Goal: Task Accomplishment & Management: Manage account settings

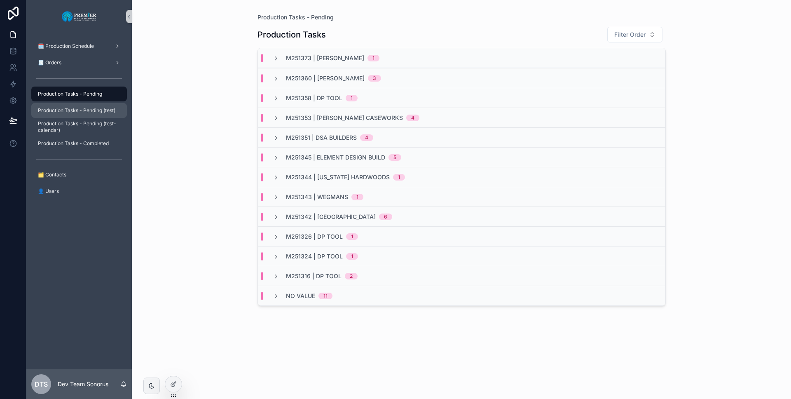
click at [96, 110] on span "Production Tasks - Pending (test)" at bounding box center [76, 110] width 77 height 7
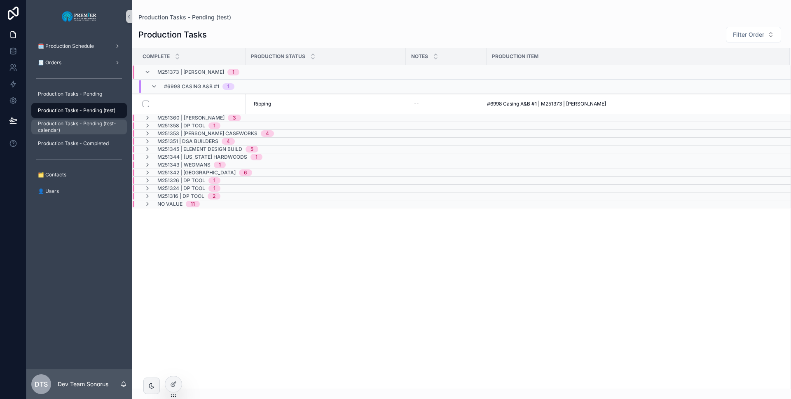
click at [89, 125] on span "Production Tasks - Pending (test- calendar)" at bounding box center [78, 126] width 81 height 13
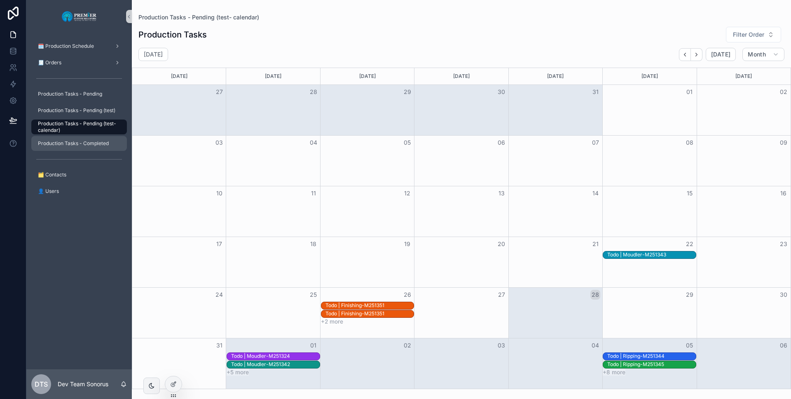
click at [90, 143] on span "Production Tasks - Completed" at bounding box center [73, 143] width 71 height 7
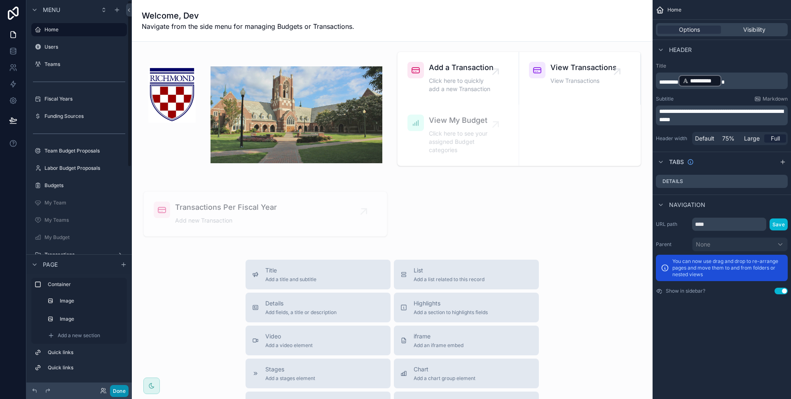
click at [127, 394] on button "Done" at bounding box center [119, 391] width 19 height 12
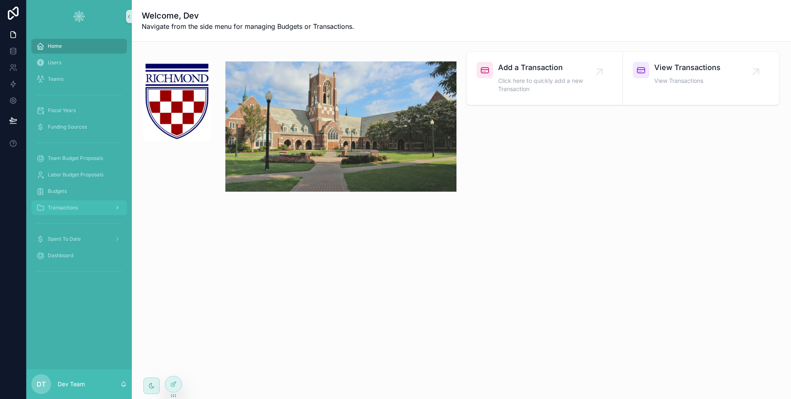
click at [80, 203] on div "Transactions" at bounding box center [79, 207] width 86 height 13
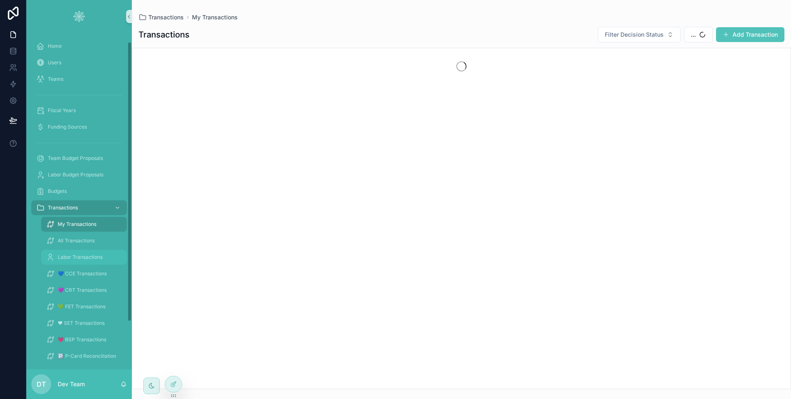
scroll to position [19, 0]
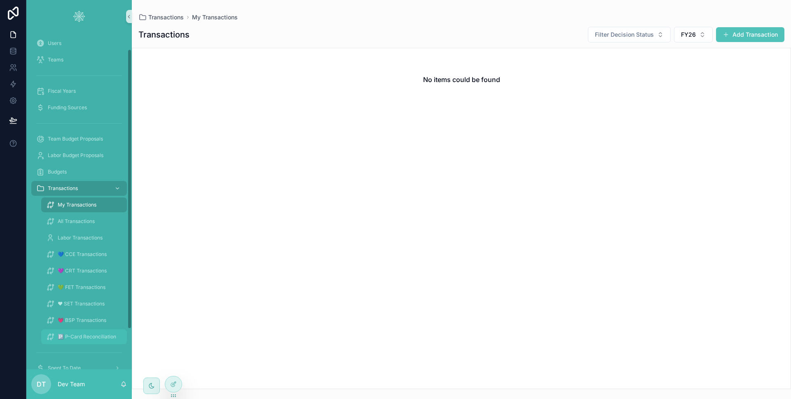
click at [82, 330] on div "🅿 P-Card Reconciliation" at bounding box center [84, 336] width 76 height 13
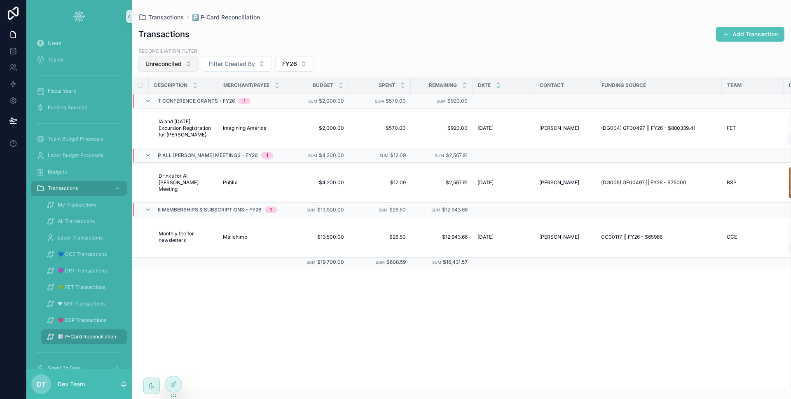
click at [194, 63] on button "Unreconciled" at bounding box center [168, 64] width 60 height 16
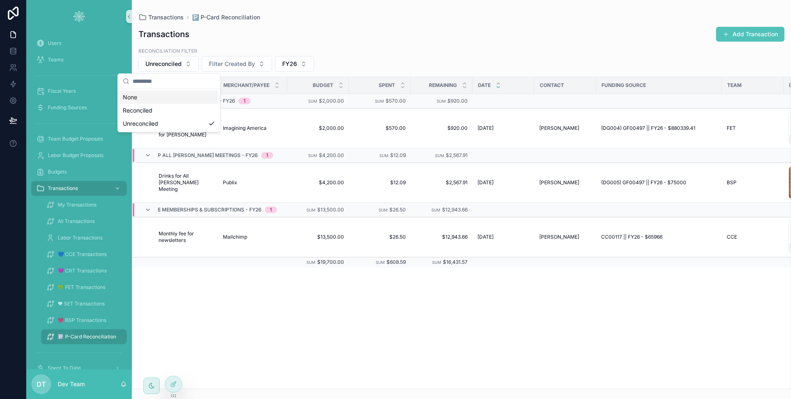
click at [169, 97] on div "None" at bounding box center [168, 97] width 99 height 13
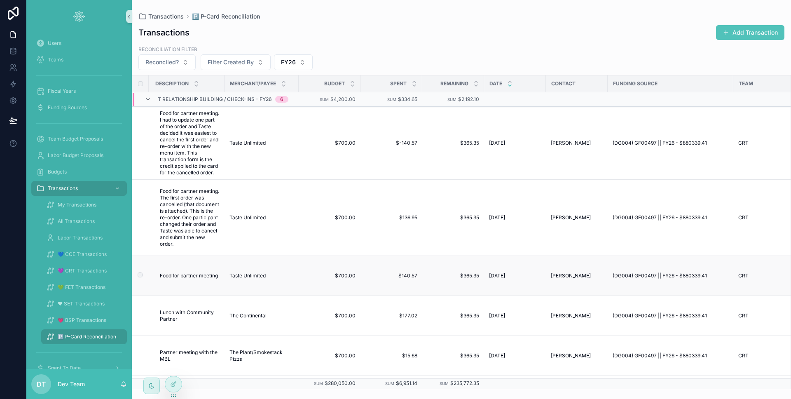
scroll to position [11, 0]
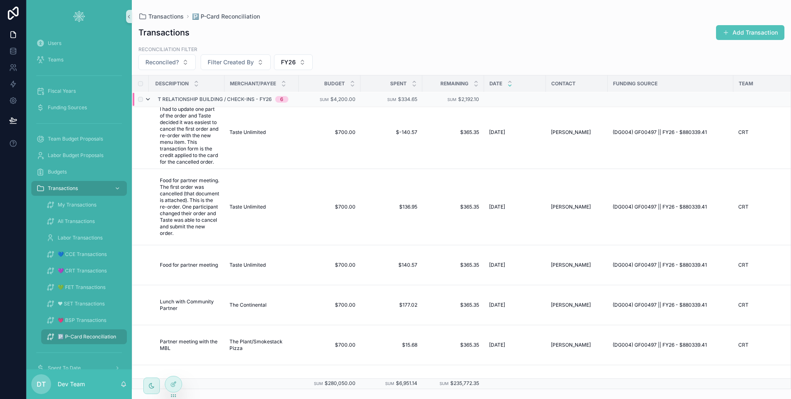
click at [148, 97] on icon "scrollable content" at bounding box center [148, 99] width 7 height 7
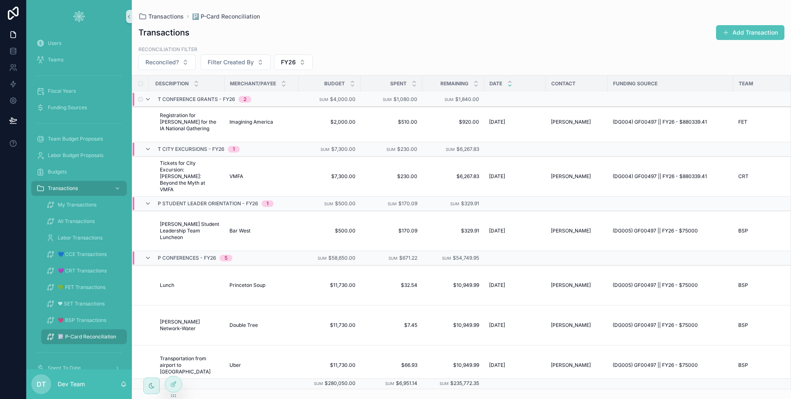
scroll to position [0, 0]
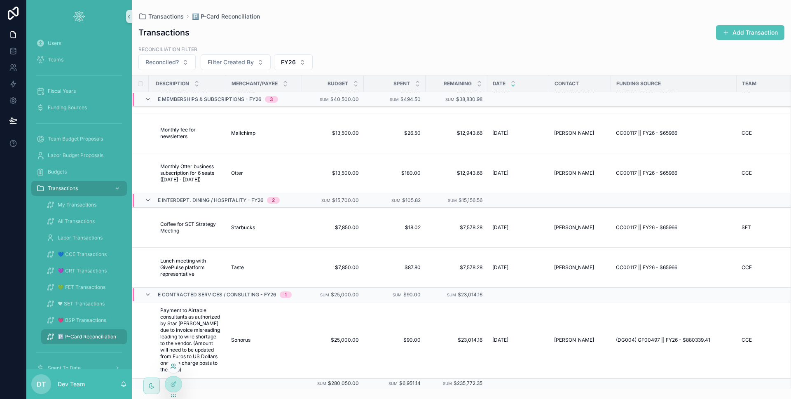
click at [174, 367] on icon at bounding box center [173, 366] width 7 height 7
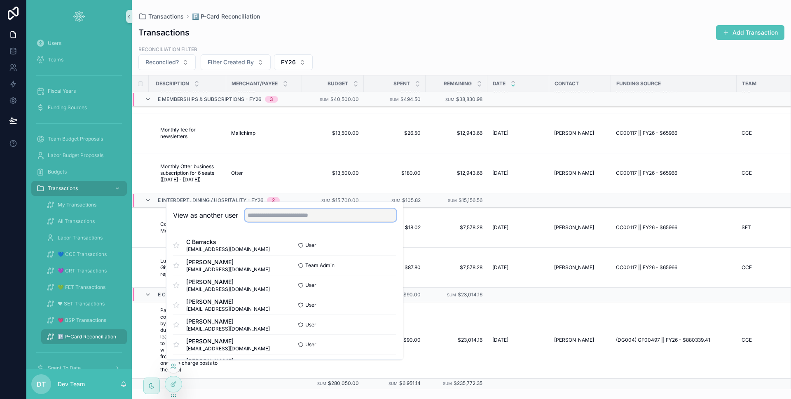
click at [285, 209] on input "text" at bounding box center [321, 214] width 152 height 13
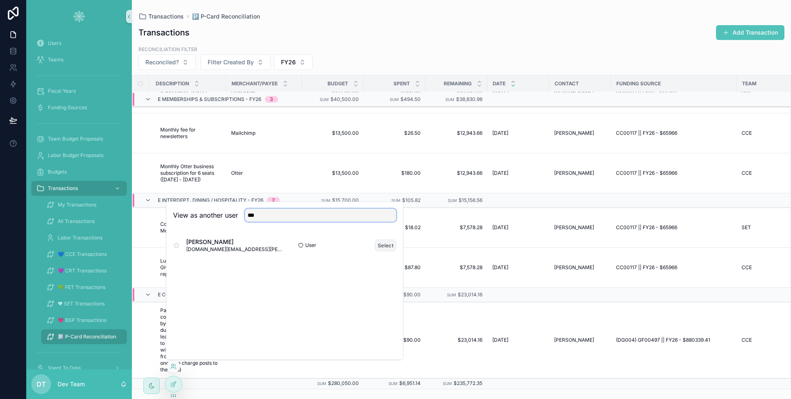
type input "***"
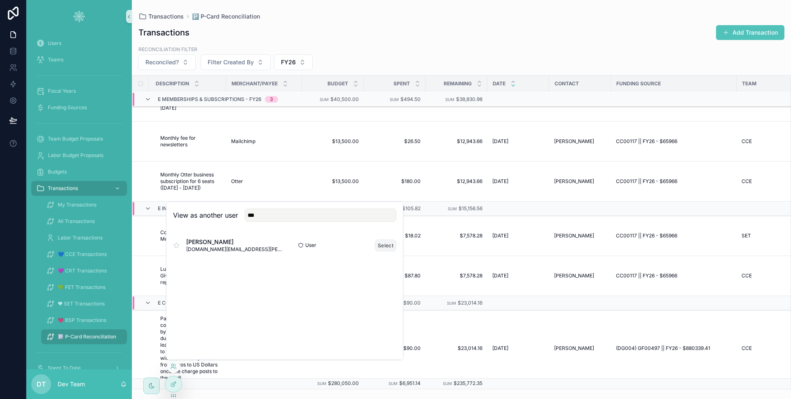
click at [393, 247] on button "Select" at bounding box center [385, 245] width 21 height 12
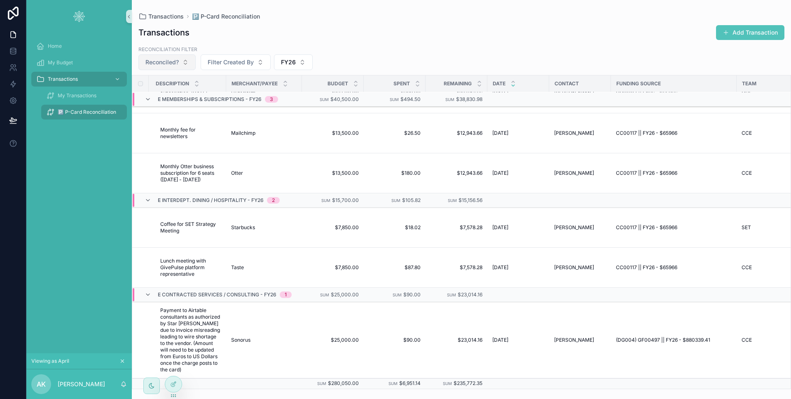
click at [182, 61] on button "Reconciled?" at bounding box center [166, 62] width 57 height 16
click at [174, 96] on div "Reconciled" at bounding box center [167, 95] width 99 height 13
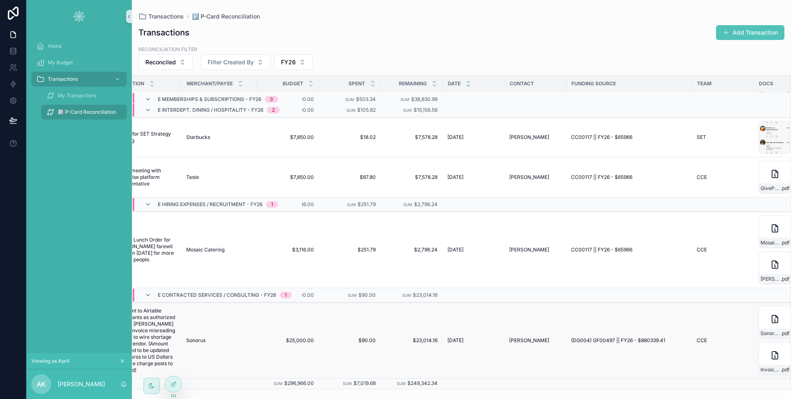
scroll to position [965, 13]
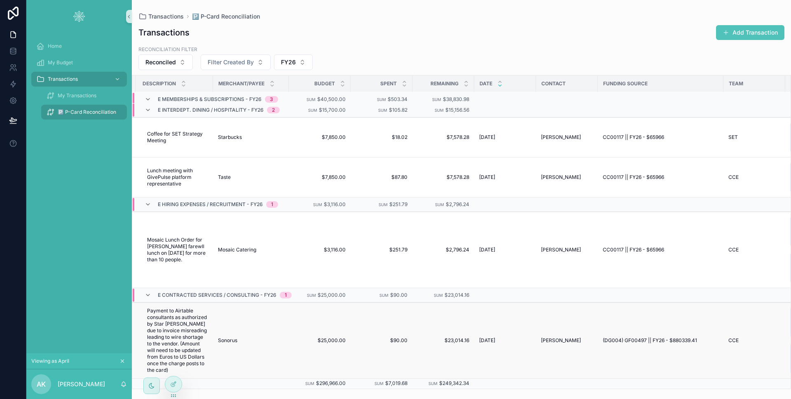
click at [277, 341] on td "Sonorus Sonorus" at bounding box center [251, 340] width 76 height 76
click at [279, 337] on div "Sonorus Sonorus" at bounding box center [251, 340] width 66 height 7
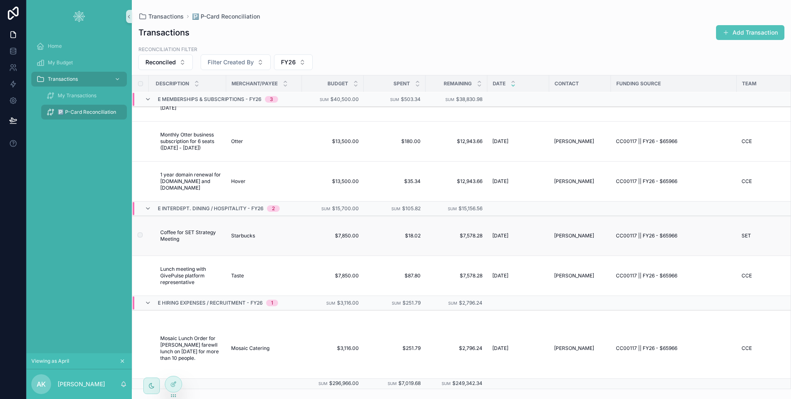
scroll to position [965, 0]
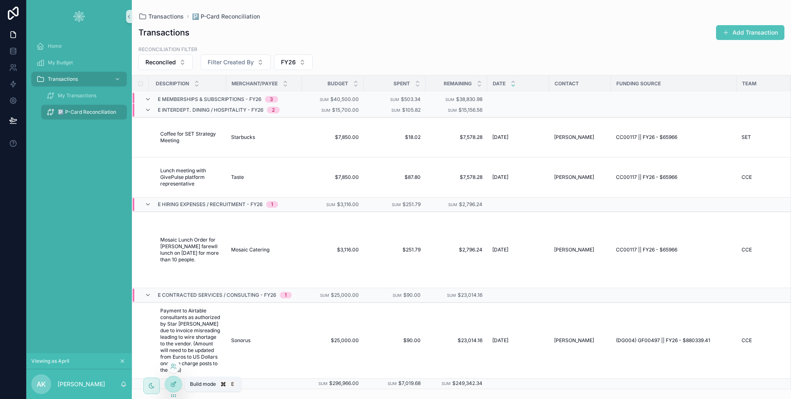
click at [175, 381] on icon at bounding box center [173, 384] width 7 height 7
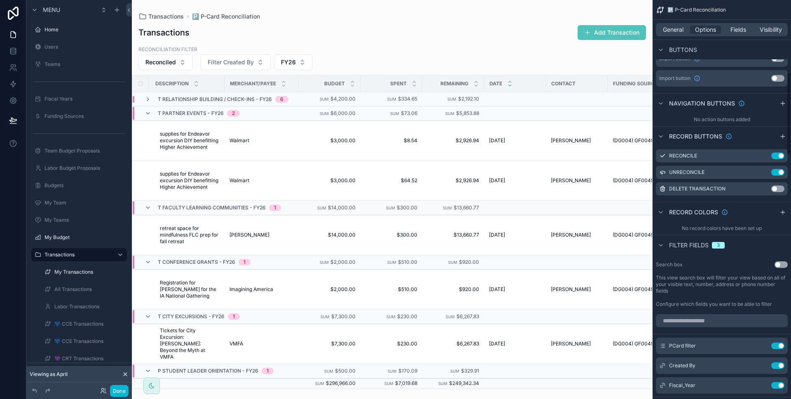
scroll to position [340, 0]
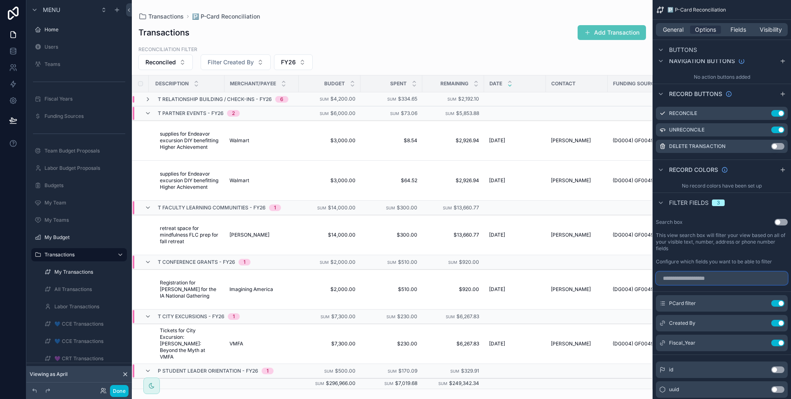
click at [710, 276] on input "scrollable content" at bounding box center [722, 277] width 132 height 13
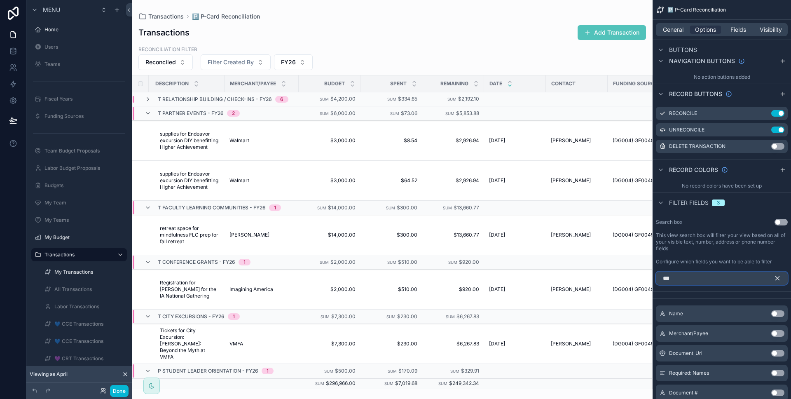
scroll to position [286, 0]
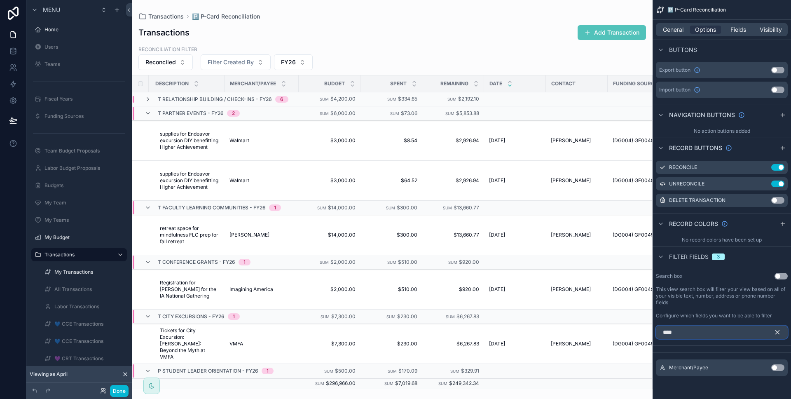
type input "****"
click at [780, 368] on button "Use setting" at bounding box center [777, 367] width 13 height 7
click at [127, 387] on button "Done" at bounding box center [119, 391] width 19 height 12
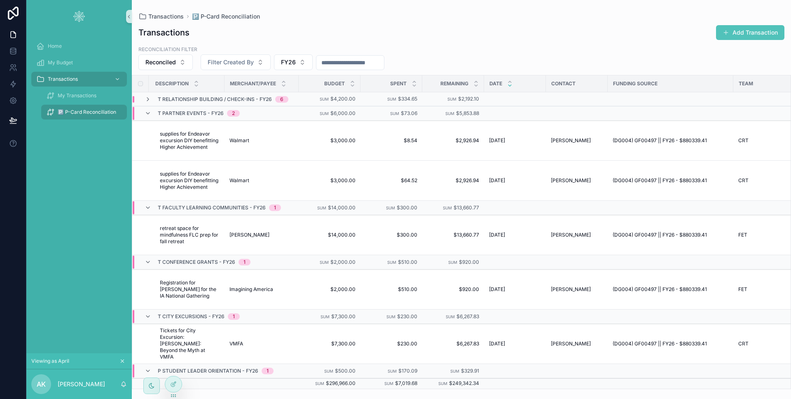
click at [374, 56] on div "scrollable content" at bounding box center [350, 62] width 68 height 15
click at [371, 61] on input "scrollable content" at bounding box center [350, 63] width 68 height 12
click at [16, 124] on icon at bounding box center [13, 120] width 8 height 8
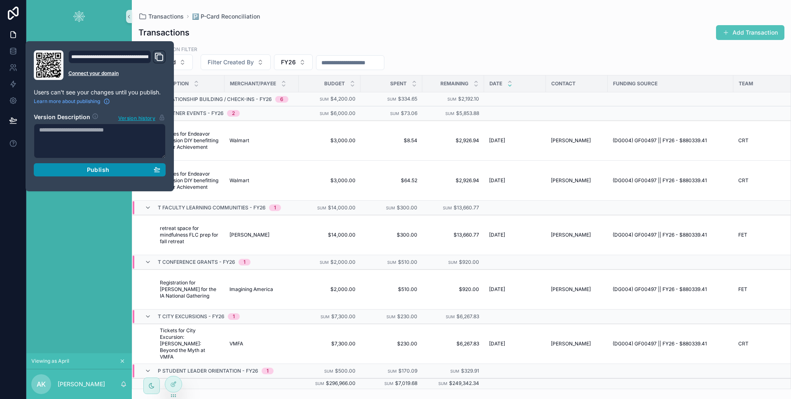
click at [68, 172] on div "Publish" at bounding box center [99, 169] width 121 height 7
click at [66, 210] on div "Home My Budget Transactions My Transactions 🅿 P-Card Reconciliation" at bounding box center [78, 193] width 105 height 320
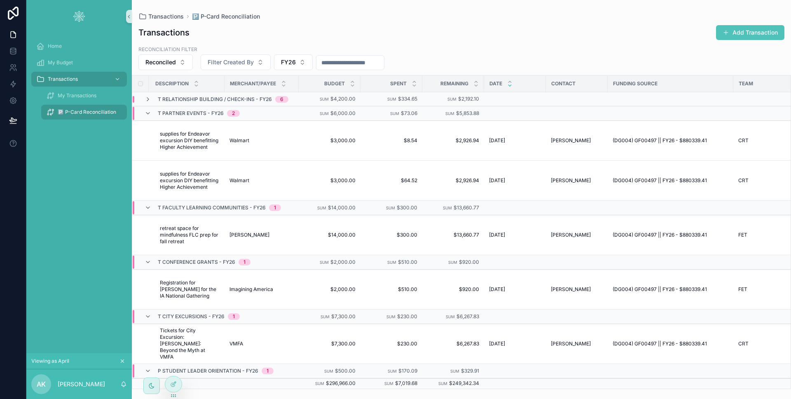
click at [381, 55] on div "scrollable content" at bounding box center [350, 62] width 68 height 15
click at [366, 63] on input "scrollable content" at bounding box center [350, 63] width 68 height 12
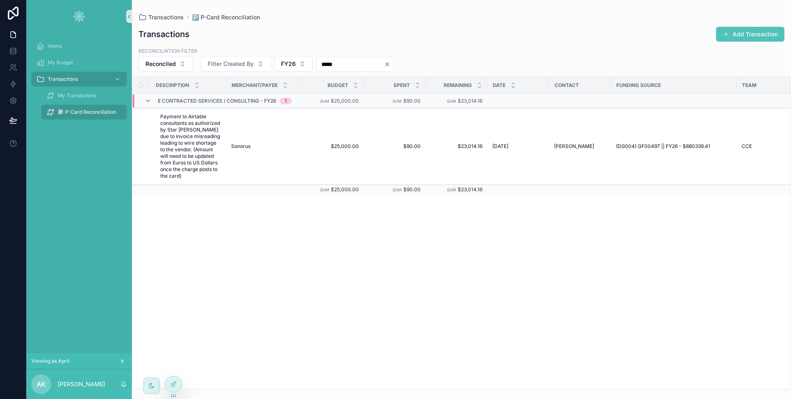
type input "*****"
click at [390, 66] on icon "Clear" at bounding box center [387, 64] width 7 height 7
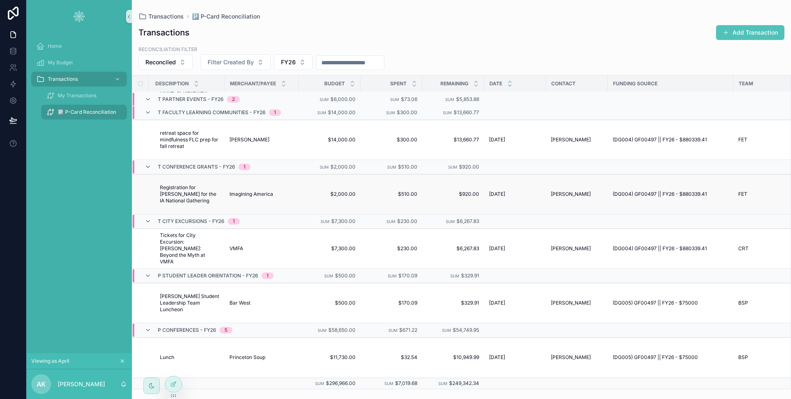
scroll to position [44, 0]
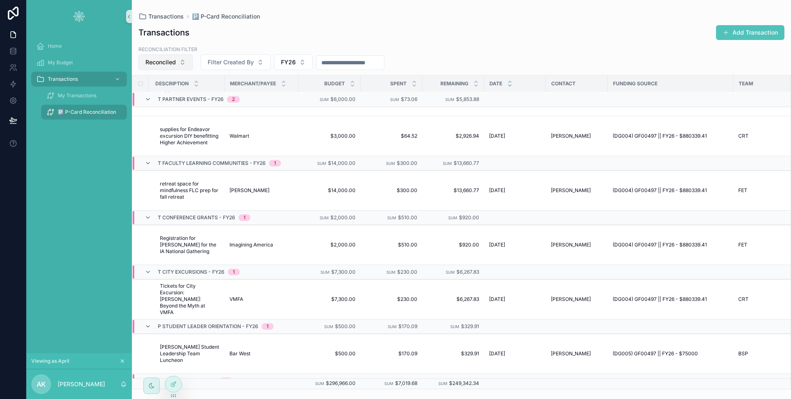
click at [179, 66] on button "Reconciled" at bounding box center [165, 62] width 54 height 16
click at [317, 45] on div "Reconciliation filter Reconciled Filter Created By FY26" at bounding box center [461, 57] width 659 height 25
click at [180, 60] on button "Reconciled" at bounding box center [165, 62] width 54 height 16
click at [177, 94] on div "None" at bounding box center [165, 95] width 99 height 13
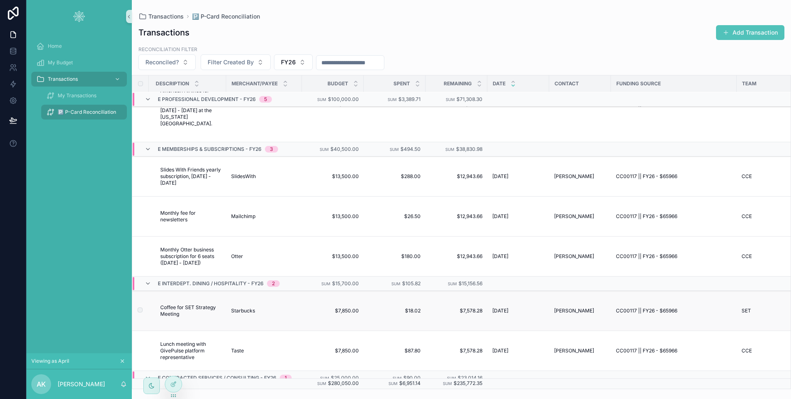
scroll to position [1129, 0]
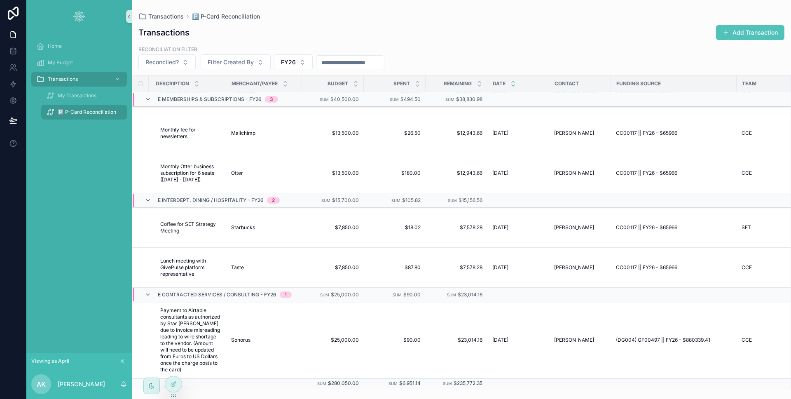
click at [338, 68] on input "scrollable content" at bounding box center [350, 63] width 68 height 12
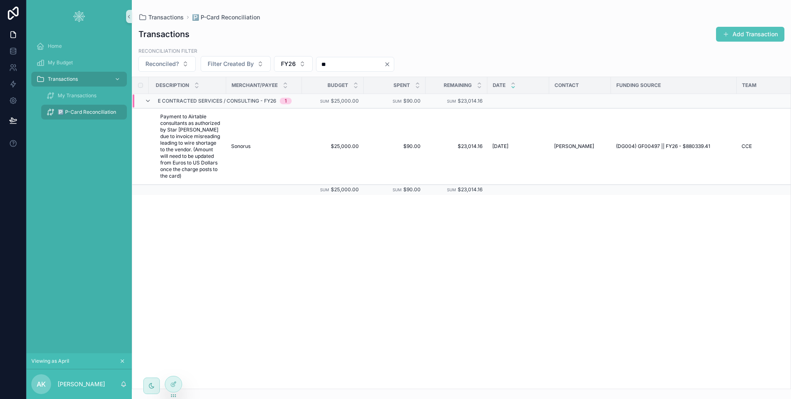
type input "*"
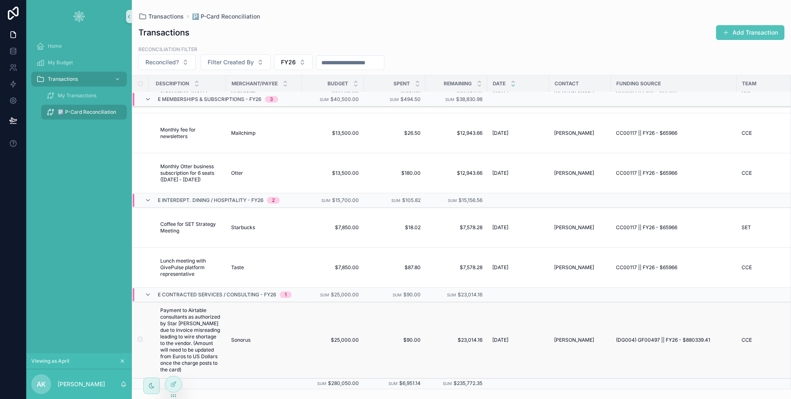
click at [274, 326] on td "Sonorus Sonorus" at bounding box center [264, 340] width 76 height 76
click at [272, 324] on td "Sonorus Sonorus" at bounding box center [264, 340] width 76 height 76
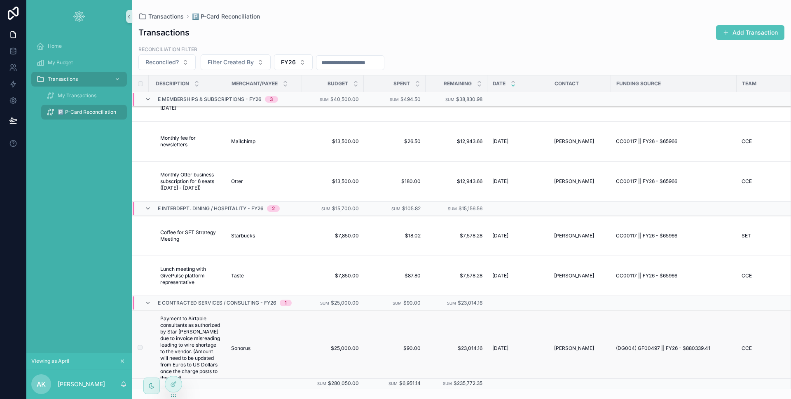
click at [270, 321] on td "Sonorus Sonorus" at bounding box center [264, 348] width 76 height 76
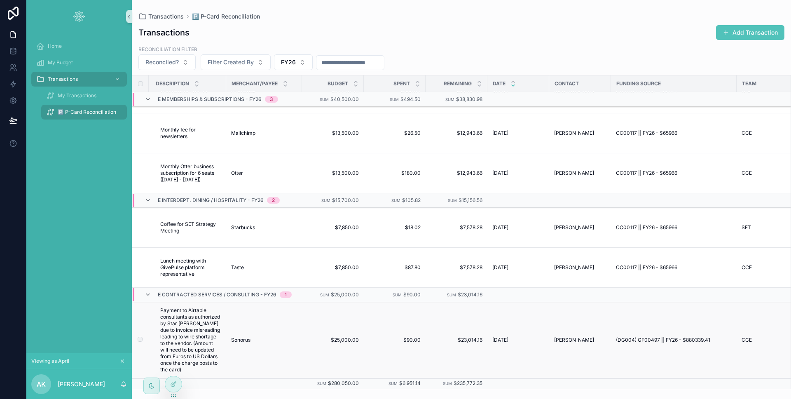
click at [266, 320] on td "Sonorus Sonorus" at bounding box center [264, 340] width 76 height 76
click at [259, 336] on div "Sonorus Sonorus" at bounding box center [264, 339] width 66 height 7
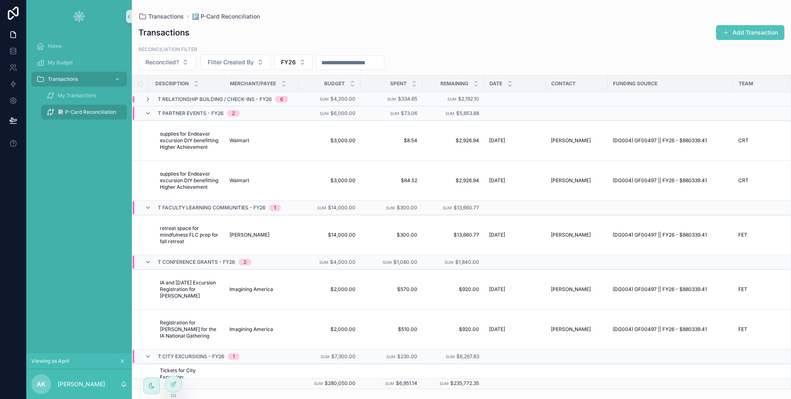
scroll to position [844, 0]
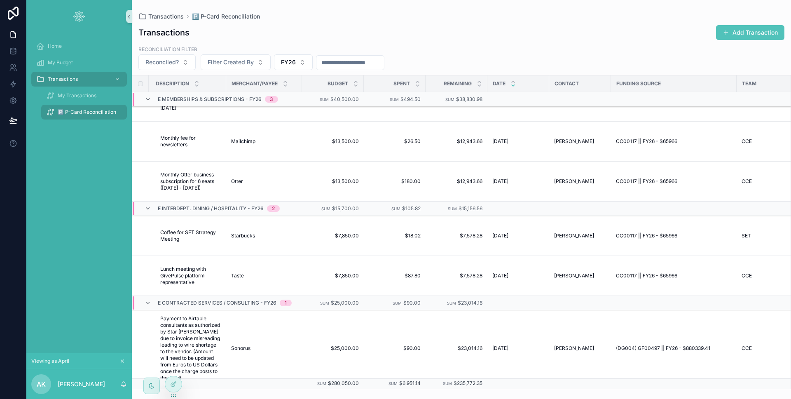
click at [362, 66] on input "scrollable content" at bounding box center [350, 63] width 68 height 12
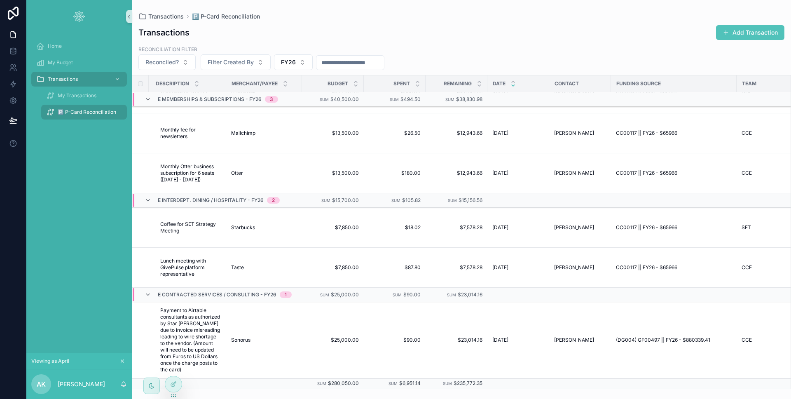
click at [416, 57] on div "Reconciliation filter Reconciled? Filter Created By FY26" at bounding box center [461, 57] width 659 height 25
click at [169, 380] on div at bounding box center [173, 384] width 16 height 16
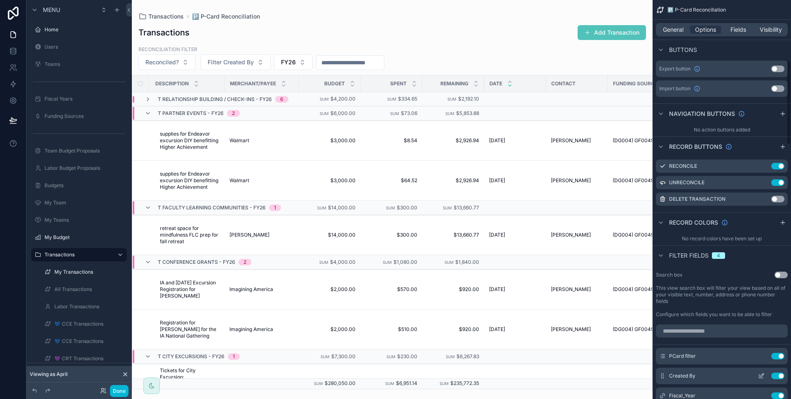
scroll to position [393, 0]
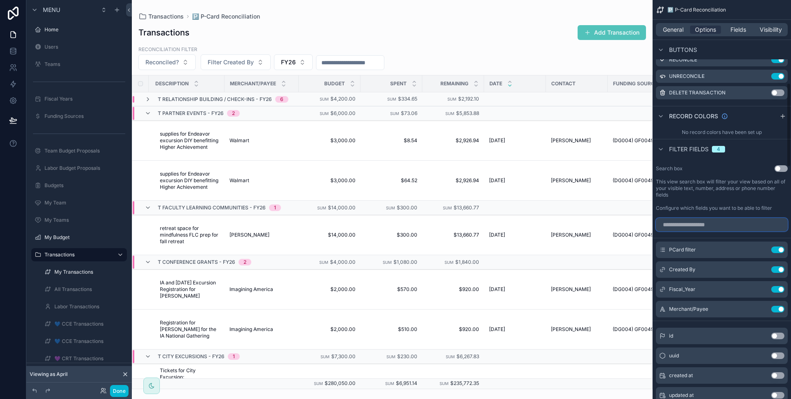
click at [713, 224] on input "scrollable content" at bounding box center [722, 224] width 132 height 13
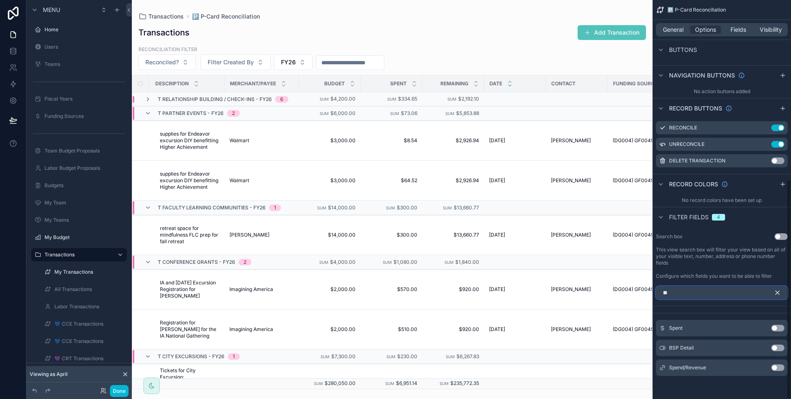
scroll to position [306, 0]
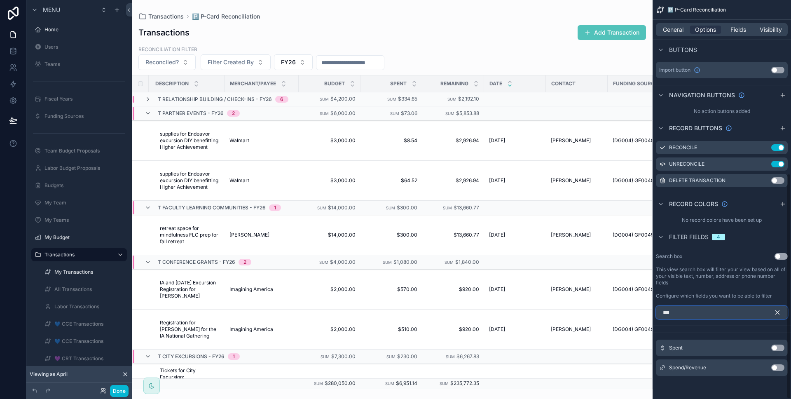
type input "***"
click at [780, 348] on button "Use setting" at bounding box center [777, 347] width 13 height 7
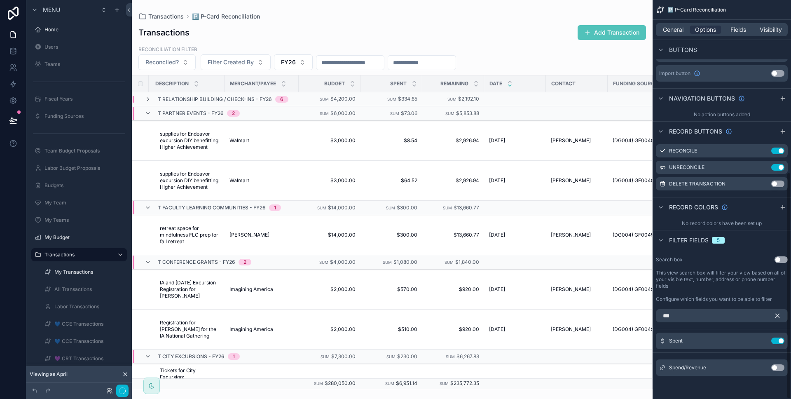
scroll to position [302, 0]
click at [126, 389] on button "Done" at bounding box center [119, 391] width 19 height 12
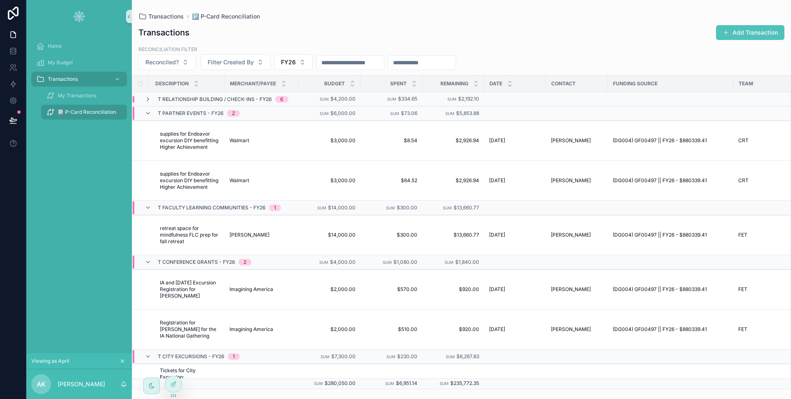
click at [423, 60] on input "scrollable content" at bounding box center [422, 63] width 68 height 12
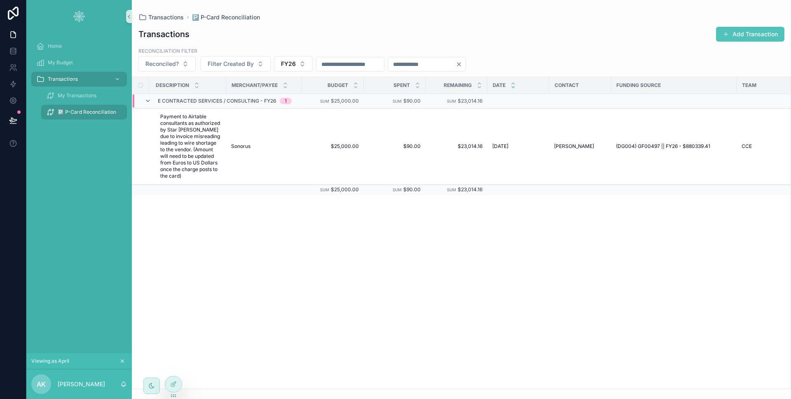
type input "**"
click at [462, 65] on icon "Clear" at bounding box center [458, 64] width 7 height 7
click at [460, 34] on div "Transactions Add Transaction" at bounding box center [461, 34] width 646 height 16
click at [16, 124] on icon at bounding box center [13, 124] width 6 height 0
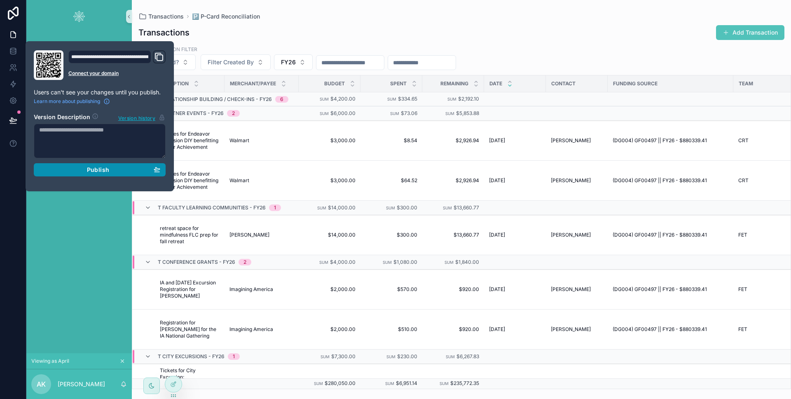
click at [71, 165] on button "Publish" at bounding box center [100, 169] width 132 height 13
click at [79, 210] on div "Home My Budget Transactions My Transactions 🅿 P-Card Reconciliation" at bounding box center [78, 193] width 105 height 320
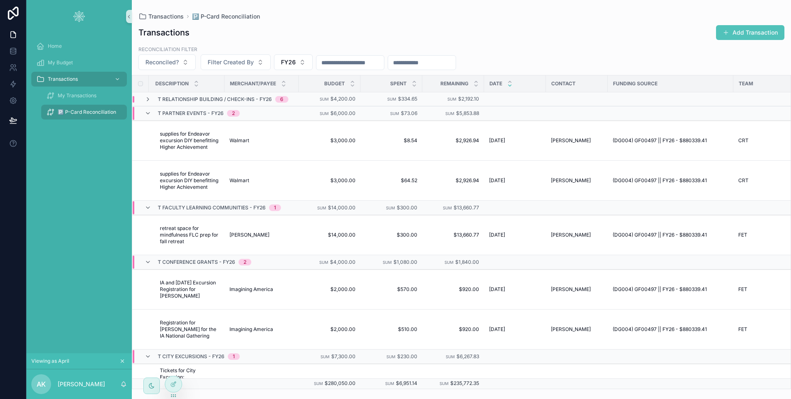
click at [486, 51] on div "Reconciliation filter Reconciled? Filter Created By FY26" at bounding box center [461, 57] width 659 height 25
click at [754, 35] on button "Add Transaction" at bounding box center [750, 32] width 68 height 15
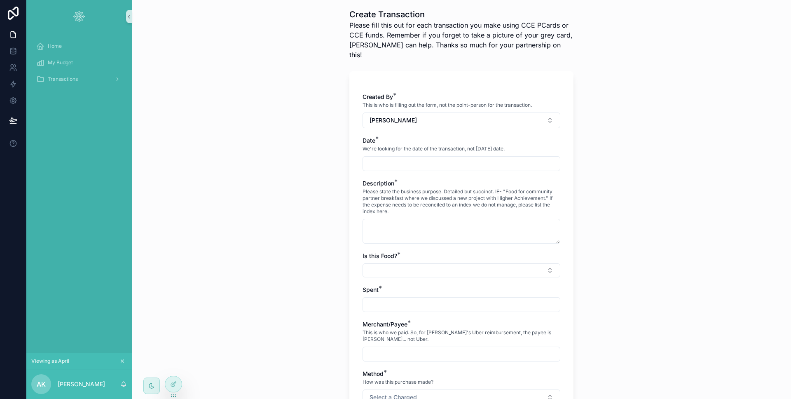
scroll to position [117, 0]
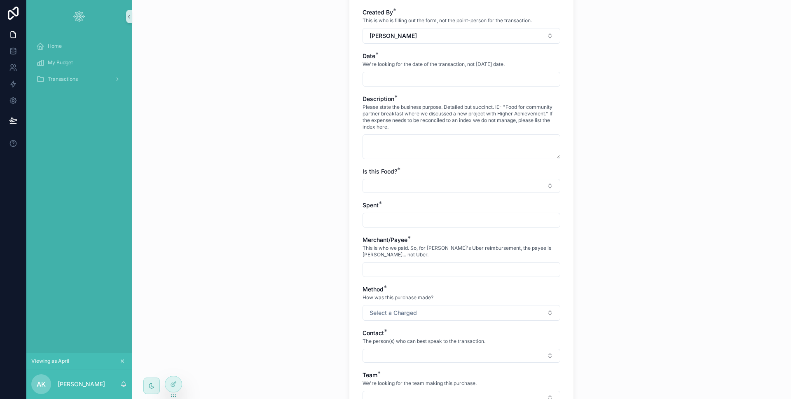
click at [455, 214] on input "scrollable content" at bounding box center [461, 220] width 197 height 12
click at [175, 381] on icon at bounding box center [173, 384] width 7 height 7
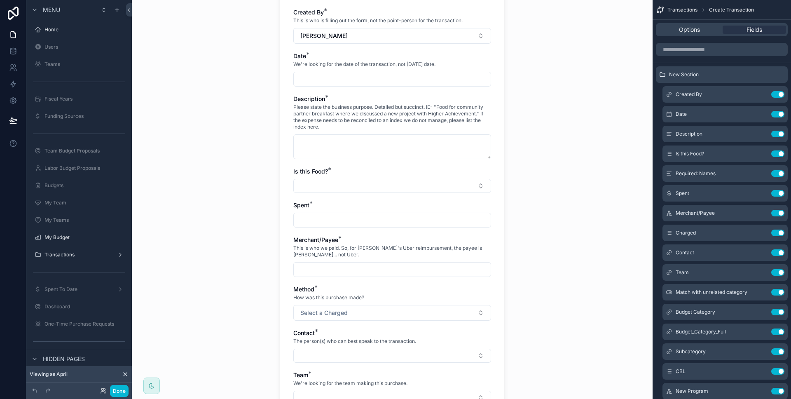
scroll to position [0, 0]
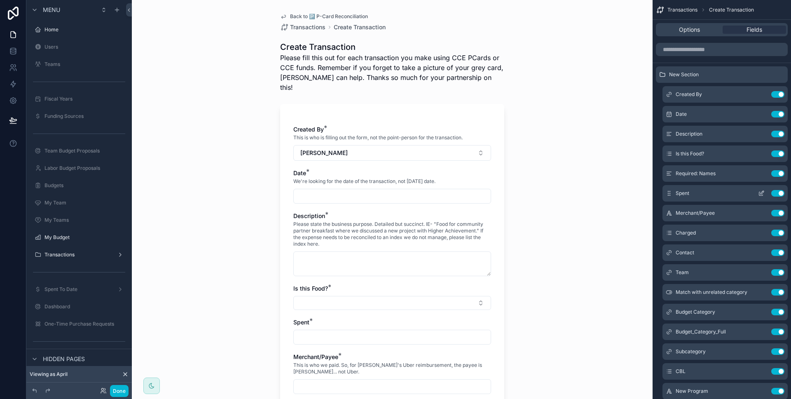
click at [756, 193] on button "scrollable content" at bounding box center [760, 193] width 13 height 7
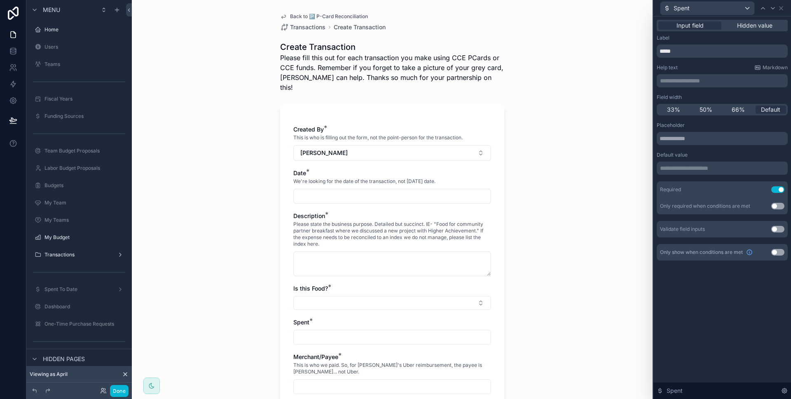
click at [683, 84] on p "**********" at bounding box center [723, 81] width 126 height 8
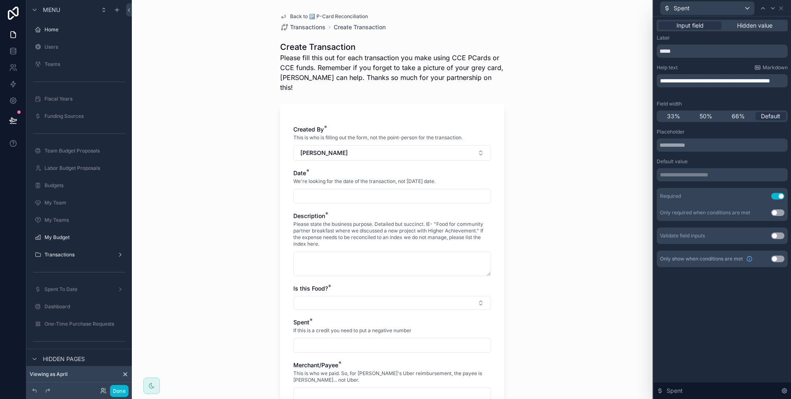
click at [707, 301] on div "**********" at bounding box center [722, 207] width 138 height 382
click at [782, 9] on icon at bounding box center [781, 8] width 7 height 7
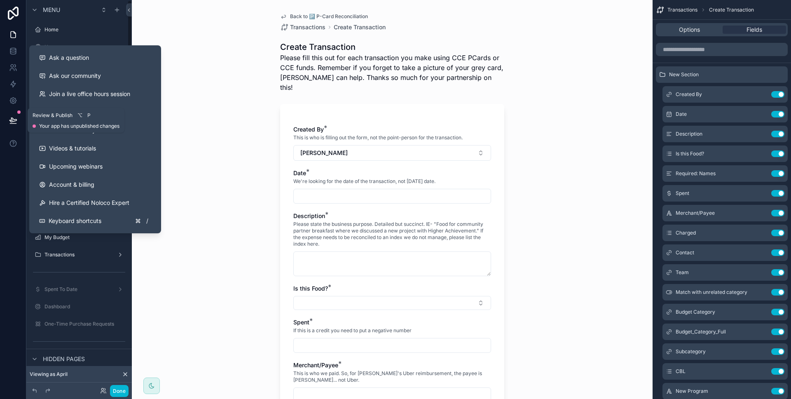
click at [14, 126] on button at bounding box center [13, 120] width 18 height 23
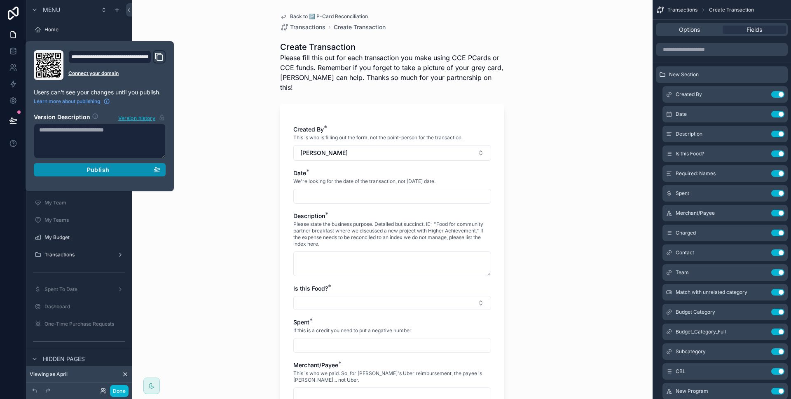
click at [159, 167] on icon "button" at bounding box center [157, 169] width 7 height 7
click at [4, 202] on div at bounding box center [13, 199] width 26 height 399
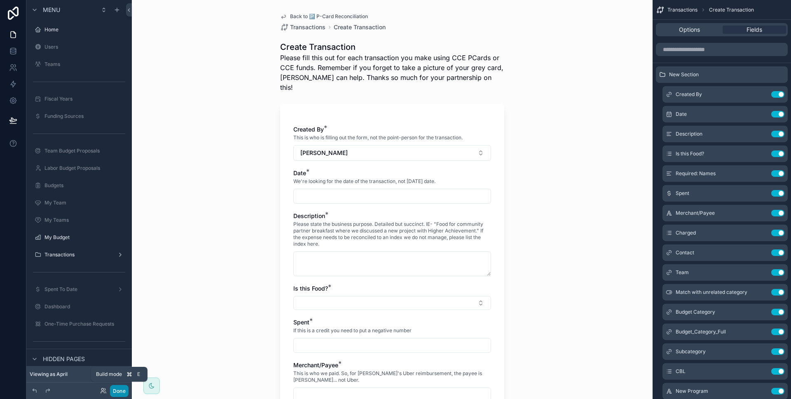
click at [116, 385] on button "Done" at bounding box center [119, 391] width 19 height 12
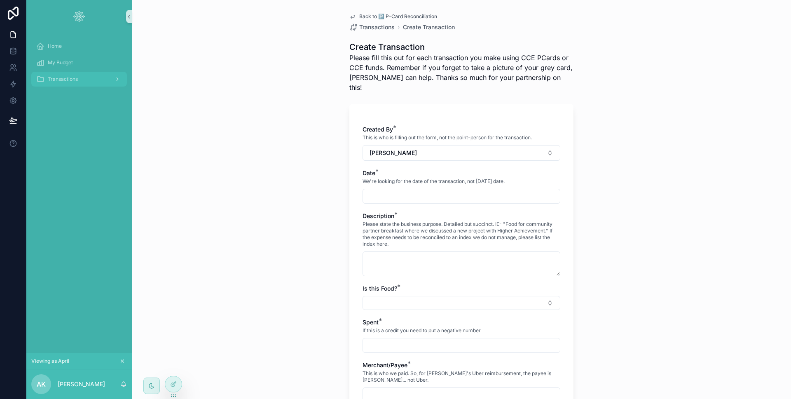
click at [71, 82] on span "Transactions" at bounding box center [63, 79] width 30 height 7
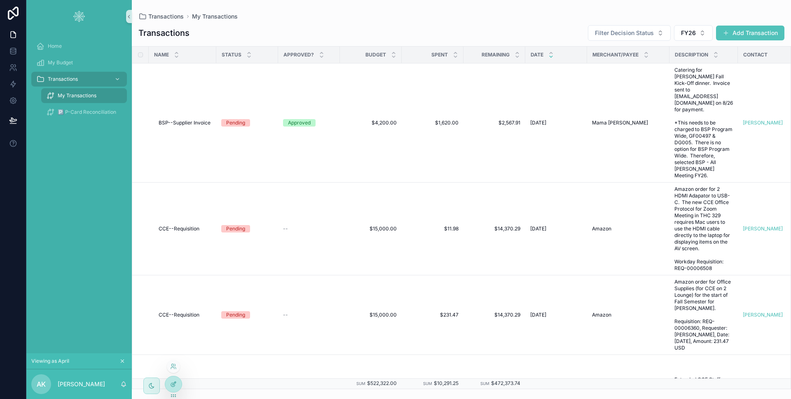
click at [173, 384] on icon at bounding box center [174, 382] width 3 height 3
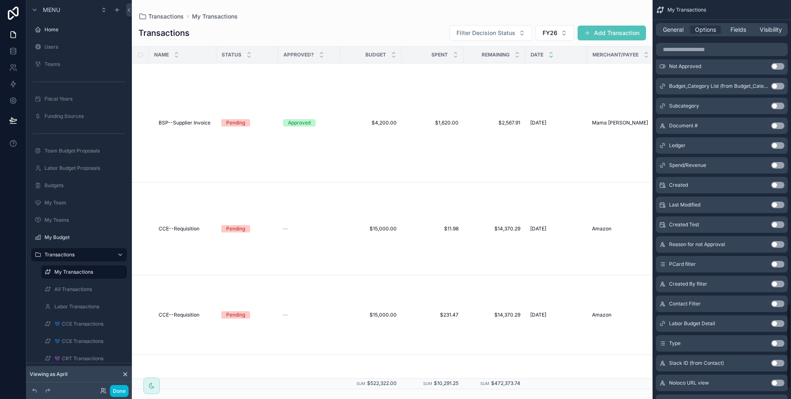
scroll to position [1478, 0]
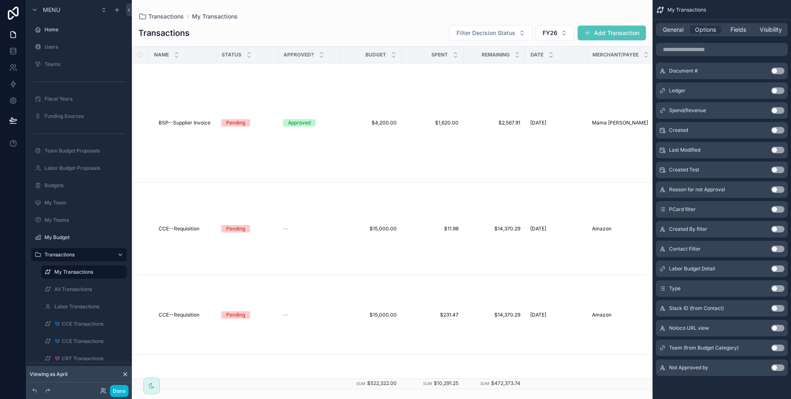
click at [596, 30] on div "scrollable content" at bounding box center [392, 199] width 521 height 399
click at [595, 32] on button "Add Transaction" at bounding box center [611, 33] width 68 height 15
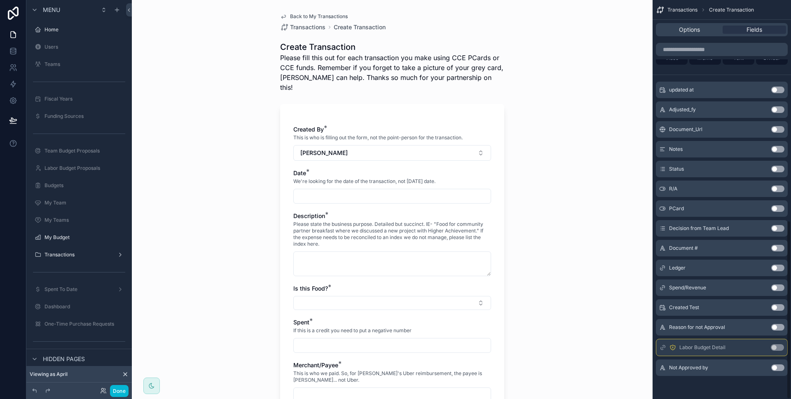
scroll to position [491, 0]
click at [684, 33] on span "Options" at bounding box center [689, 30] width 21 height 8
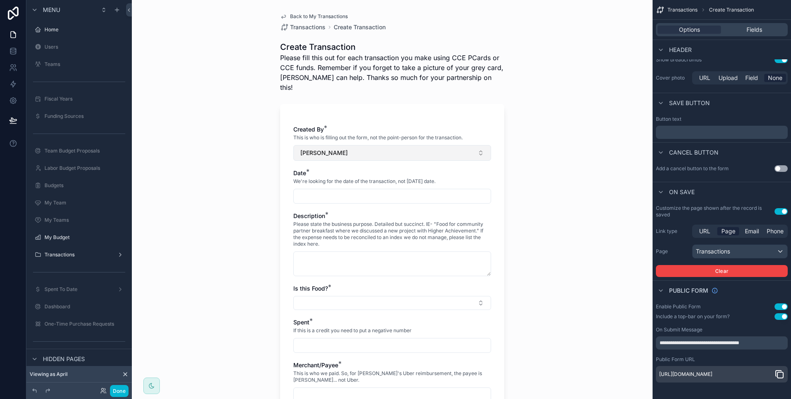
click at [467, 146] on button "[PERSON_NAME]" at bounding box center [392, 153] width 198 height 16
click at [530, 159] on div "Back to My Transactions Transactions Create Transaction Create Transaction Plea…" at bounding box center [392, 199] width 521 height 399
click at [474, 145] on button "[PERSON_NAME]" at bounding box center [392, 153] width 198 height 16
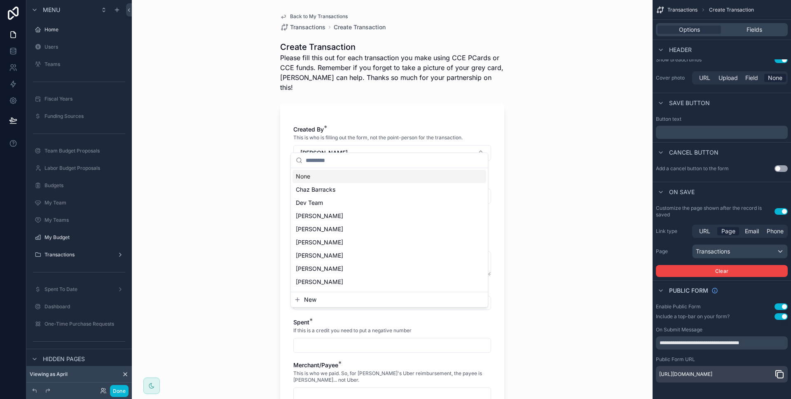
click at [510, 129] on div "Back to My Transactions Transactions Create Transaction Create Transaction Plea…" at bounding box center [392, 199] width 521 height 399
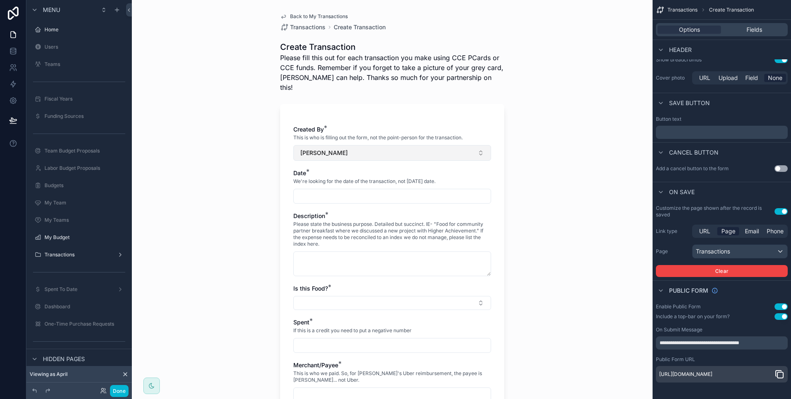
click at [465, 145] on button "[PERSON_NAME]" at bounding box center [392, 153] width 198 height 16
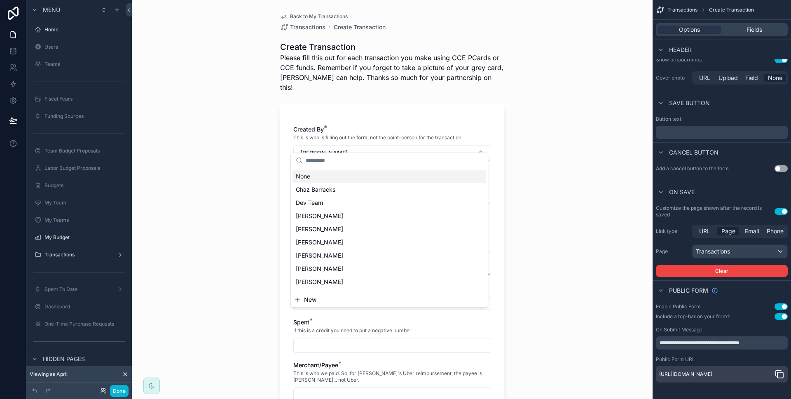
click at [253, 163] on div "Back to My Transactions Transactions Create Transaction Create Transaction Plea…" at bounding box center [392, 199] width 521 height 399
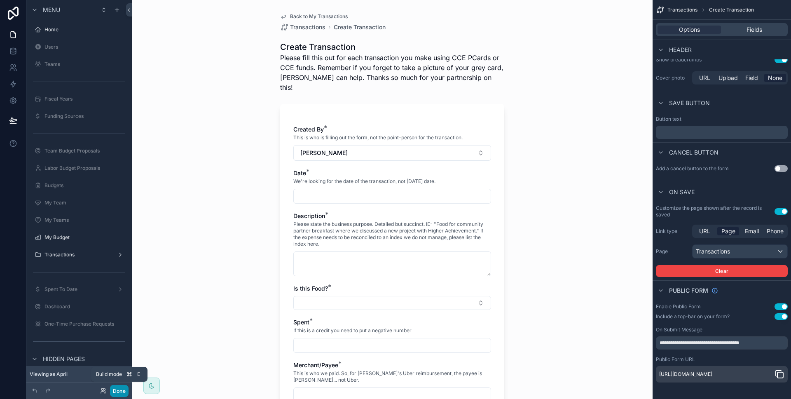
click at [119, 385] on button "Done" at bounding box center [119, 391] width 19 height 12
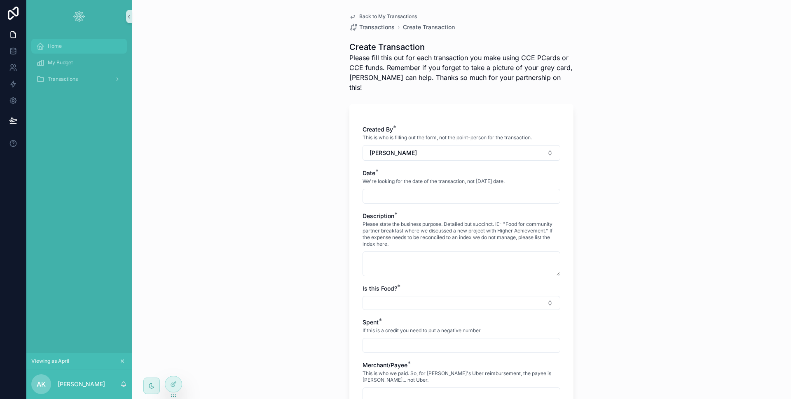
click at [42, 50] on icon "scrollable content" at bounding box center [40, 46] width 8 height 8
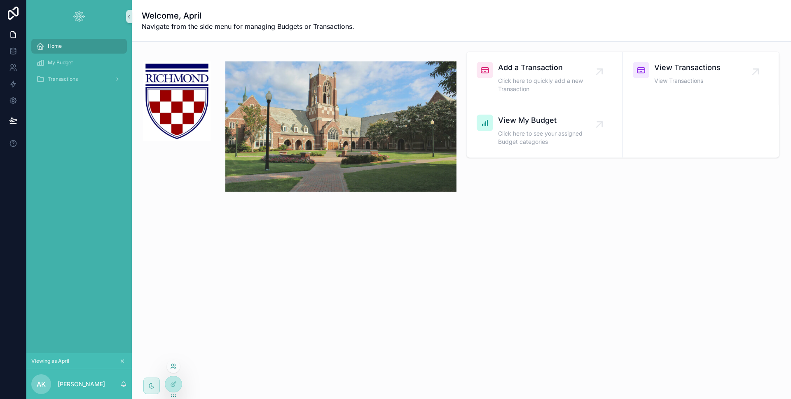
click at [175, 368] on icon at bounding box center [175, 368] width 1 height 2
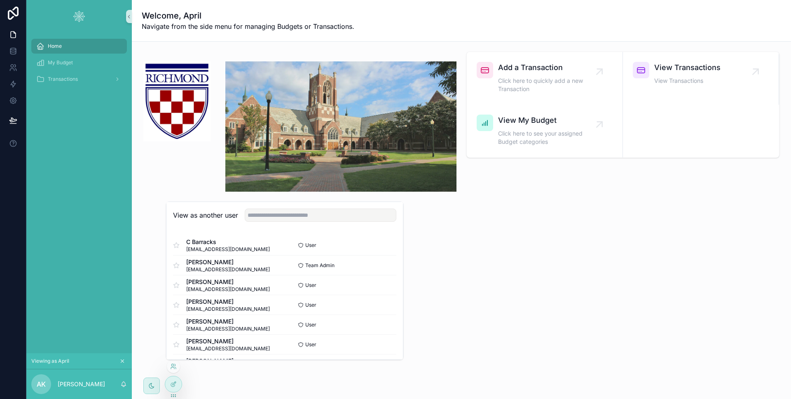
scroll to position [179, 0]
click at [382, 339] on button "Select" at bounding box center [385, 343] width 21 height 12
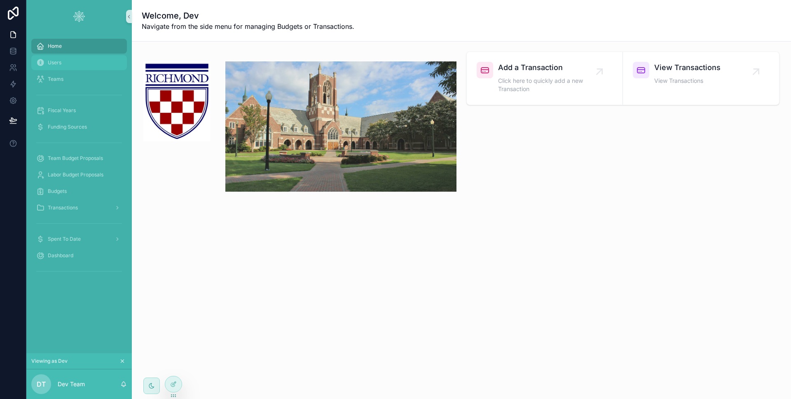
click at [79, 59] on div "Users" at bounding box center [79, 62] width 86 height 13
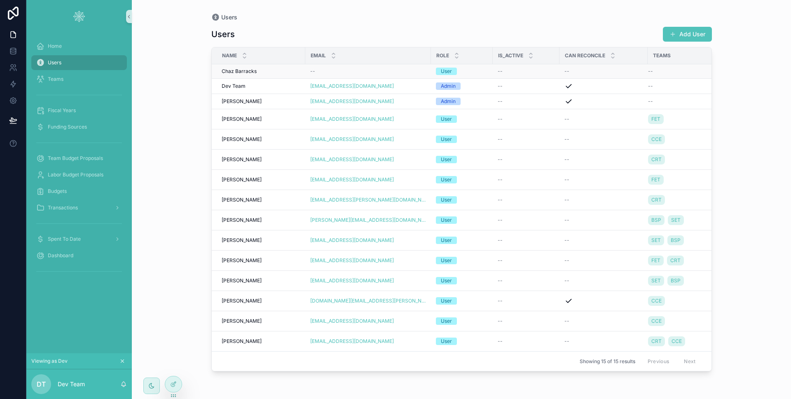
click at [262, 73] on div "Chaz Barracks Chaz Barracks" at bounding box center [261, 71] width 79 height 7
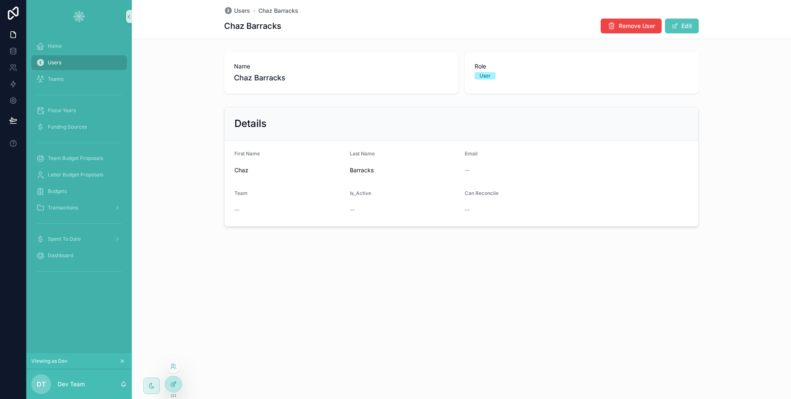
click at [180, 379] on div at bounding box center [173, 384] width 16 height 16
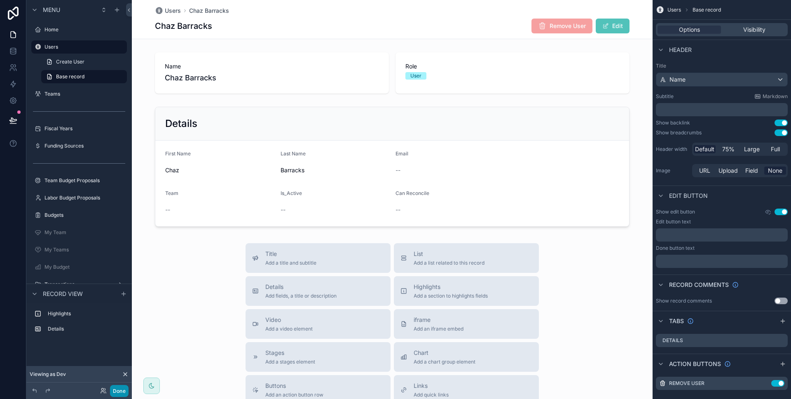
click at [128, 394] on button "Done" at bounding box center [119, 391] width 19 height 12
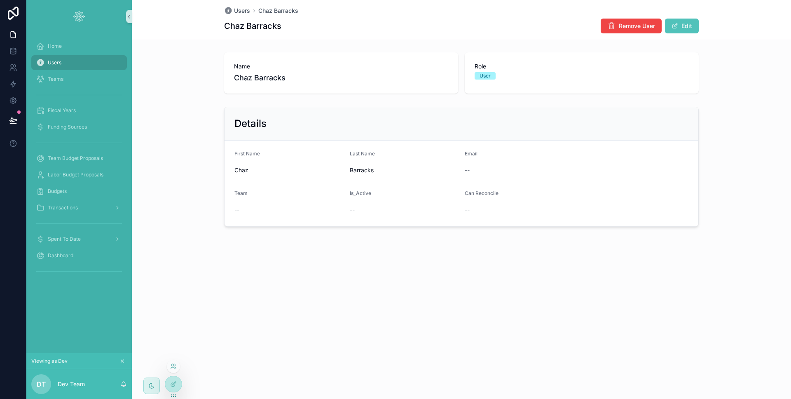
click at [176, 369] on div at bounding box center [173, 366] width 13 height 13
click at [177, 367] on div at bounding box center [173, 366] width 13 height 13
click at [175, 365] on icon at bounding box center [173, 366] width 7 height 7
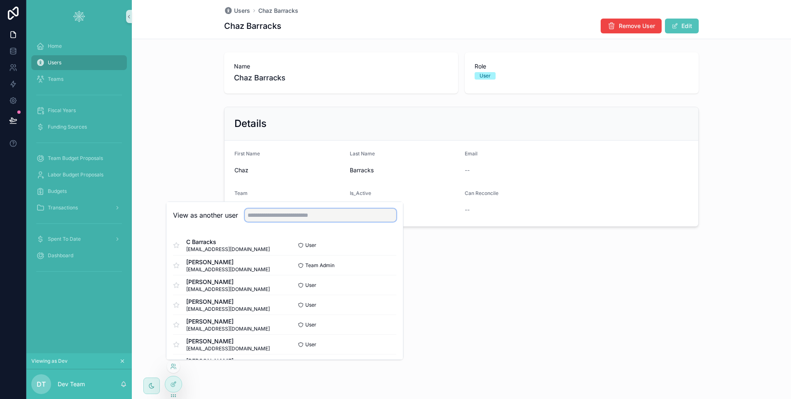
click at [256, 217] on input "text" at bounding box center [321, 214] width 152 height 13
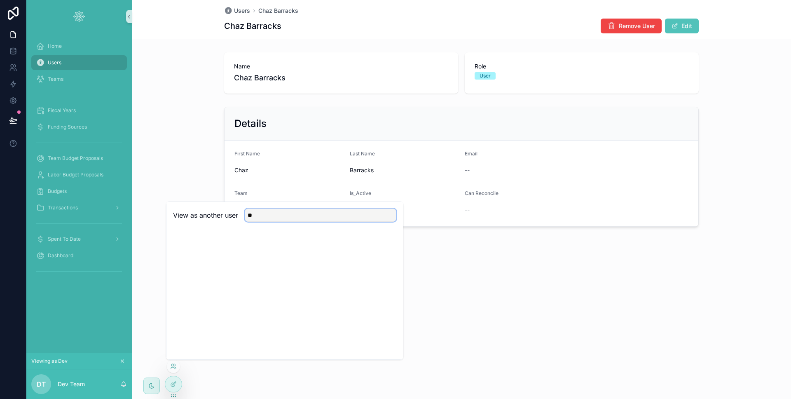
type input "*"
click at [192, 161] on div "Details First Name Chaz Last Name Barracks Email -- Team -- Is_Active -- Can Re…" at bounding box center [461, 166] width 659 height 126
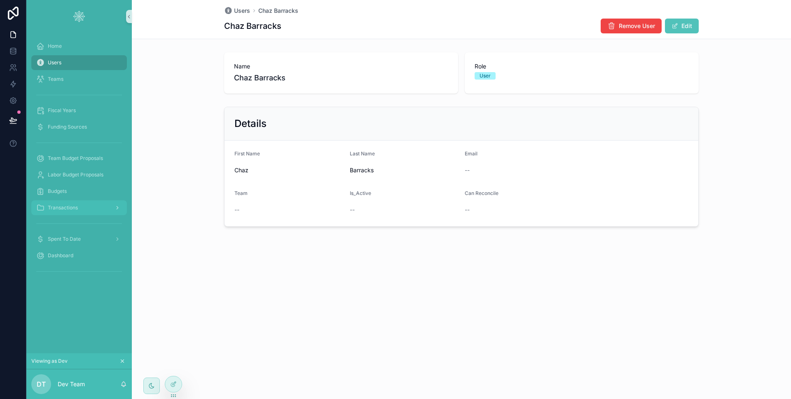
click at [95, 208] on div "Transactions" at bounding box center [79, 207] width 86 height 13
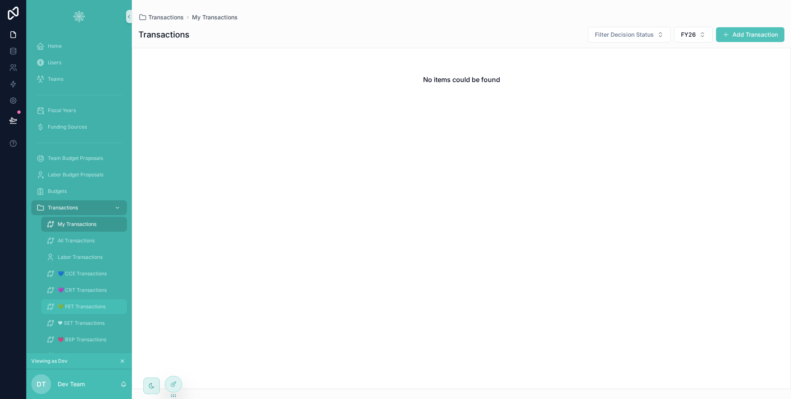
click at [88, 304] on span "💚 FET Transactions" at bounding box center [82, 306] width 48 height 7
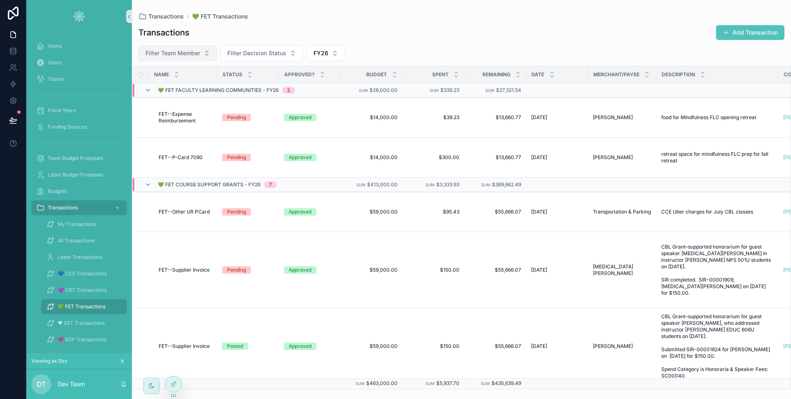
click at [203, 59] on button "Filter Team Member" at bounding box center [177, 53] width 79 height 16
click at [240, 43] on div "Transactions Add Transaction Filter Team Member Filter Decision Status FY26 Nam…" at bounding box center [461, 204] width 659 height 369
click at [176, 367] on icon at bounding box center [173, 366] width 7 height 7
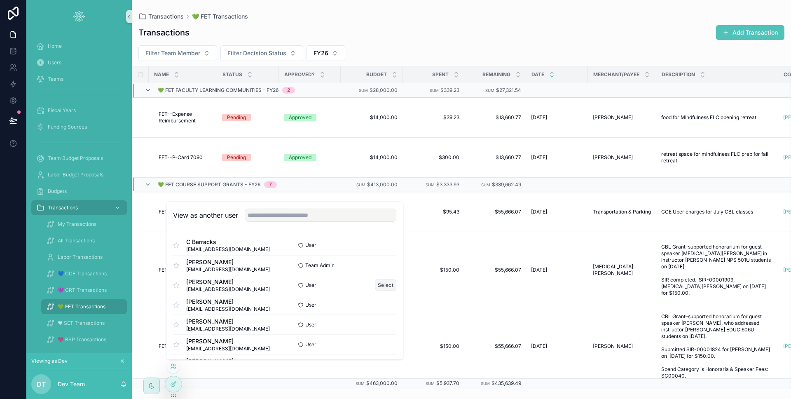
click at [381, 283] on button "Select" at bounding box center [385, 285] width 21 height 12
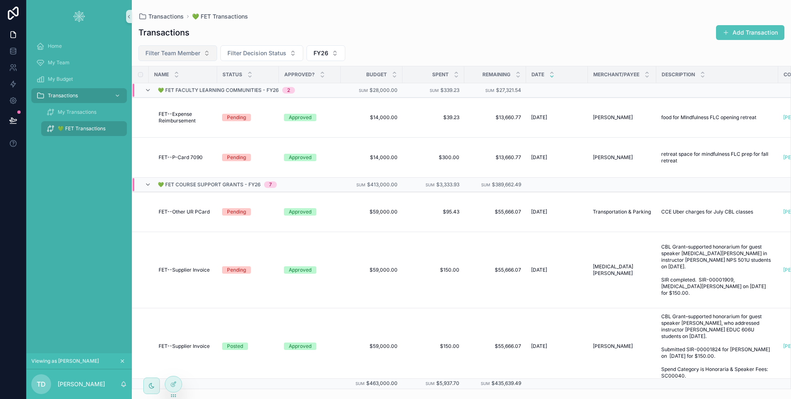
click at [205, 56] on button "Filter Team Member" at bounding box center [177, 53] width 79 height 16
click at [258, 54] on span "Filter Decision Status" at bounding box center [256, 53] width 59 height 8
click at [293, 33] on div "Transactions Add Transaction" at bounding box center [461, 33] width 646 height 16
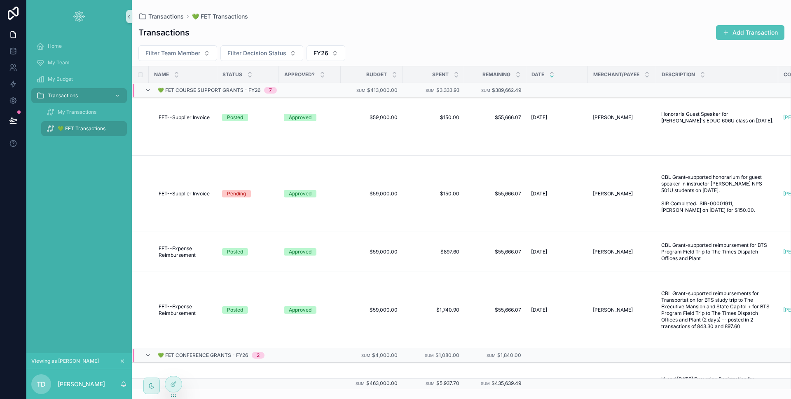
scroll to position [520, 0]
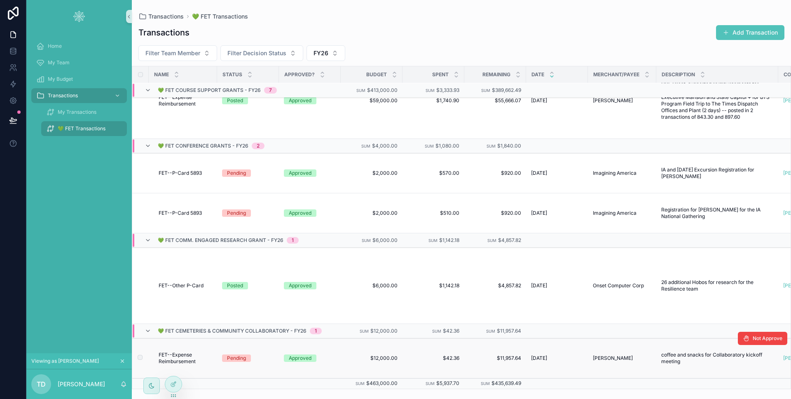
click at [320, 354] on div "Approved" at bounding box center [310, 357] width 52 height 7
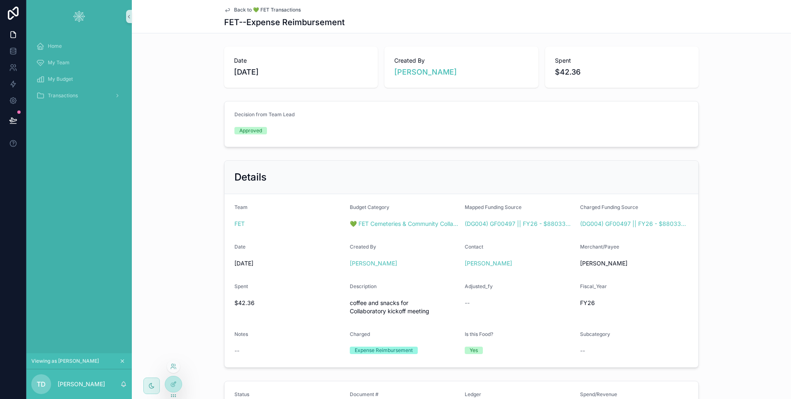
click at [174, 362] on div at bounding box center [173, 366] width 13 height 13
click at [174, 364] on icon at bounding box center [173, 366] width 7 height 7
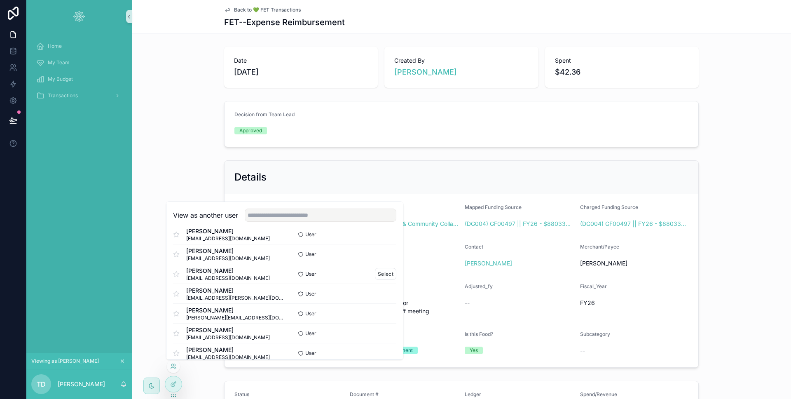
scroll to position [60, 0]
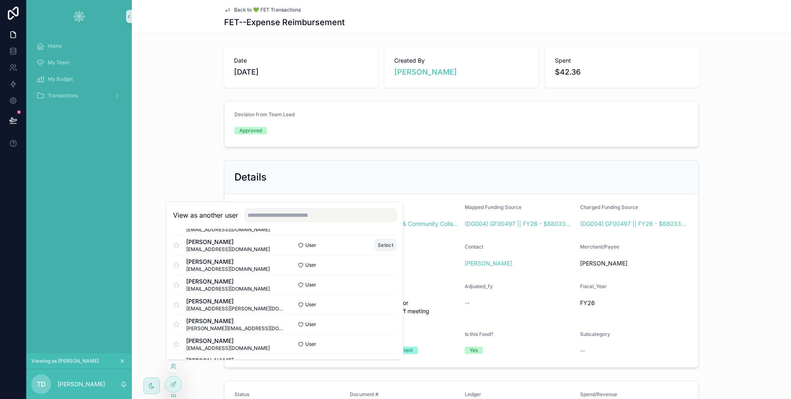
click at [386, 246] on button "Select" at bounding box center [385, 245] width 21 height 12
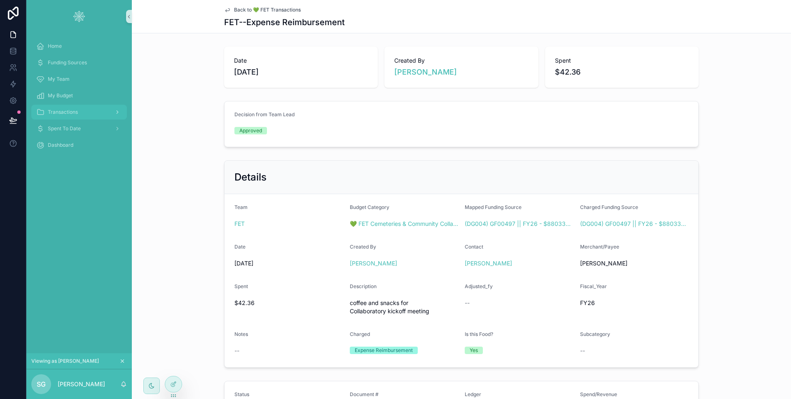
click at [76, 107] on div "Transactions" at bounding box center [79, 111] width 86 height 13
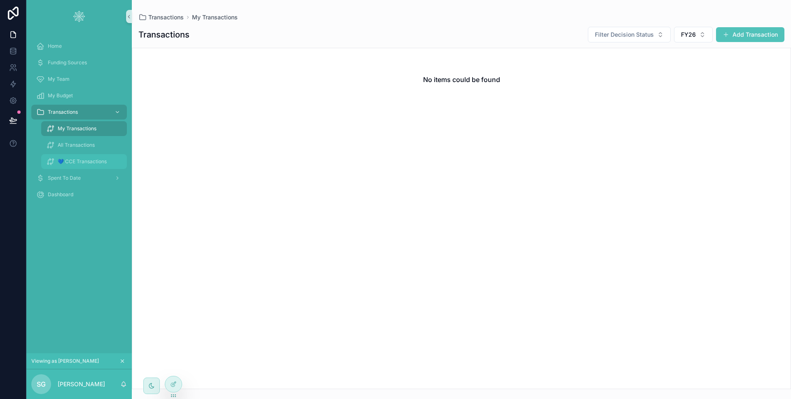
click at [84, 157] on div "💙 CCE Transactions" at bounding box center [84, 161] width 76 height 13
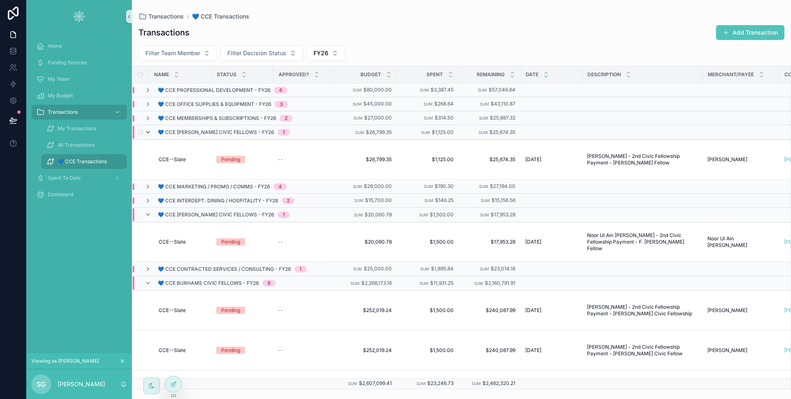
click at [149, 129] on icon "scrollable content" at bounding box center [148, 132] width 7 height 7
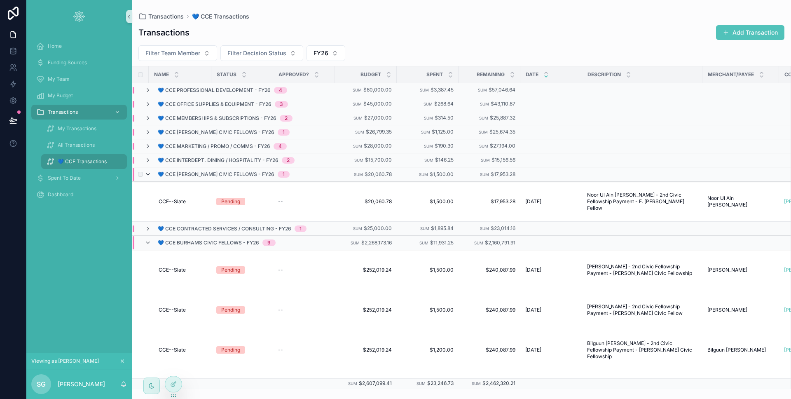
click at [146, 175] on icon "scrollable content" at bounding box center [148, 174] width 7 height 7
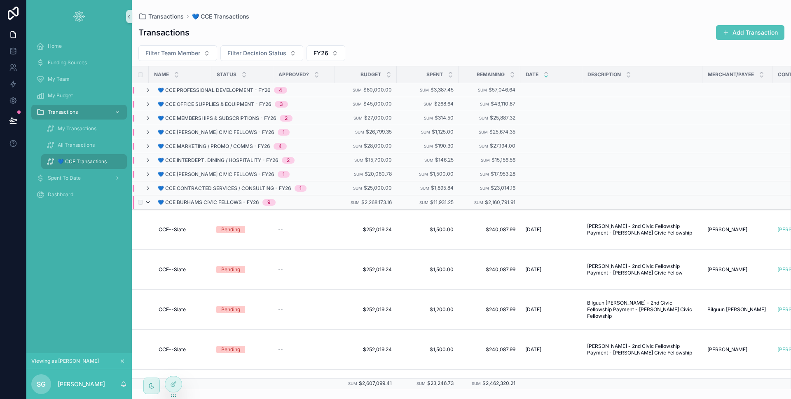
click at [148, 203] on icon "scrollable content" at bounding box center [148, 202] width 7 height 7
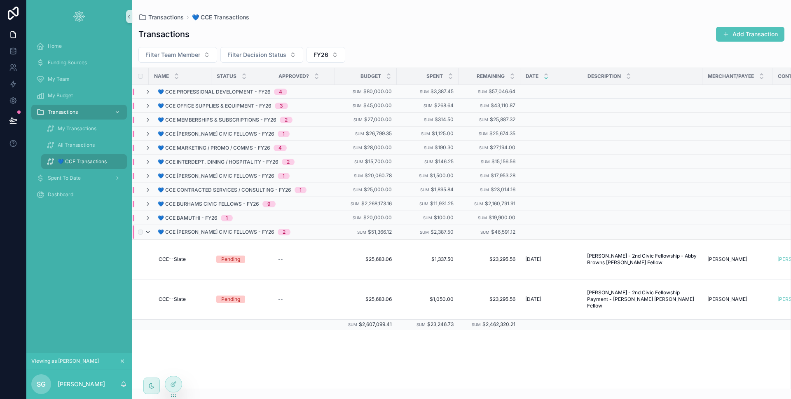
click at [148, 233] on icon "scrollable content" at bounding box center [148, 232] width 7 height 7
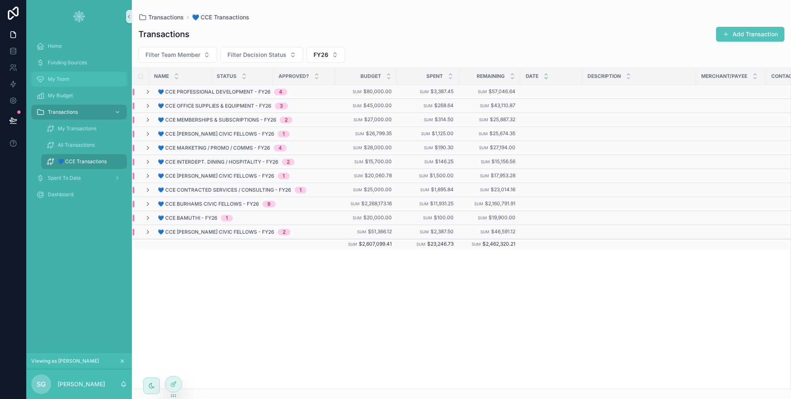
click at [95, 82] on div "My Team" at bounding box center [79, 78] width 86 height 13
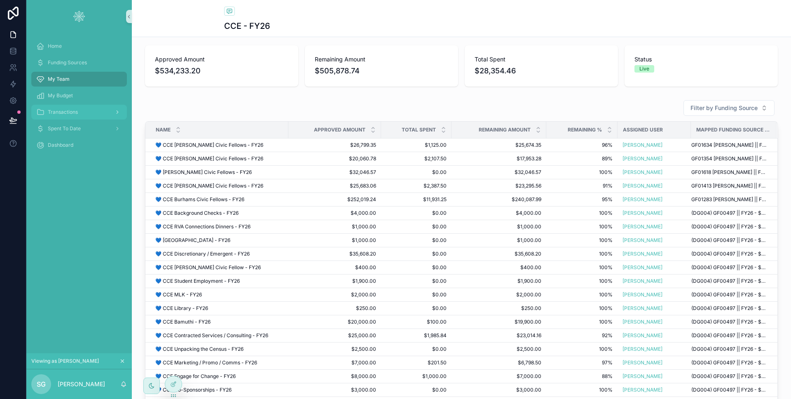
click at [81, 113] on div "Transactions" at bounding box center [79, 111] width 86 height 13
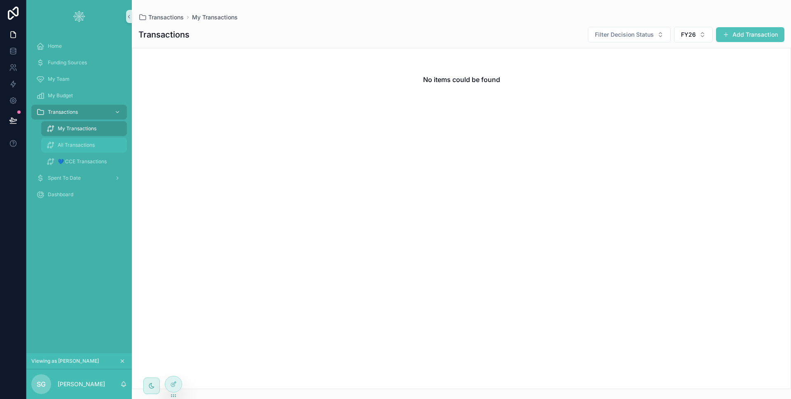
click at [84, 147] on span "All Transactions" at bounding box center [76, 145] width 37 height 7
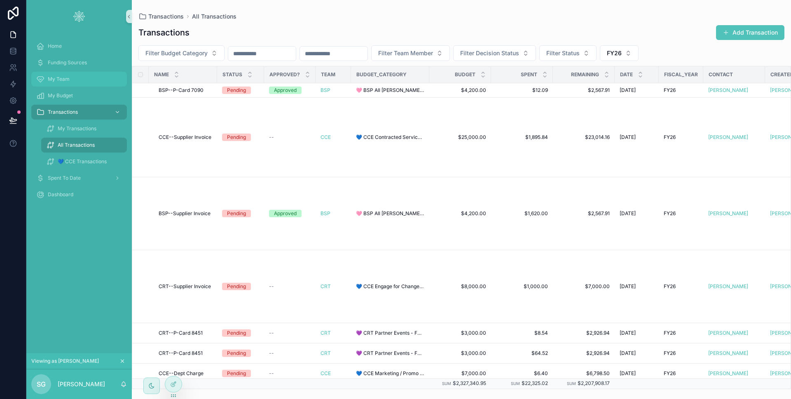
click at [75, 76] on div "My Team" at bounding box center [79, 78] width 86 height 13
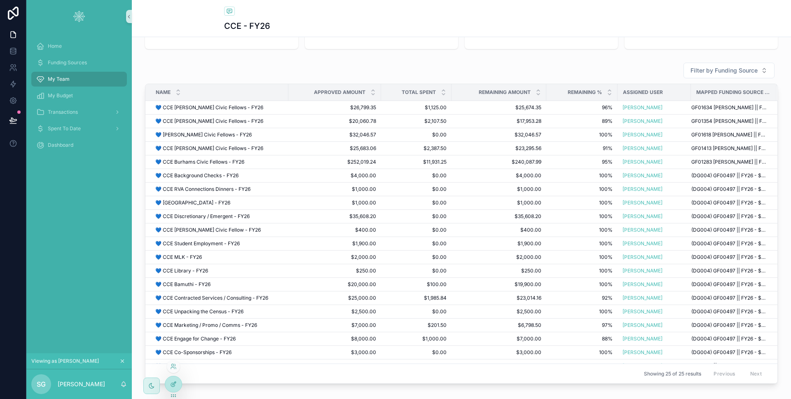
click at [167, 382] on div at bounding box center [173, 384] width 16 height 16
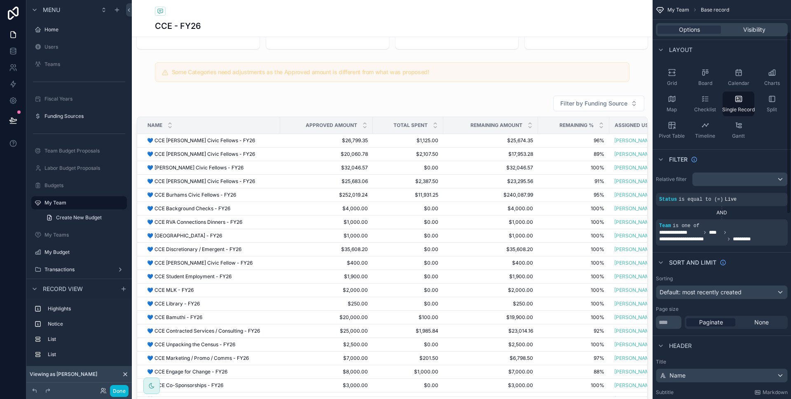
scroll to position [98, 0]
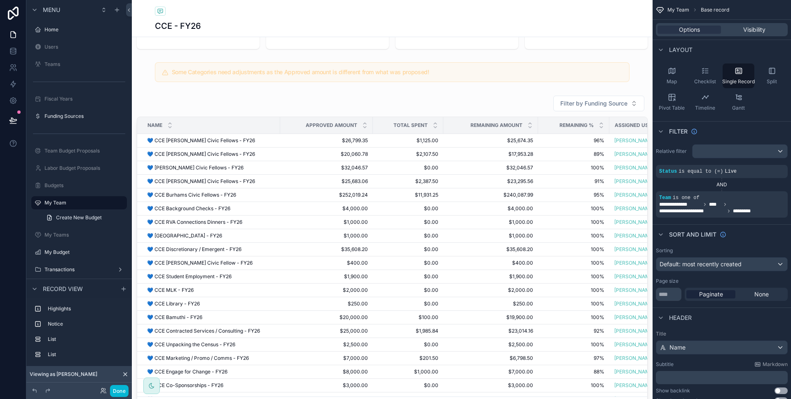
click at [124, 387] on button "Done" at bounding box center [119, 391] width 19 height 12
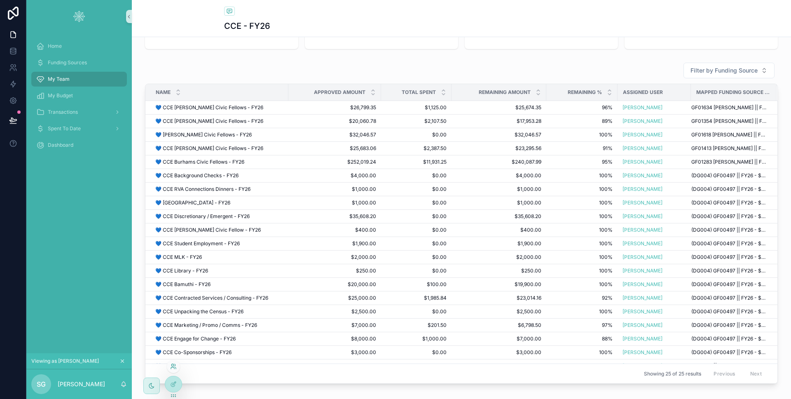
click at [172, 365] on icon at bounding box center [173, 366] width 7 height 7
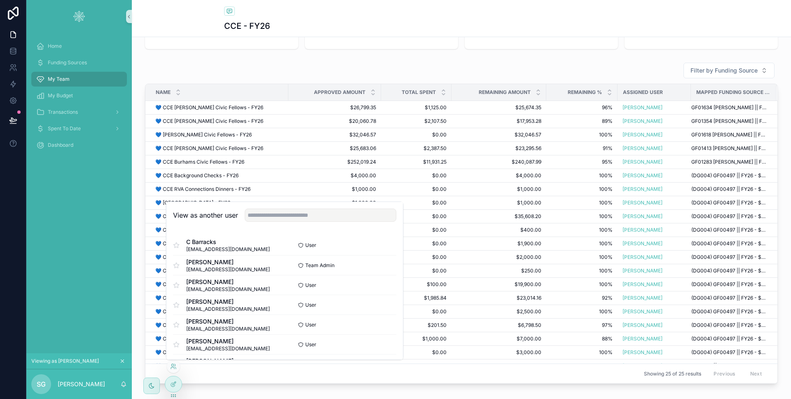
scroll to position [179, 0]
click at [375, 339] on button "Select" at bounding box center [385, 343] width 21 height 12
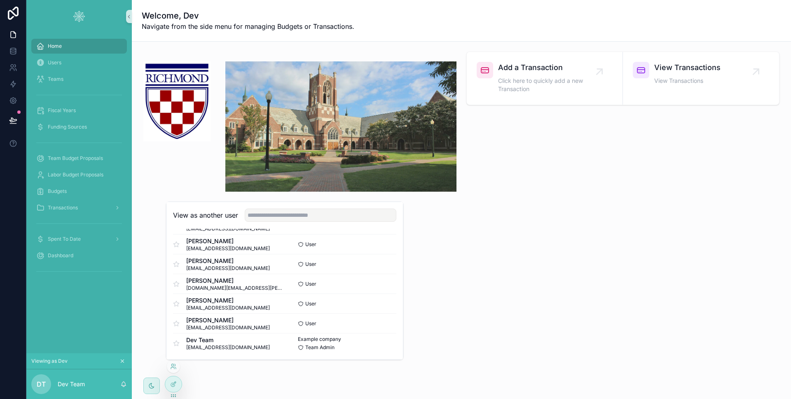
click at [90, 293] on div "Home Users Teams Fiscal Years Funding Sources Team Budget Proposals Labor Budge…" at bounding box center [78, 193] width 105 height 320
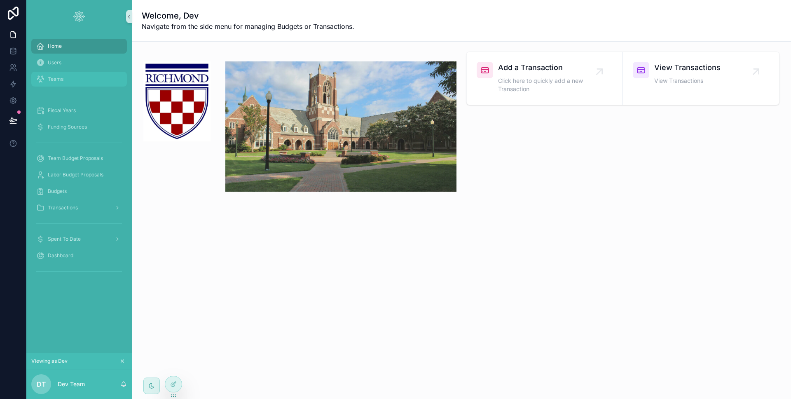
click at [58, 84] on div "Teams" at bounding box center [79, 78] width 86 height 13
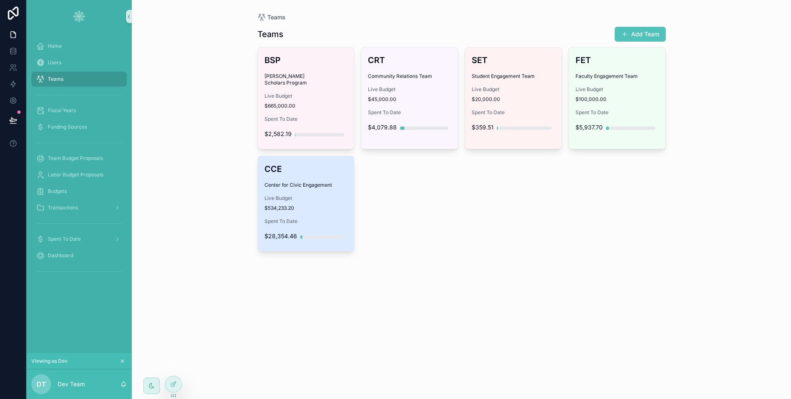
click at [318, 182] on span "Center for Civic Engagement" at bounding box center [305, 185] width 83 height 7
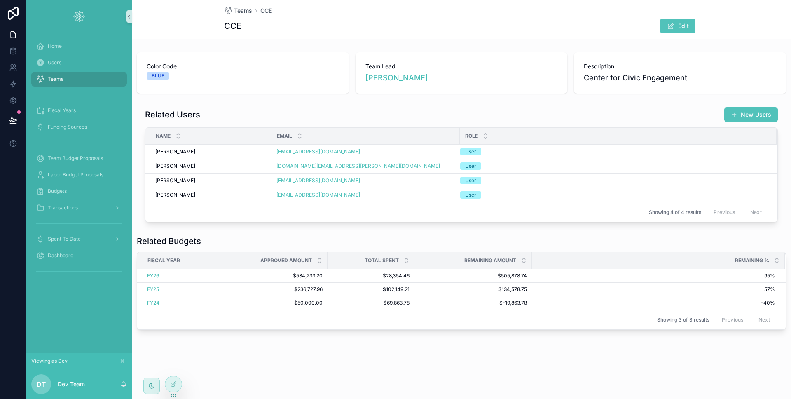
click at [66, 82] on div "Teams" at bounding box center [79, 78] width 86 height 13
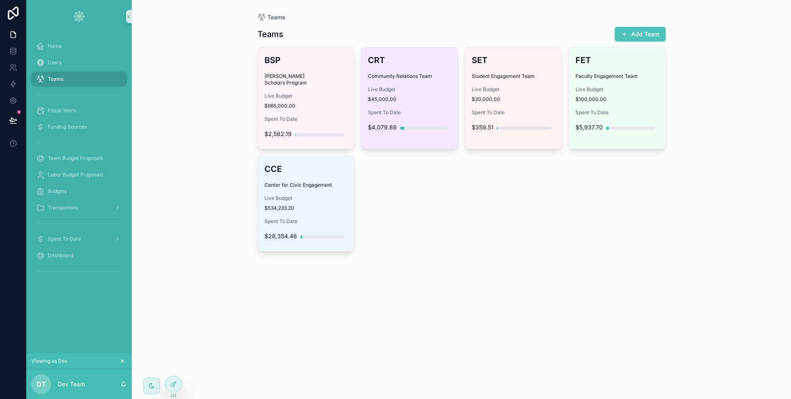
click at [423, 79] on div "CRT Community Relations Team Live Budget $45,000.00 Spent To Date $4,079.88" at bounding box center [409, 94] width 96 height 95
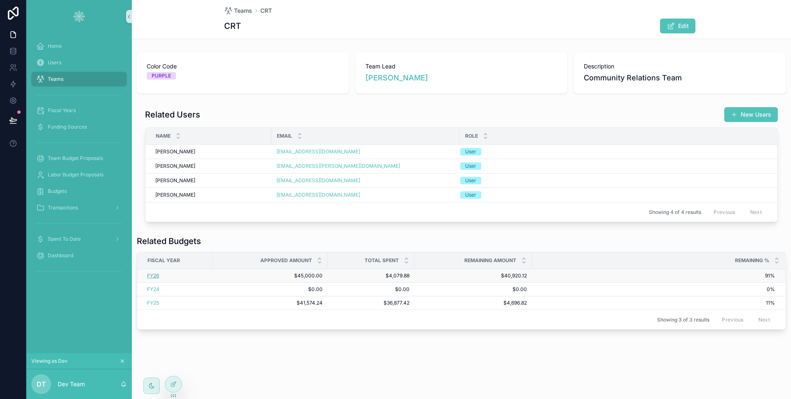
click at [153, 275] on span "FY26" at bounding box center [153, 275] width 12 height 7
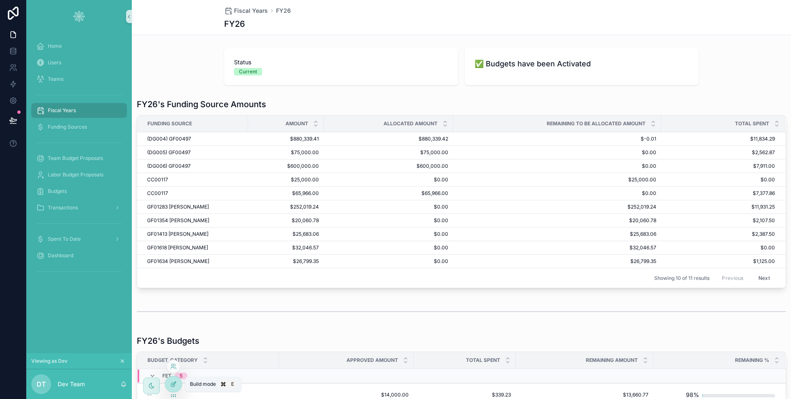
click at [177, 379] on div at bounding box center [173, 384] width 16 height 16
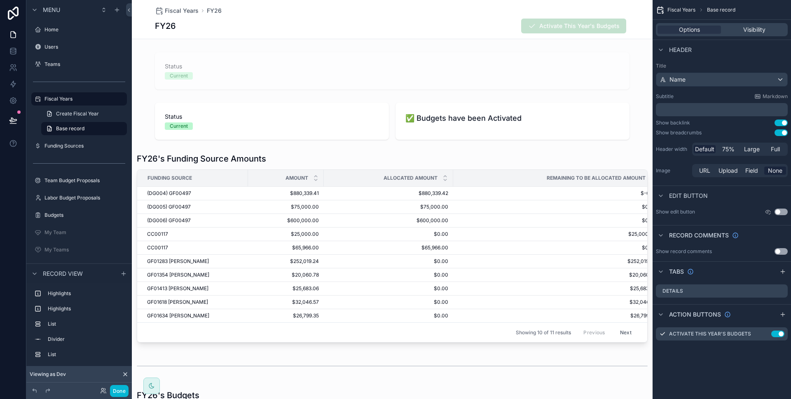
scroll to position [35, 0]
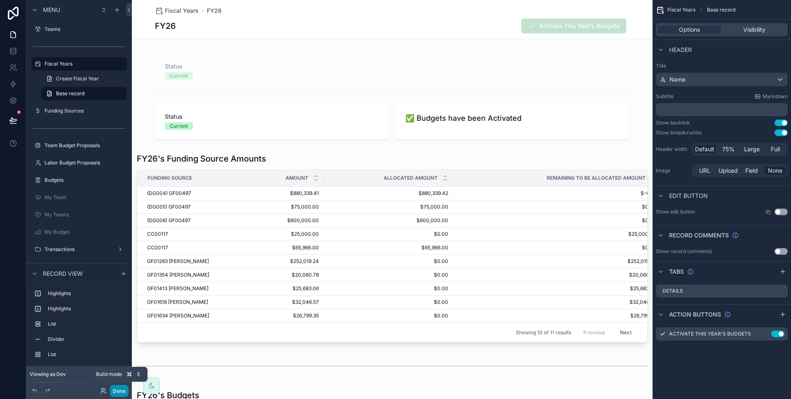
click at [116, 388] on button "Done" at bounding box center [119, 391] width 19 height 12
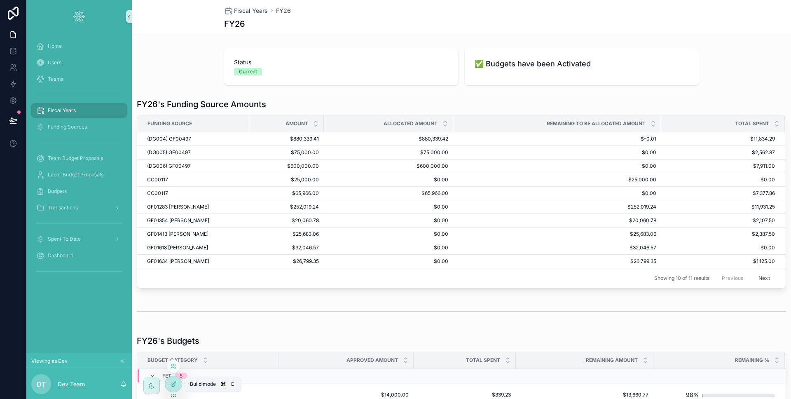
click at [171, 384] on icon at bounding box center [173, 385] width 4 height 4
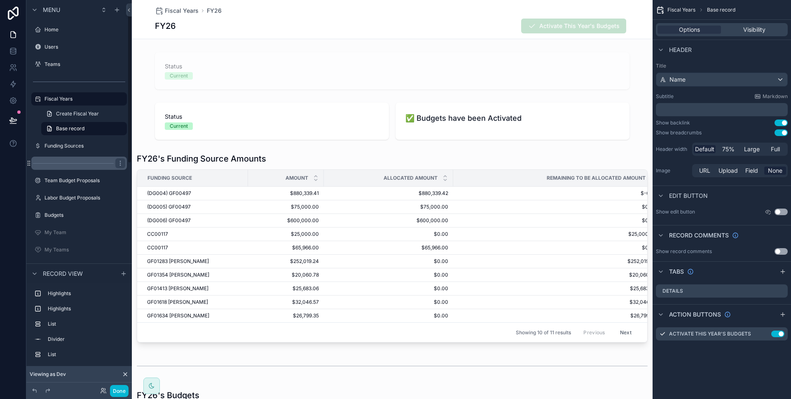
scroll to position [5, 0]
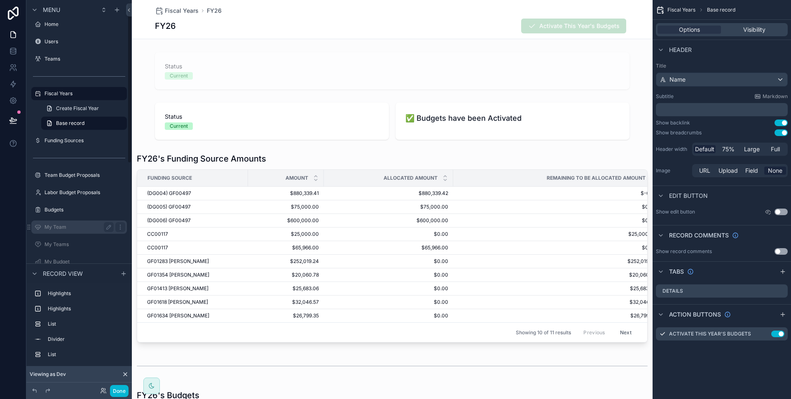
click at [72, 226] on label "My Team" at bounding box center [77, 227] width 66 height 7
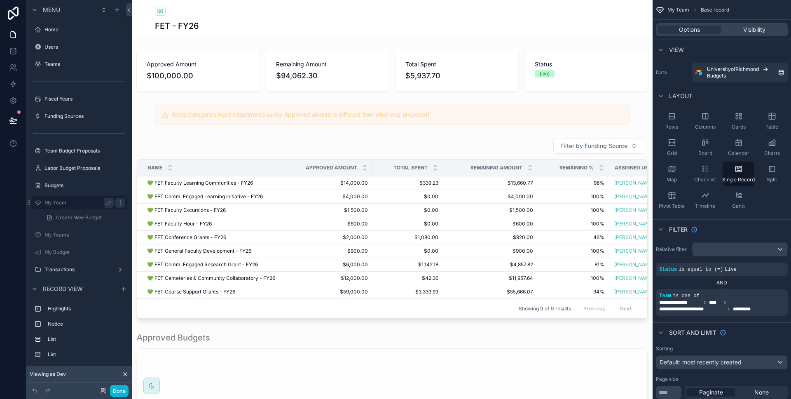
click at [118, 203] on icon "scrollable content" at bounding box center [120, 202] width 7 height 7
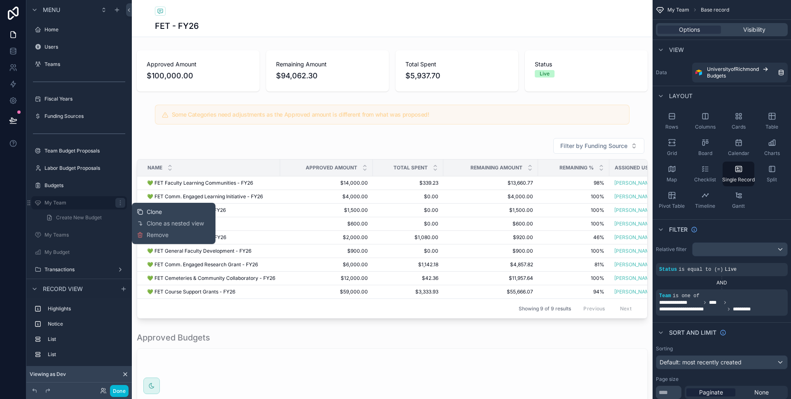
click at [147, 210] on span "Clone" at bounding box center [154, 212] width 15 height 8
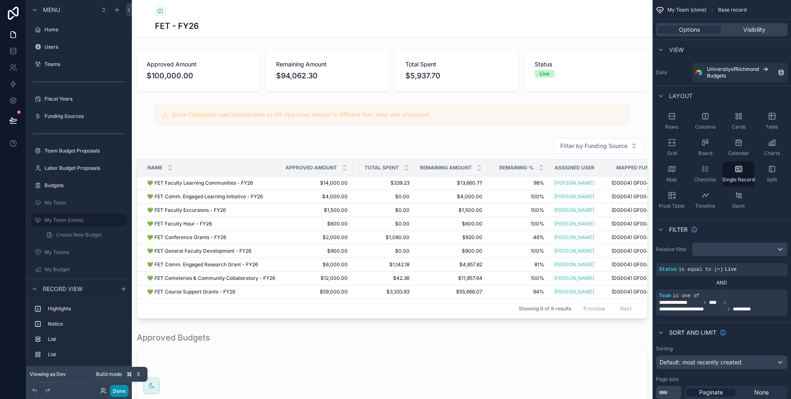
click at [120, 391] on button "Done" at bounding box center [119, 391] width 19 height 12
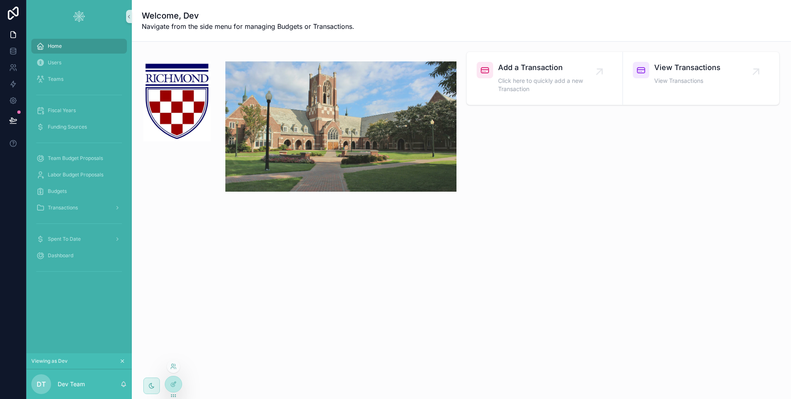
click at [173, 370] on div at bounding box center [173, 366] width 13 height 13
click at [171, 368] on icon at bounding box center [172, 368] width 3 height 2
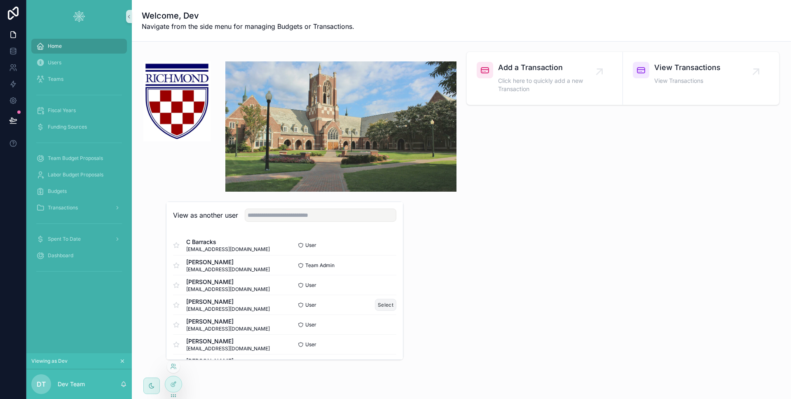
click at [384, 302] on button "Select" at bounding box center [385, 305] width 21 height 12
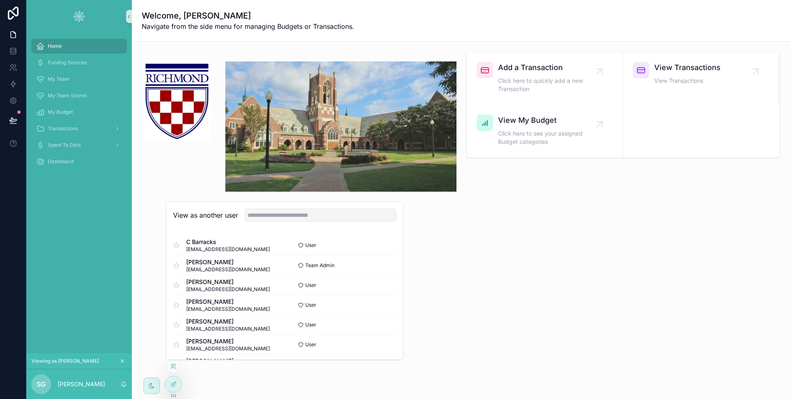
click at [104, 198] on div "Home Funding Sources My Team My Team (clone) My Budget Transactions Spent To Da…" at bounding box center [78, 193] width 105 height 320
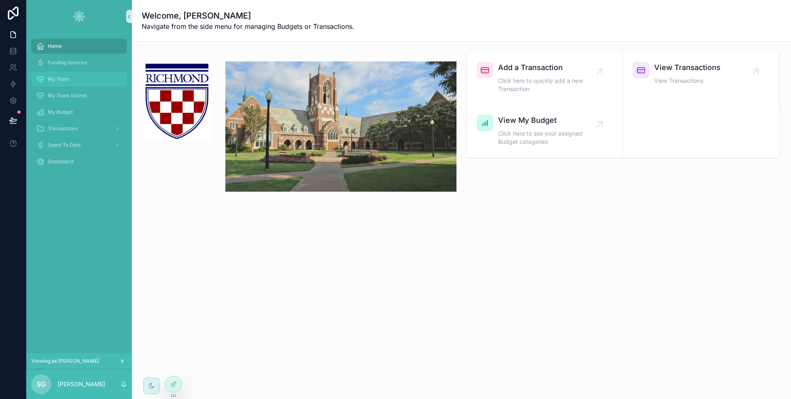
click at [80, 79] on div "My Team" at bounding box center [79, 78] width 86 height 13
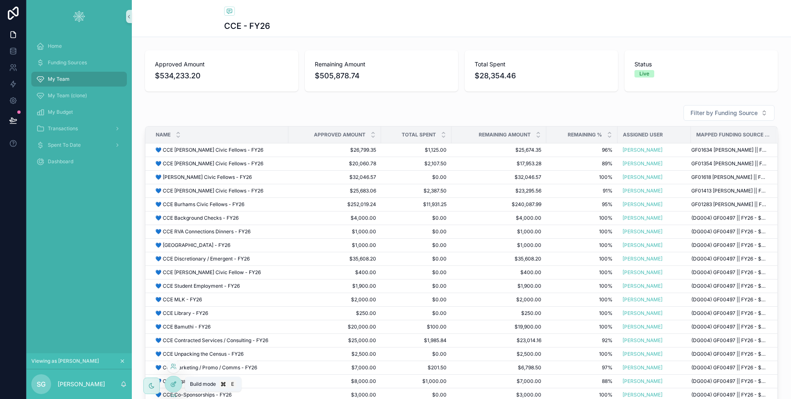
click at [175, 379] on div at bounding box center [173, 384] width 16 height 16
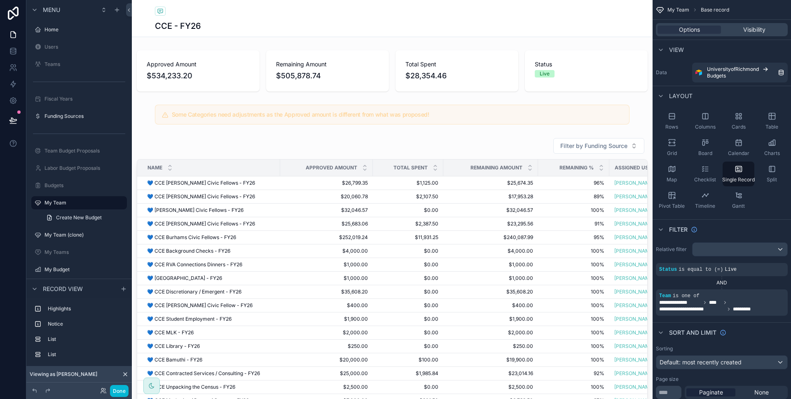
click at [241, 149] on div "scrollable content" at bounding box center [392, 298] width 521 height 328
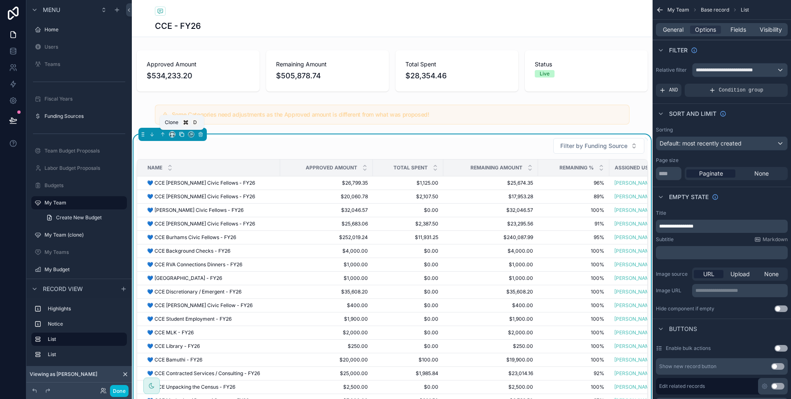
click at [184, 135] on icon "scrollable content" at bounding box center [181, 134] width 3 height 3
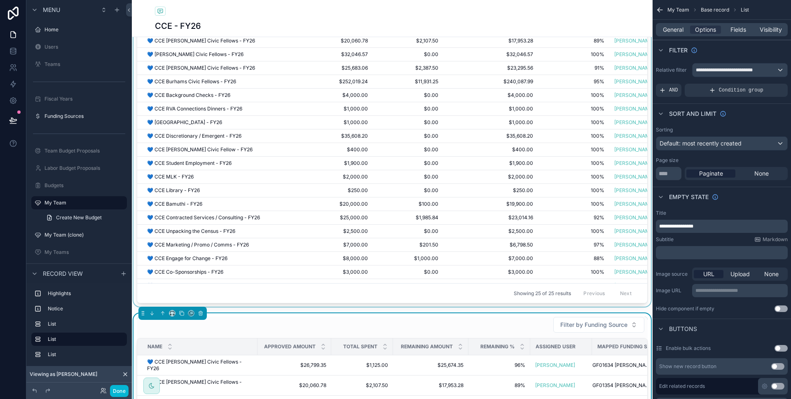
scroll to position [251, 0]
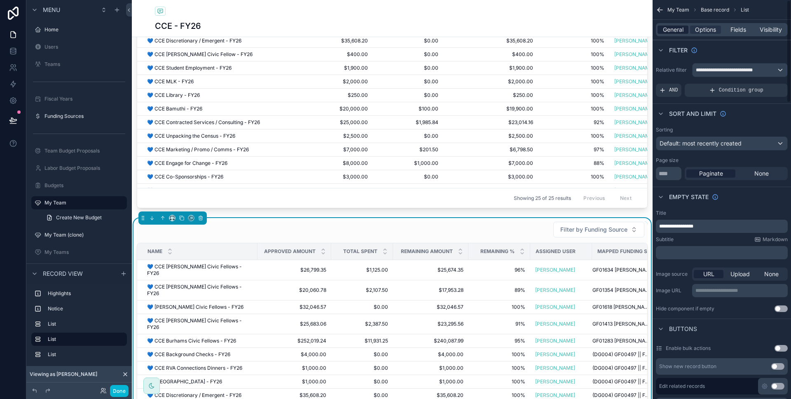
click at [663, 33] on span "General" at bounding box center [673, 30] width 21 height 8
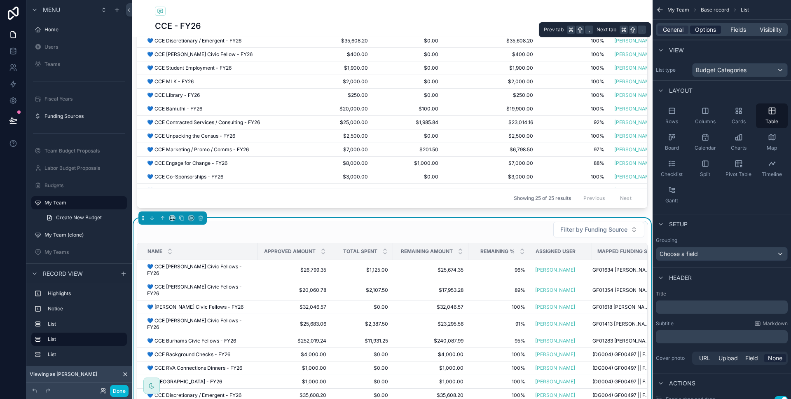
click at [698, 33] on span "Options" at bounding box center [705, 30] width 21 height 8
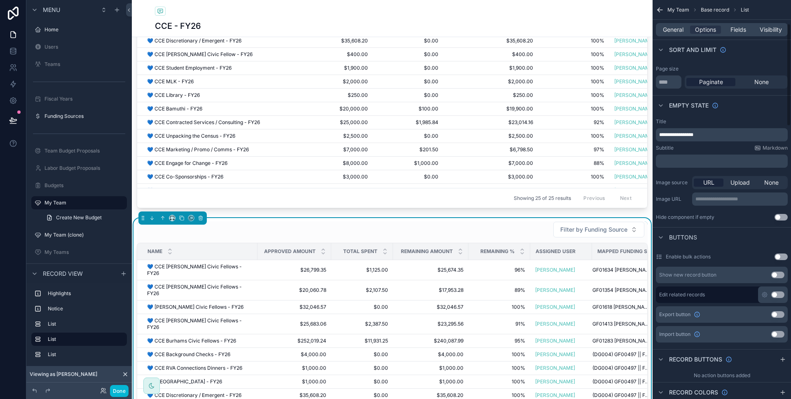
scroll to position [0, 0]
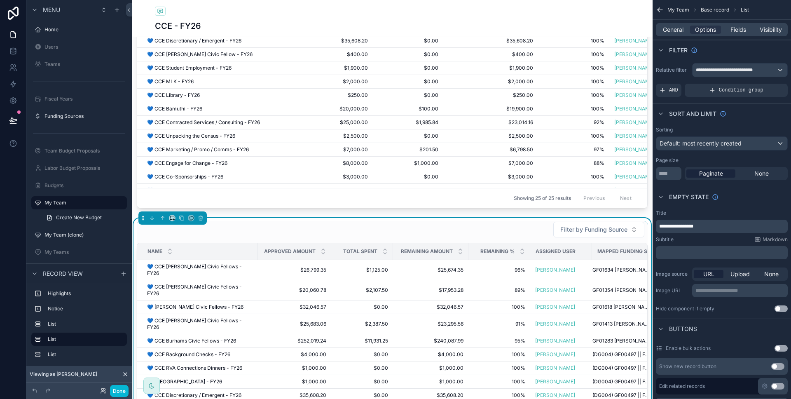
click at [536, 228] on div "Filter by Funding Source" at bounding box center [392, 229] width 511 height 16
click at [682, 32] on span "General" at bounding box center [673, 30] width 21 height 8
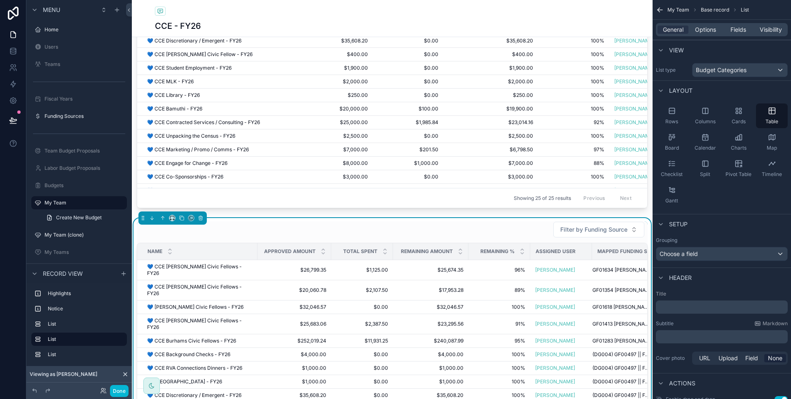
click at [704, 35] on div "General Options Fields Visibility" at bounding box center [722, 29] width 132 height 13
click at [704, 34] on div "General Options Fields Visibility" at bounding box center [722, 29] width 132 height 13
click at [703, 28] on span "Options" at bounding box center [705, 30] width 21 height 8
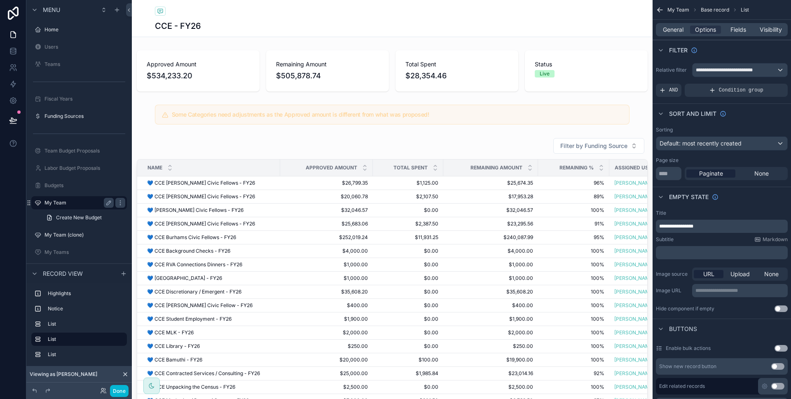
click at [69, 205] on label "My Team" at bounding box center [77, 202] width 66 height 7
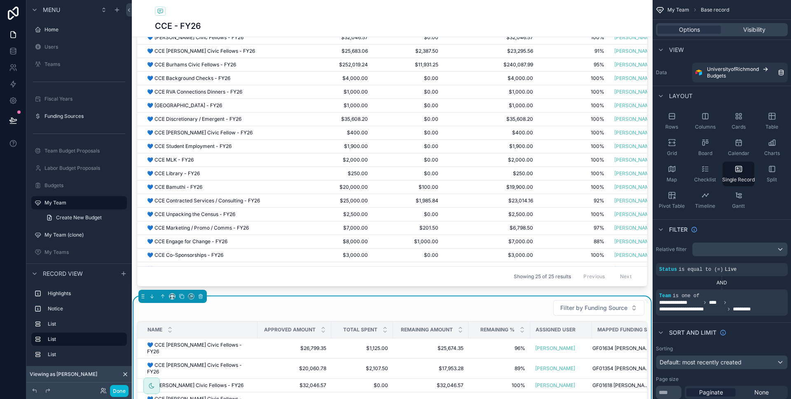
scroll to position [273, 0]
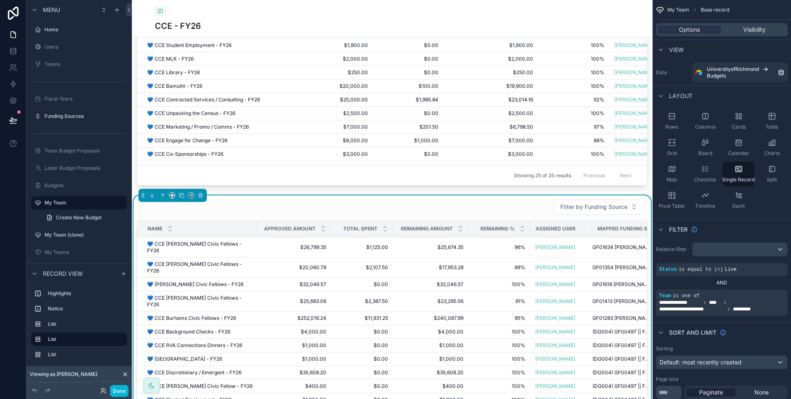
click at [494, 213] on div "Filter by Funding Source" at bounding box center [392, 206] width 511 height 16
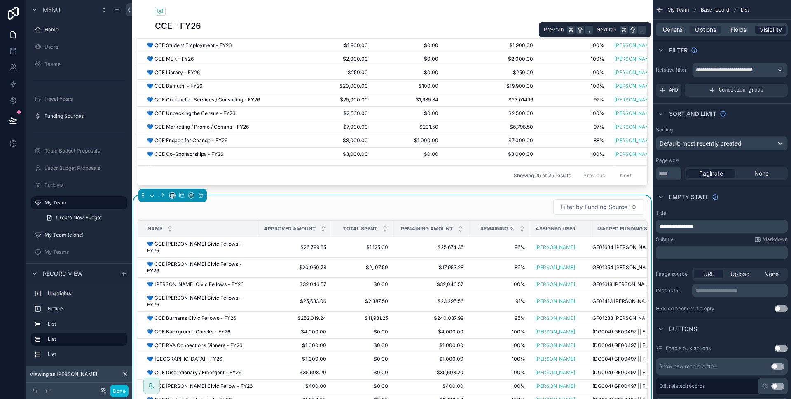
click at [768, 32] on span "Visibility" at bounding box center [770, 30] width 22 height 8
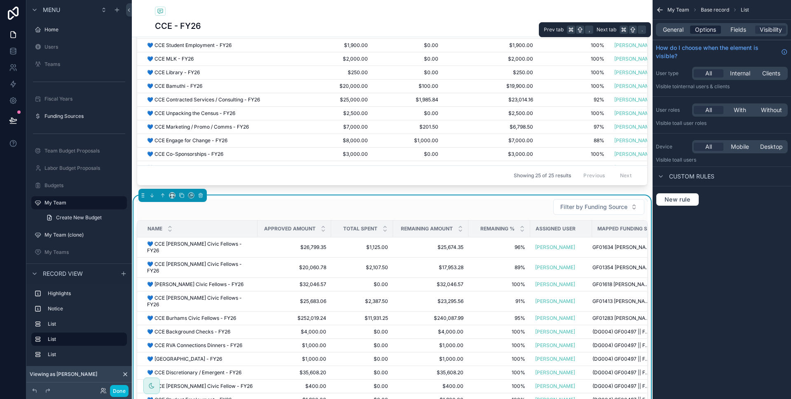
click at [704, 30] on span "Options" at bounding box center [705, 30] width 21 height 8
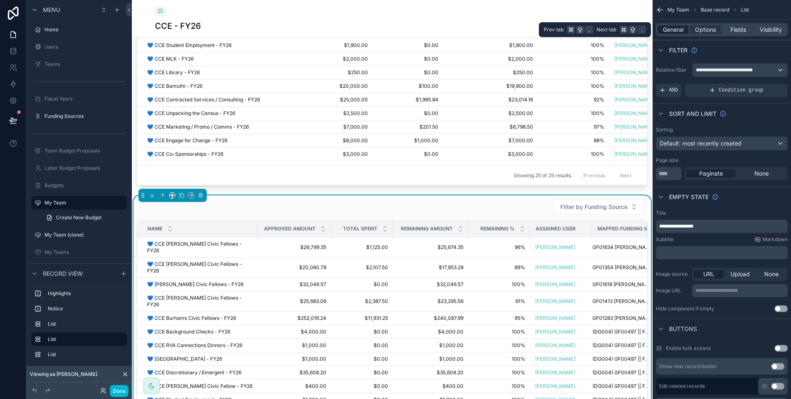
click at [678, 31] on span "General" at bounding box center [673, 30] width 21 height 8
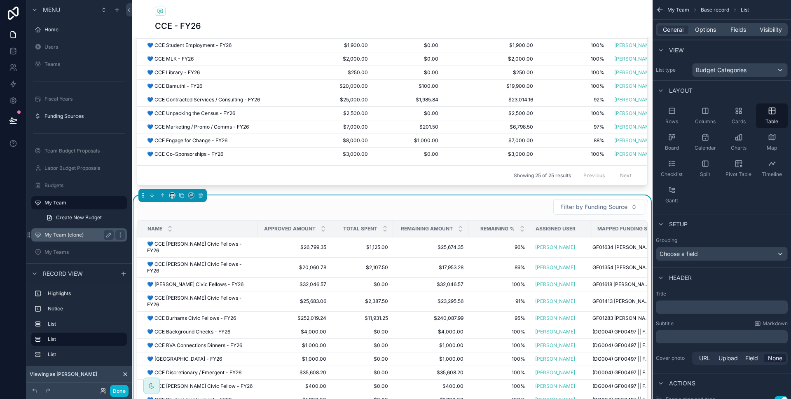
click at [59, 234] on label "My Team (clone)" at bounding box center [77, 234] width 66 height 7
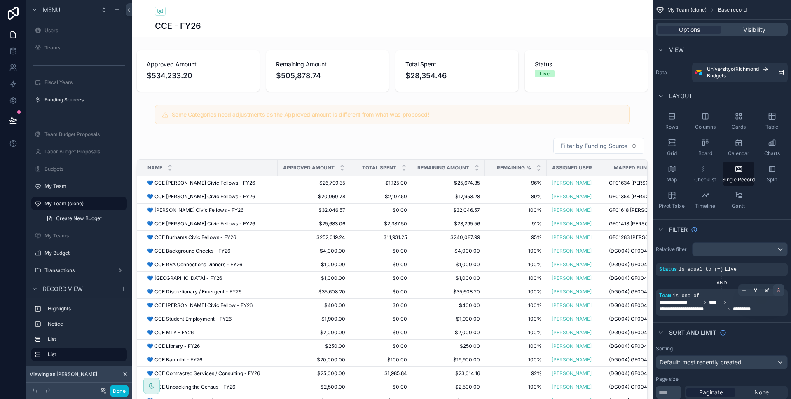
click at [777, 292] on icon "scrollable content" at bounding box center [778, 290] width 3 height 3
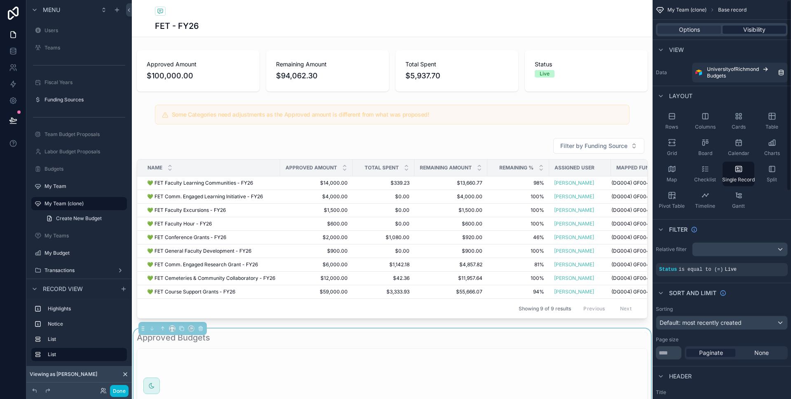
click at [741, 32] on div "Visibility" at bounding box center [753, 30] width 63 height 8
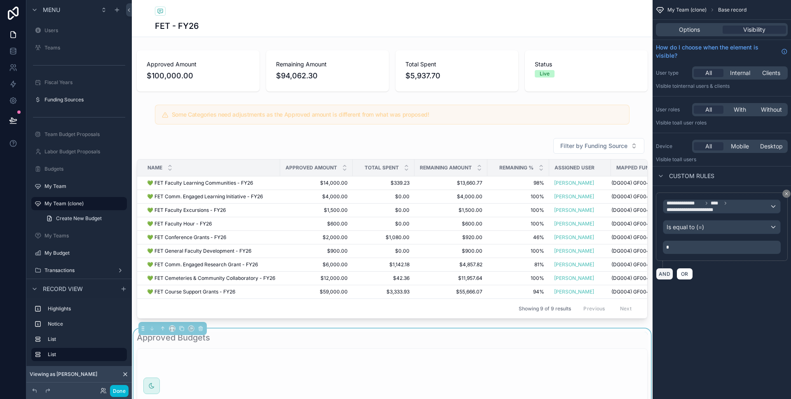
click at [663, 277] on button "AND" at bounding box center [664, 274] width 17 height 12
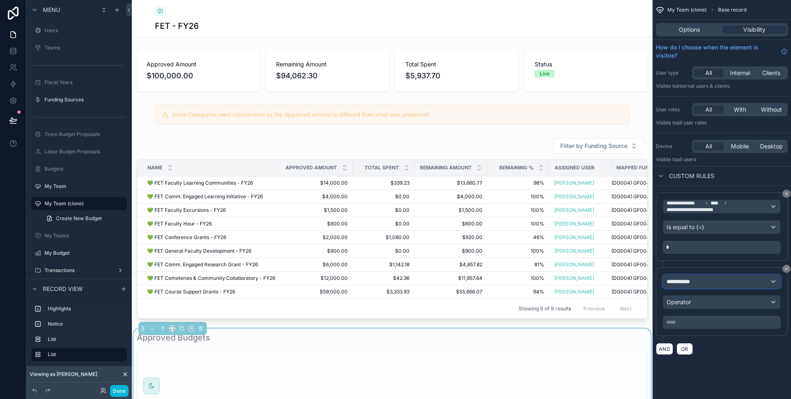
click at [688, 277] on span "**********" at bounding box center [681, 281] width 30 height 8
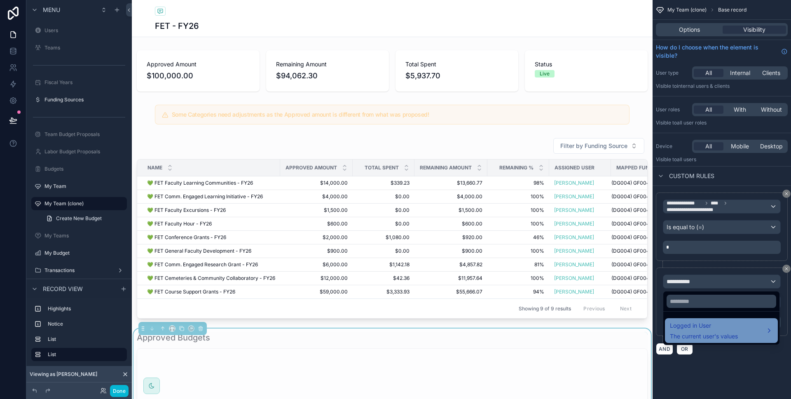
click at [692, 328] on span "Logged in User" at bounding box center [704, 325] width 68 height 10
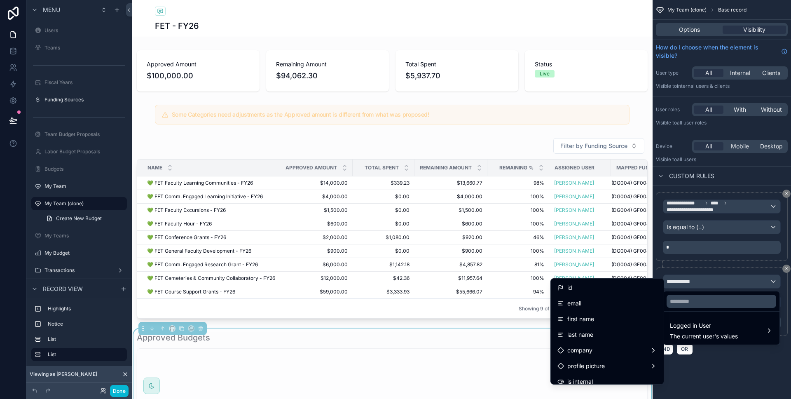
click at [613, 292] on div "id" at bounding box center [607, 288] width 100 height 10
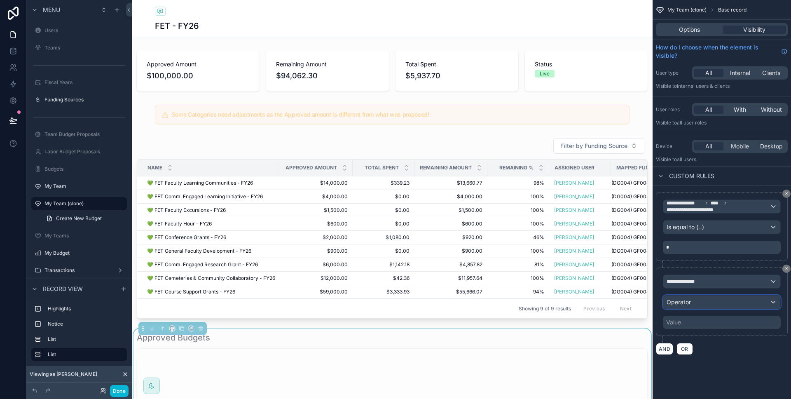
click at [677, 301] on span "Operator" at bounding box center [678, 301] width 24 height 7
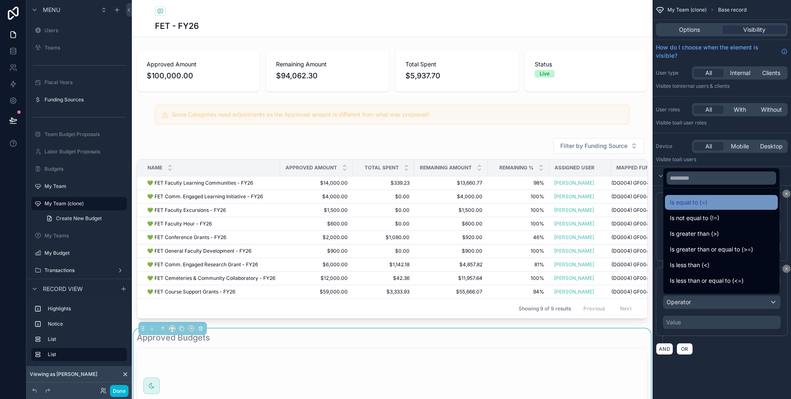
click at [692, 206] on span "Is equal to (=)" at bounding box center [688, 202] width 37 height 10
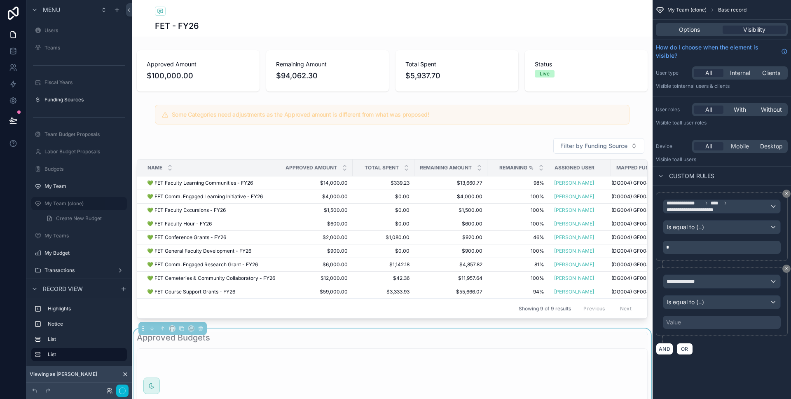
click at [699, 320] on div "Value" at bounding box center [722, 321] width 118 height 13
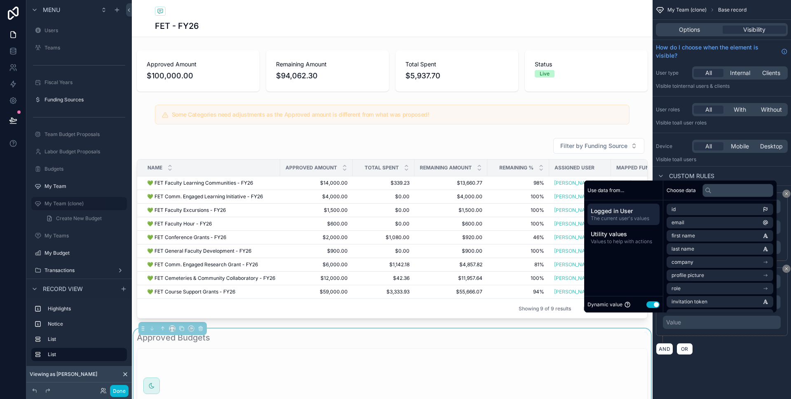
click at [647, 307] on button "Use setting" at bounding box center [652, 304] width 13 height 7
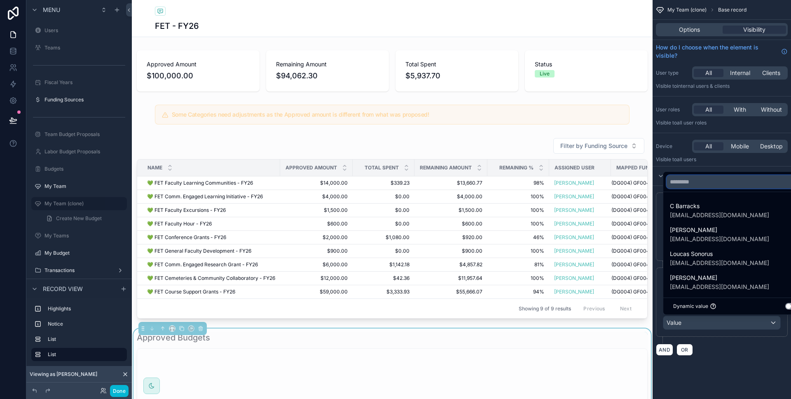
click at [717, 187] on input "text" at bounding box center [735, 181] width 138 height 13
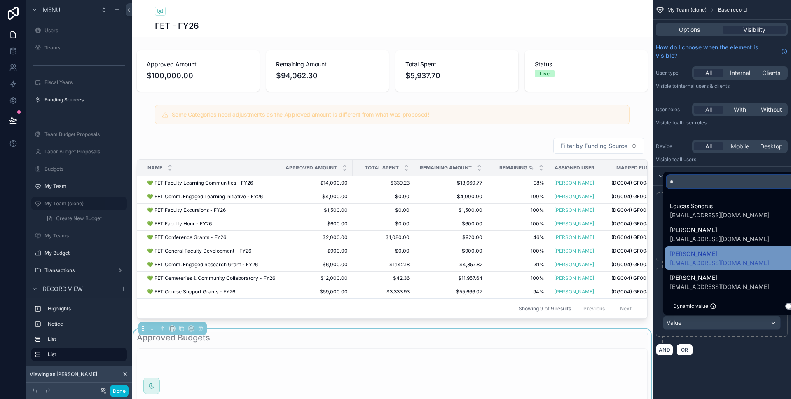
type input "*"
click at [708, 250] on span "[PERSON_NAME]" at bounding box center [719, 254] width 99 height 10
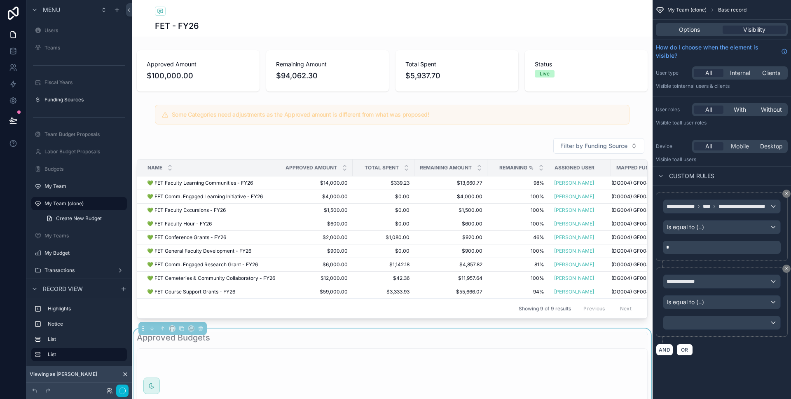
click at [739, 364] on div "**********" at bounding box center [721, 187] width 138 height 375
click at [116, 389] on button "Done" at bounding box center [119, 391] width 19 height 12
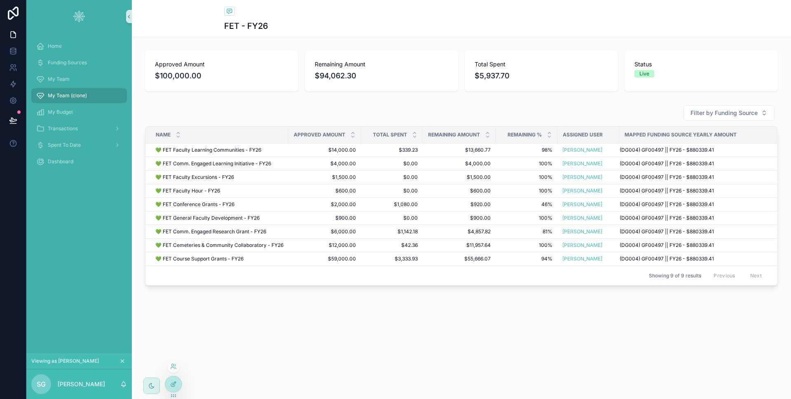
click at [175, 384] on icon at bounding box center [173, 385] width 4 height 4
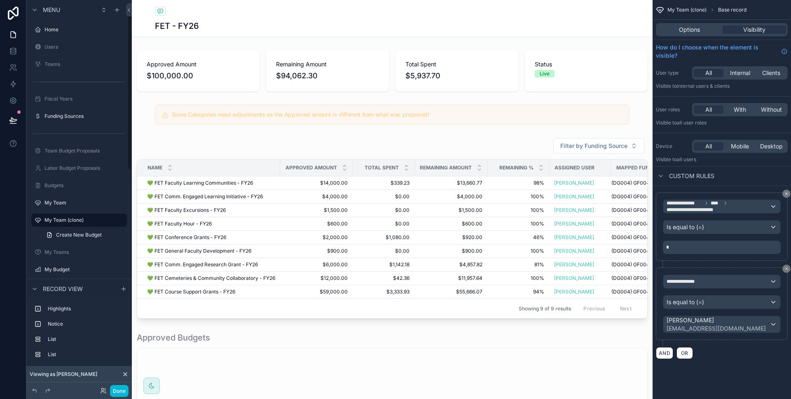
scroll to position [16, 0]
click at [231, 158] on div "scrollable content" at bounding box center [392, 388] width 521 height 777
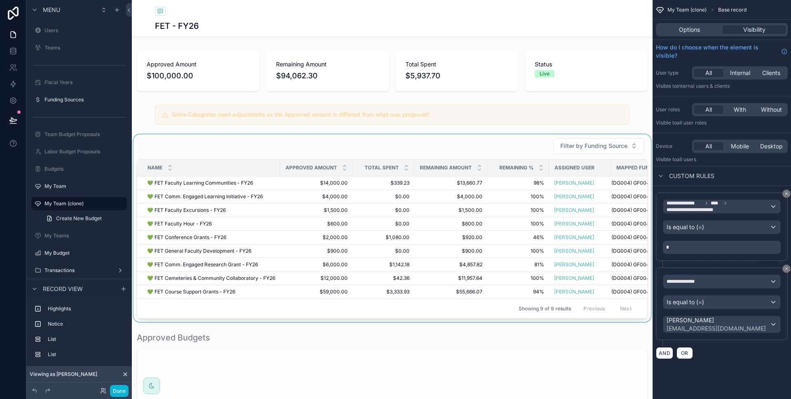
click at [227, 152] on div "scrollable content" at bounding box center [392, 227] width 521 height 187
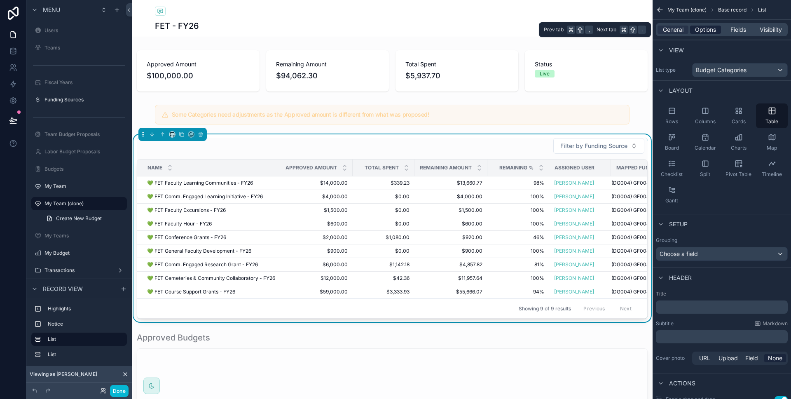
click at [705, 30] on span "Options" at bounding box center [705, 30] width 21 height 8
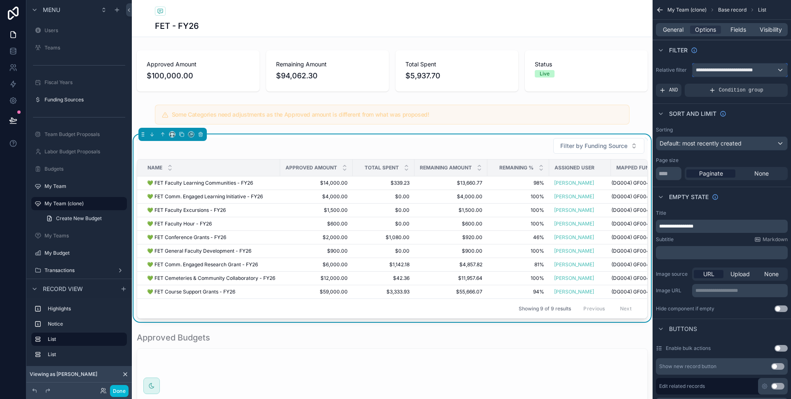
click at [717, 72] on span "**********" at bounding box center [729, 70] width 67 height 7
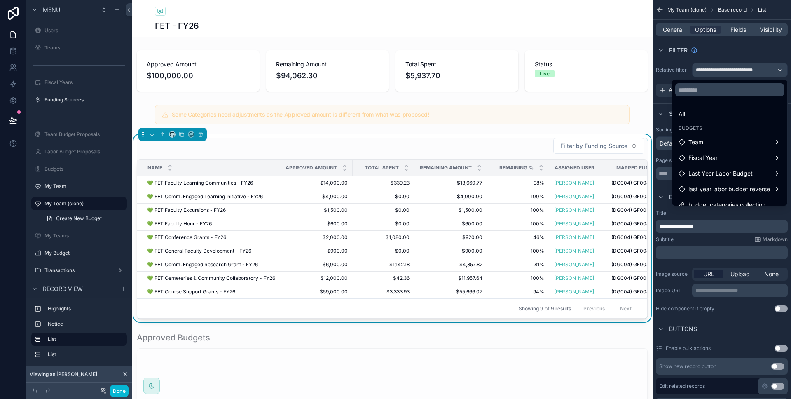
click at [725, 46] on div "scrollable content" at bounding box center [395, 199] width 791 height 399
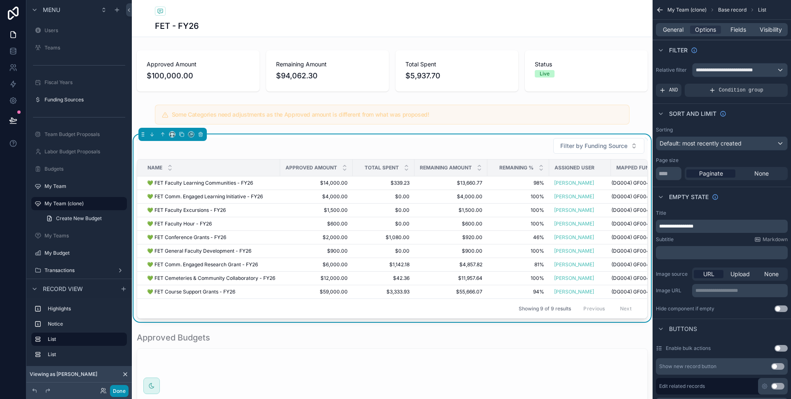
click at [122, 389] on button "Done" at bounding box center [119, 391] width 19 height 12
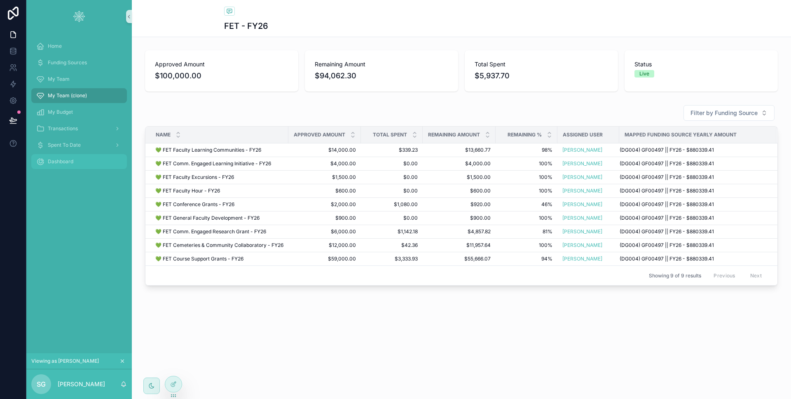
click at [65, 156] on div "Dashboard" at bounding box center [79, 161] width 86 height 13
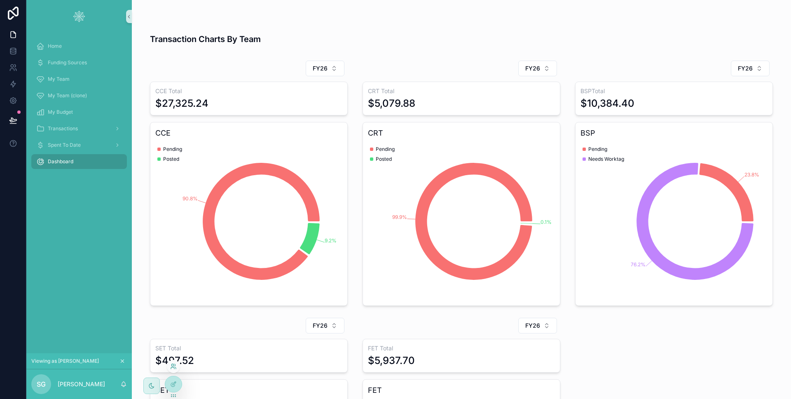
click at [176, 367] on icon at bounding box center [173, 366] width 7 height 7
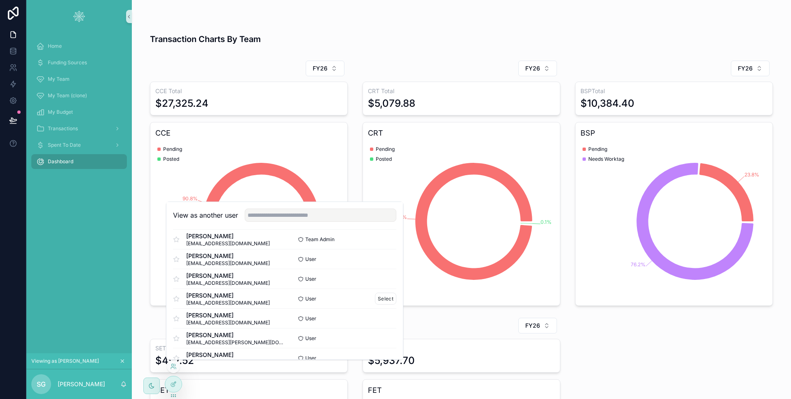
scroll to position [66, 0]
click at [385, 318] on button "Select" at bounding box center [385, 318] width 21 height 12
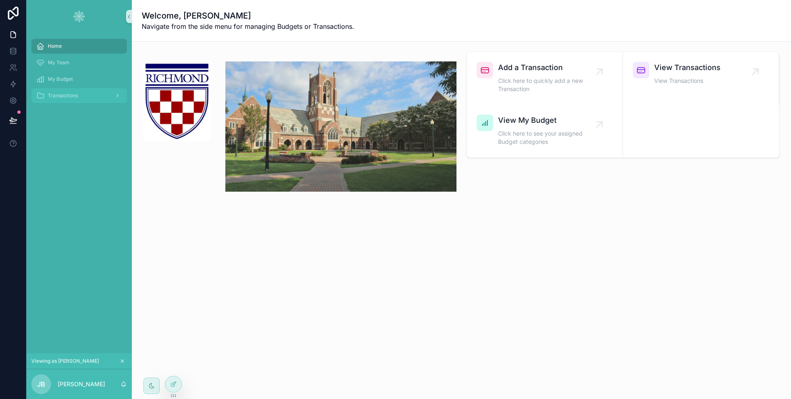
click at [88, 93] on div "Transactions" at bounding box center [79, 95] width 86 height 13
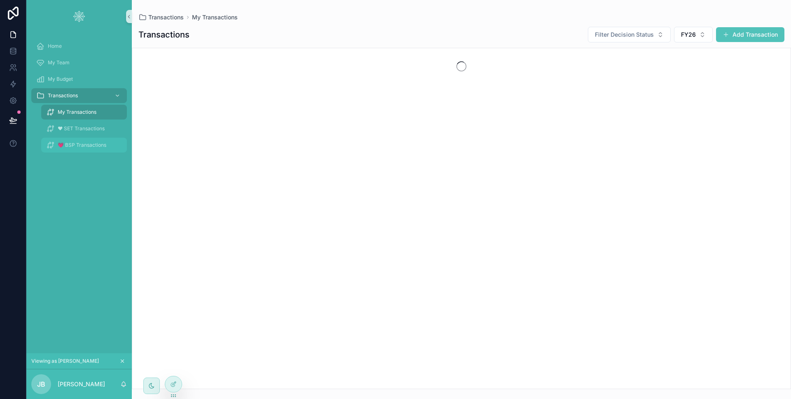
click at [87, 145] on span "💗 BSP Transactions" at bounding box center [82, 145] width 49 height 7
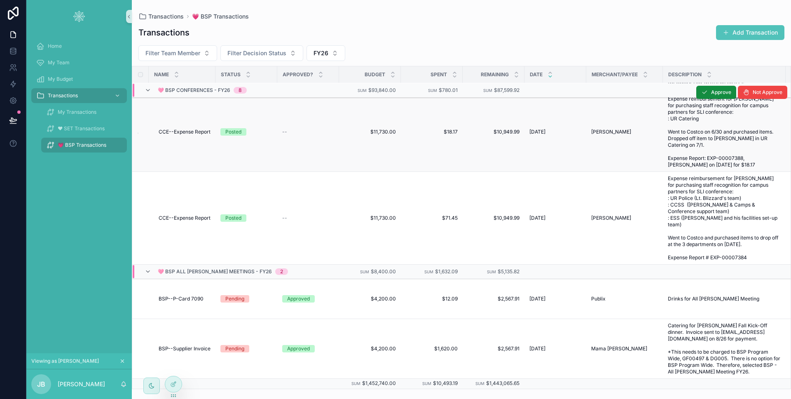
scroll to position [446, 0]
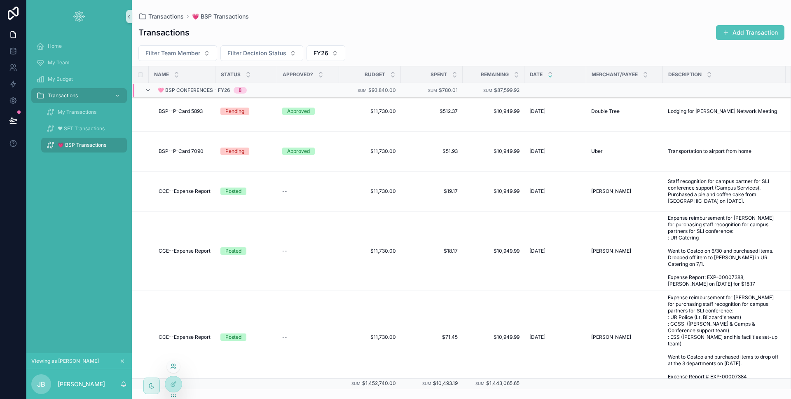
click at [174, 369] on icon at bounding box center [173, 366] width 7 height 7
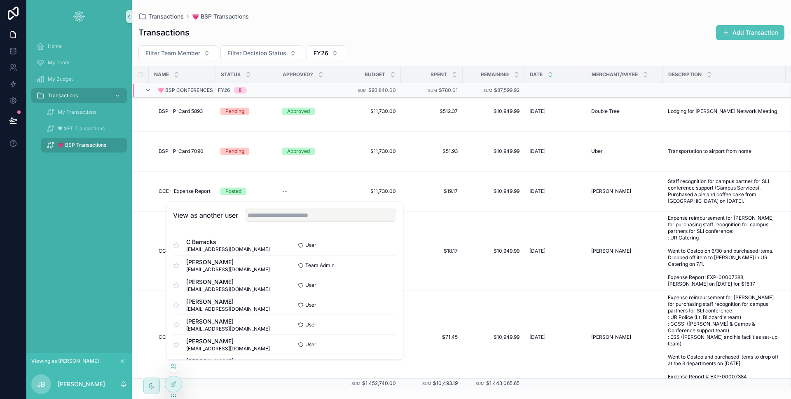
scroll to position [179, 0]
click at [375, 339] on button "Select" at bounding box center [385, 343] width 21 height 12
click at [0, 0] on button "Select" at bounding box center [0, 0] width 0 height 0
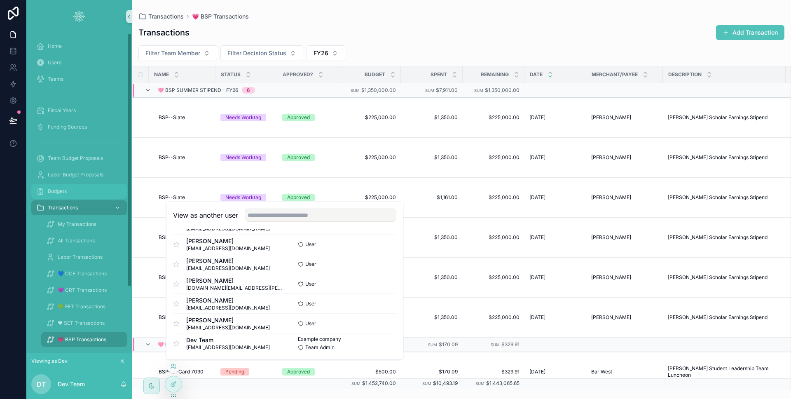
click at [86, 190] on div "Budgets" at bounding box center [79, 190] width 86 height 13
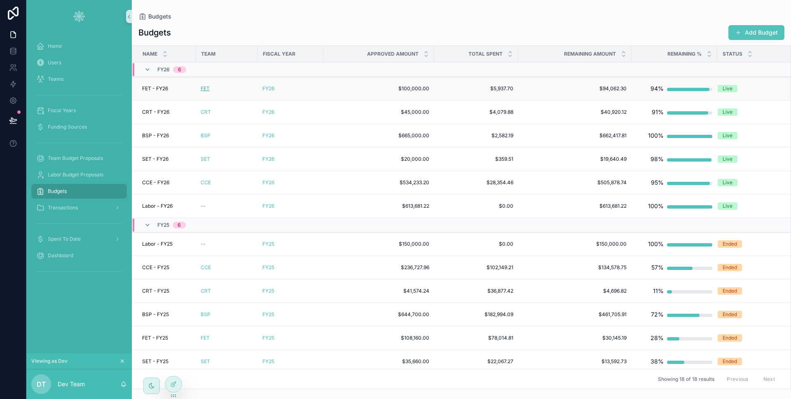
click at [207, 89] on span "FET" at bounding box center [205, 88] width 9 height 7
click at [225, 88] on div "FET" at bounding box center [227, 88] width 52 height 7
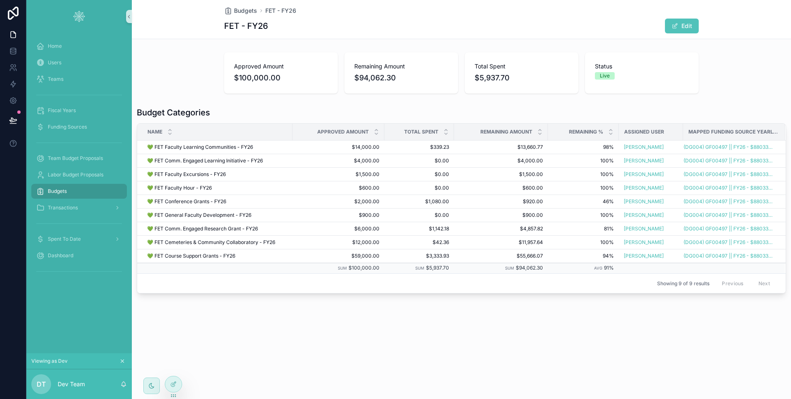
click at [74, 193] on div "Budgets" at bounding box center [79, 190] width 86 height 13
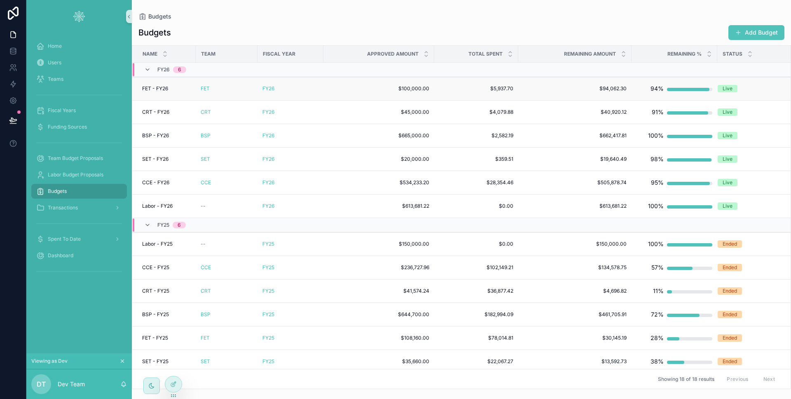
click at [231, 89] on div "FET" at bounding box center [227, 88] width 52 height 7
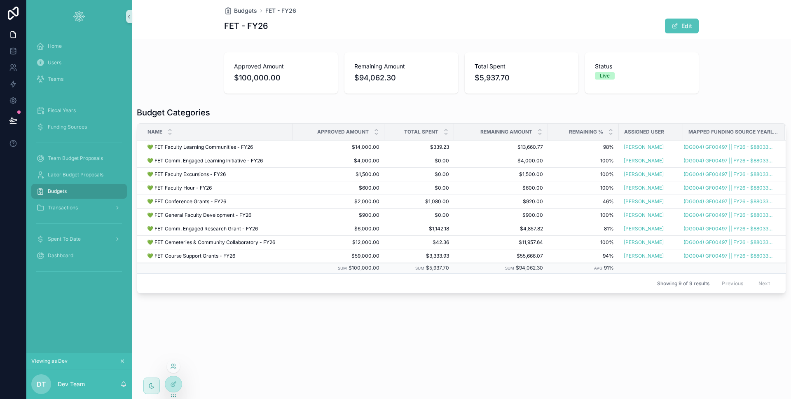
click at [176, 370] on div at bounding box center [173, 366] width 13 height 13
click at [175, 368] on icon at bounding box center [175, 368] width 1 height 2
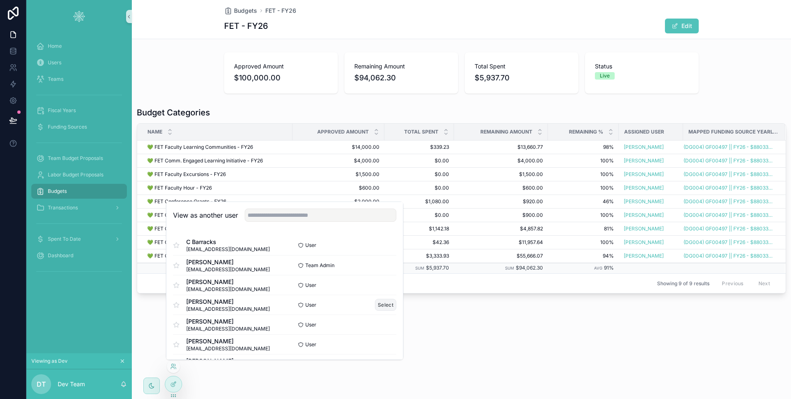
click at [379, 304] on button "Select" at bounding box center [385, 305] width 21 height 12
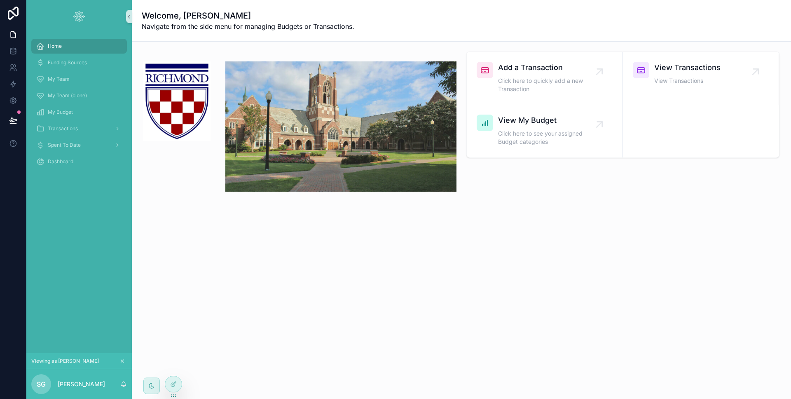
click at [124, 278] on div "Home Funding Sources My Team My Team (clone) My Budget Transactions Spent To Da…" at bounding box center [78, 193] width 105 height 320
click at [173, 377] on div at bounding box center [173, 384] width 16 height 16
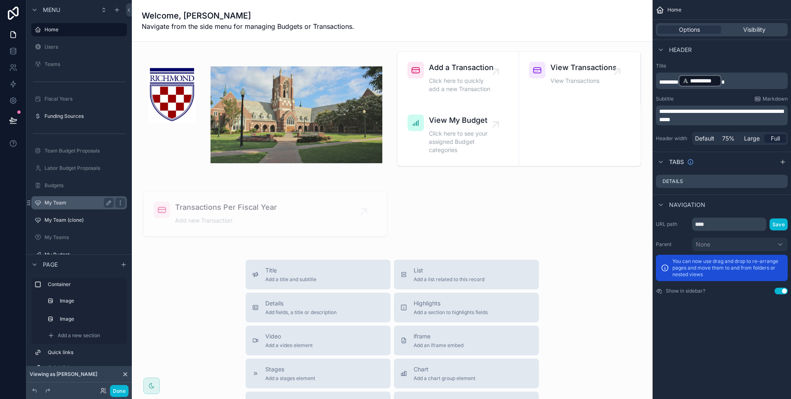
click at [84, 203] on label "My Team" at bounding box center [77, 202] width 66 height 7
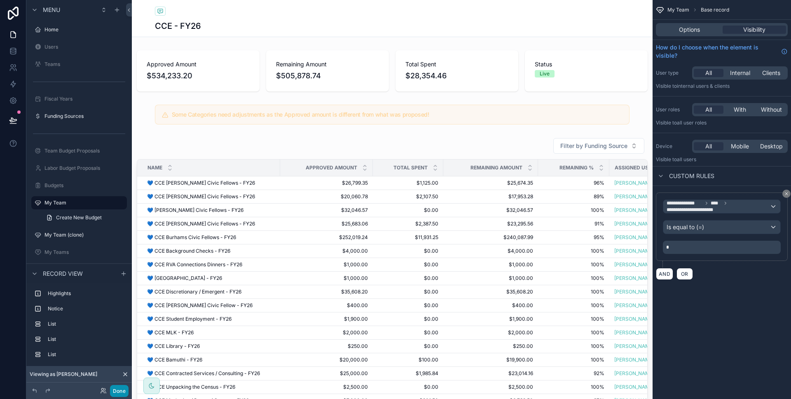
click at [118, 395] on button "Done" at bounding box center [119, 391] width 19 height 12
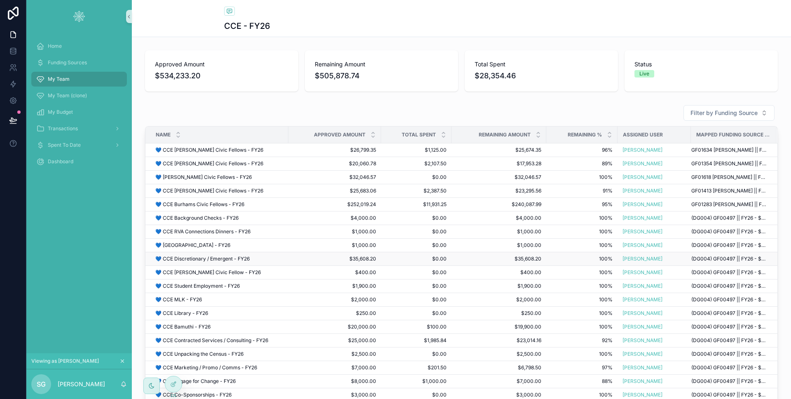
click at [261, 256] on div "💙 CCE Discretionary / Emergent - FY26 💙 CCE Discretionary / Emergent - FY26" at bounding box center [219, 258] width 128 height 7
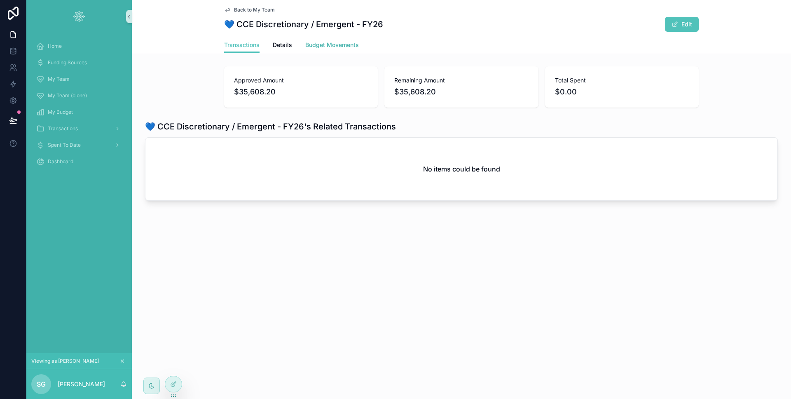
click at [323, 42] on span "Budget Movements" at bounding box center [332, 45] width 54 height 8
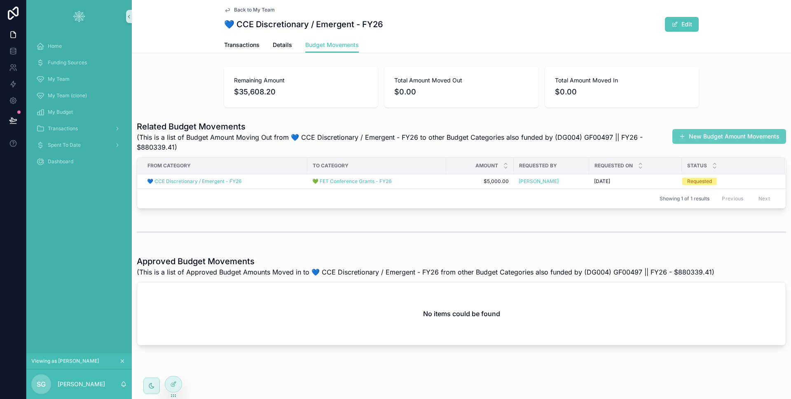
click at [709, 136] on button "New Budget Amount Movements" at bounding box center [729, 136] width 114 height 15
click at [709, 136] on div "Back to My Team 💙 CCE Discretionary / Emergent - FY26 Edit Budget Movements Tra…" at bounding box center [461, 199] width 659 height 399
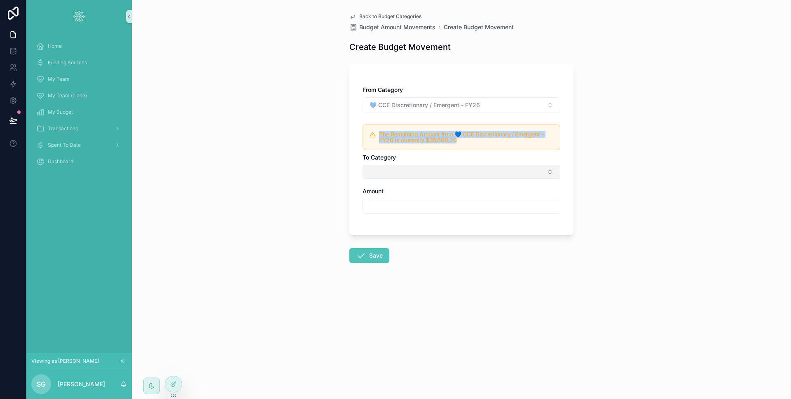
click at [528, 171] on button "Select Button" at bounding box center [461, 172] width 198 height 14
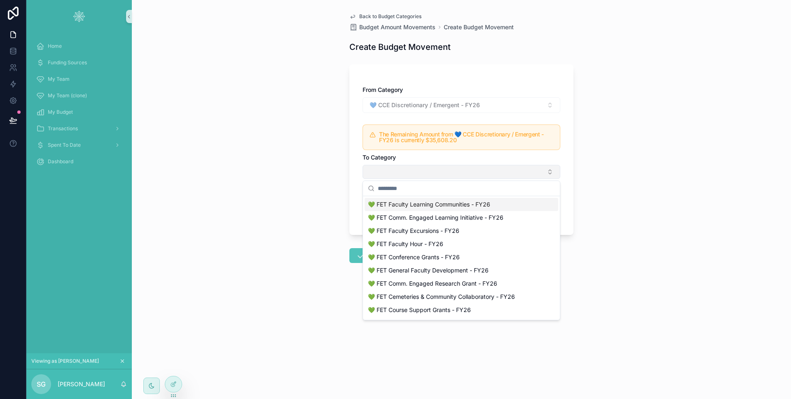
click at [528, 171] on button "Select Button" at bounding box center [461, 172] width 198 height 14
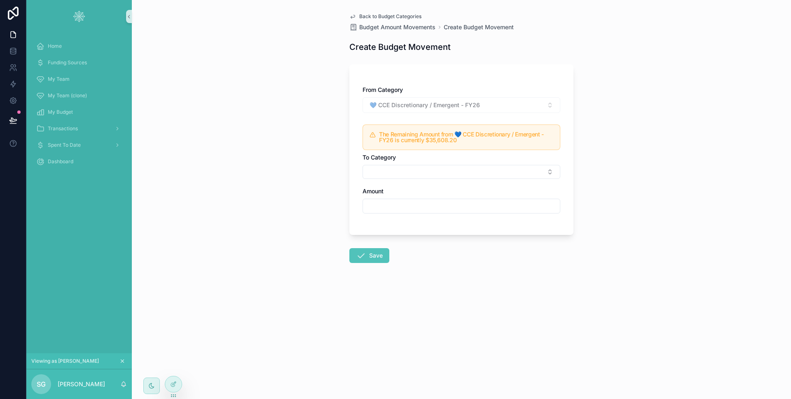
click at [397, 18] on span "Back to Budget Categories" at bounding box center [390, 16] width 62 height 7
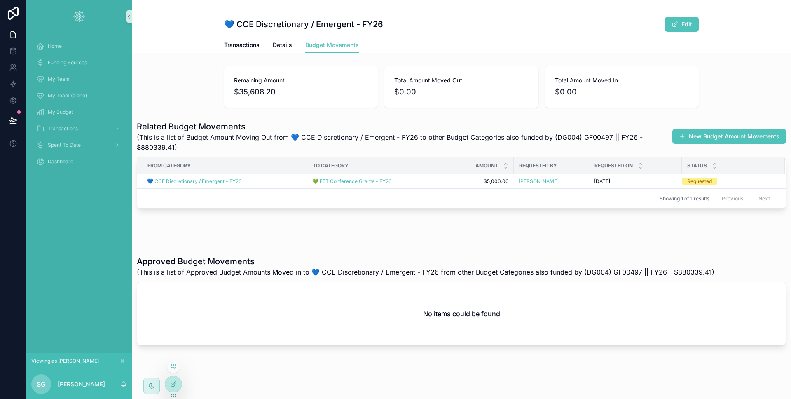
click at [174, 387] on div at bounding box center [173, 384] width 16 height 16
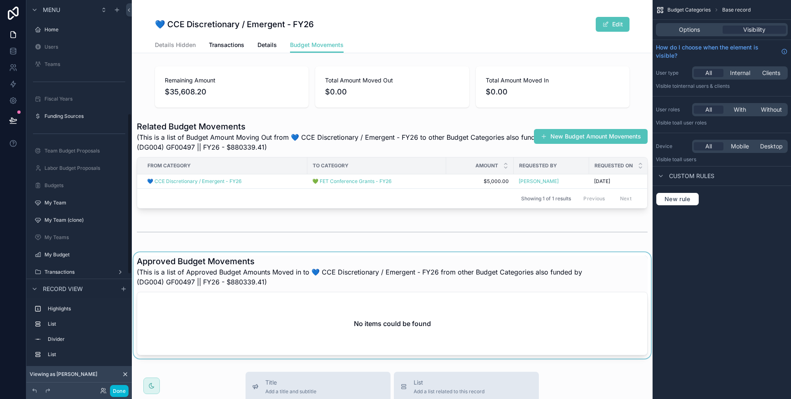
scroll to position [274, 0]
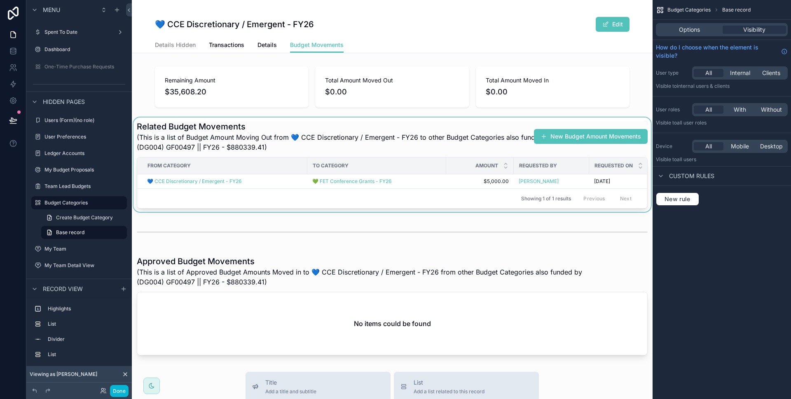
click at [397, 177] on div "scrollable content" at bounding box center [392, 164] width 521 height 94
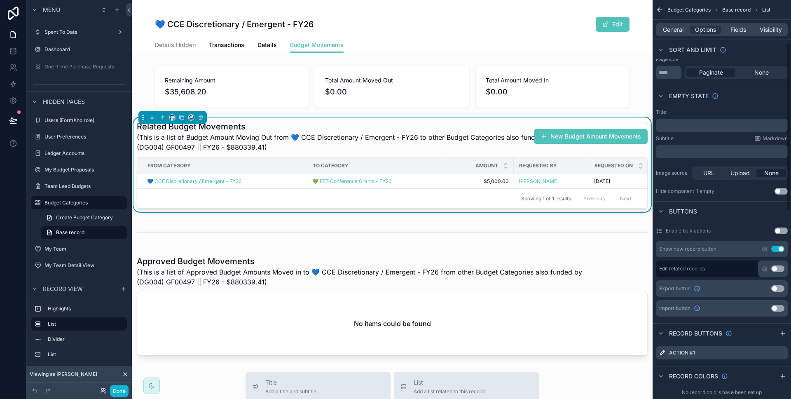
scroll to position [106, 0]
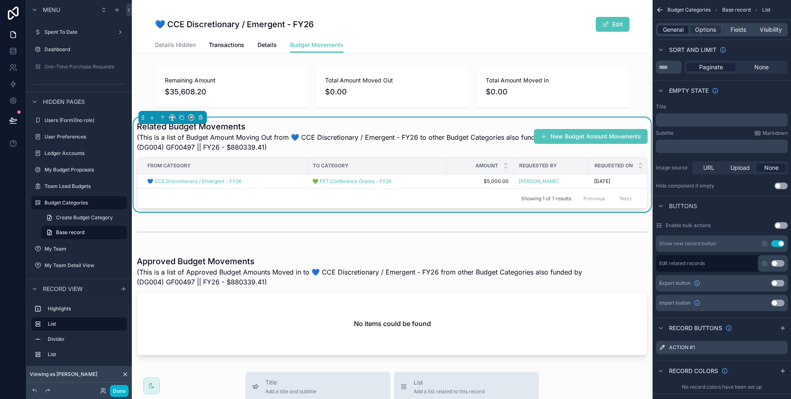
click at [679, 32] on span "General" at bounding box center [673, 30] width 21 height 8
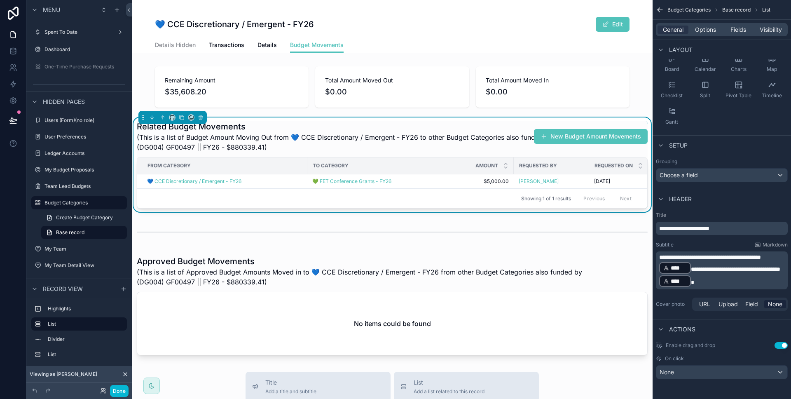
click at [704, 24] on div "General Options Fields Visibility" at bounding box center [722, 29] width 132 height 13
click at [121, 392] on button "Done" at bounding box center [119, 391] width 19 height 12
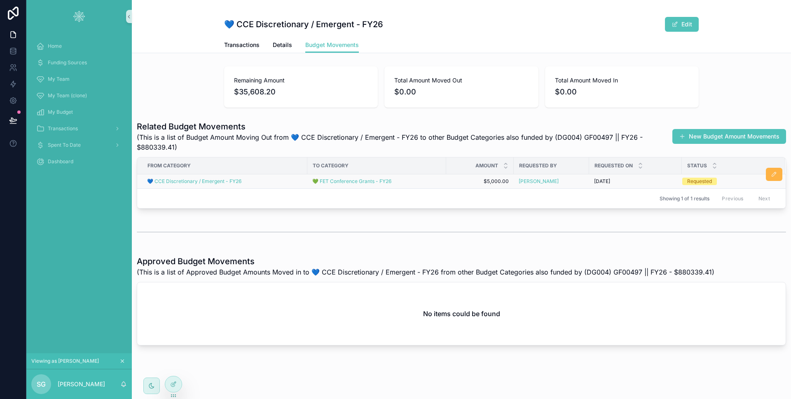
click at [770, 173] on icon "scrollable content" at bounding box center [773, 174] width 7 height 7
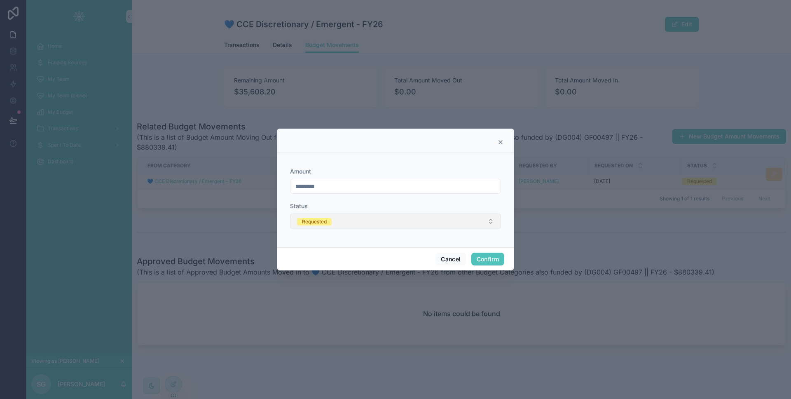
click at [452, 220] on button "Requested" at bounding box center [395, 221] width 211 height 16
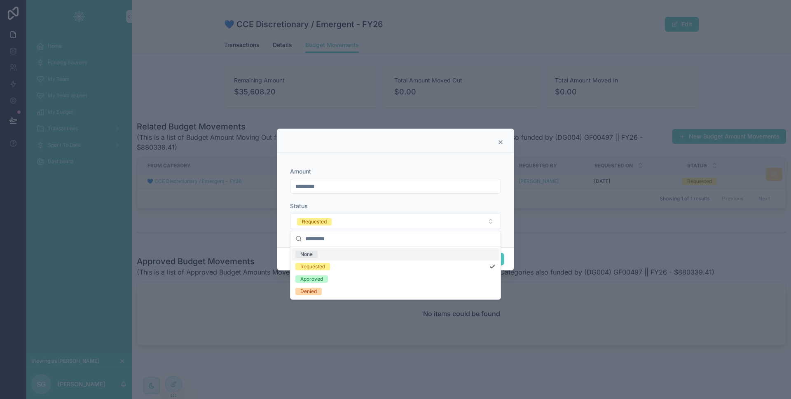
click at [456, 204] on div "Status" at bounding box center [395, 206] width 211 height 8
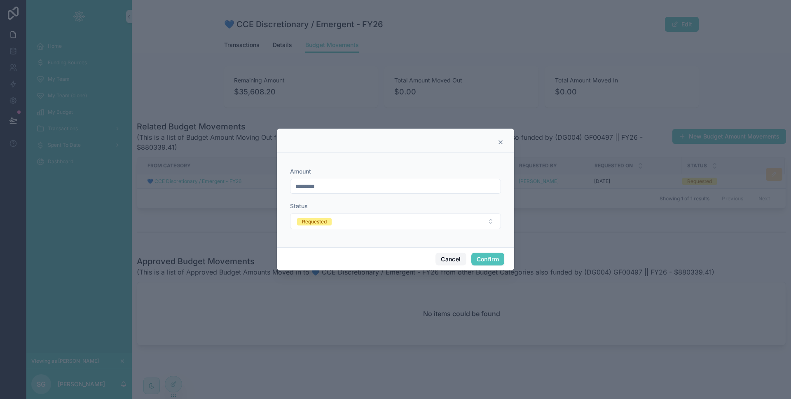
click at [447, 262] on button "Cancel" at bounding box center [450, 258] width 30 height 13
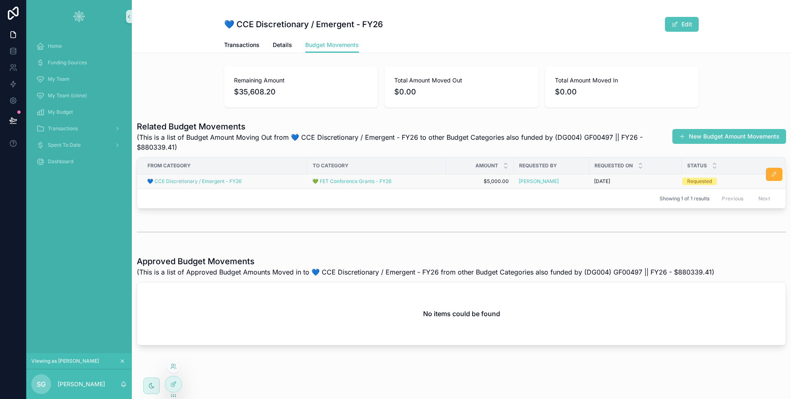
click at [182, 380] on div at bounding box center [173, 387] width 17 height 23
click at [177, 381] on div at bounding box center [173, 384] width 16 height 16
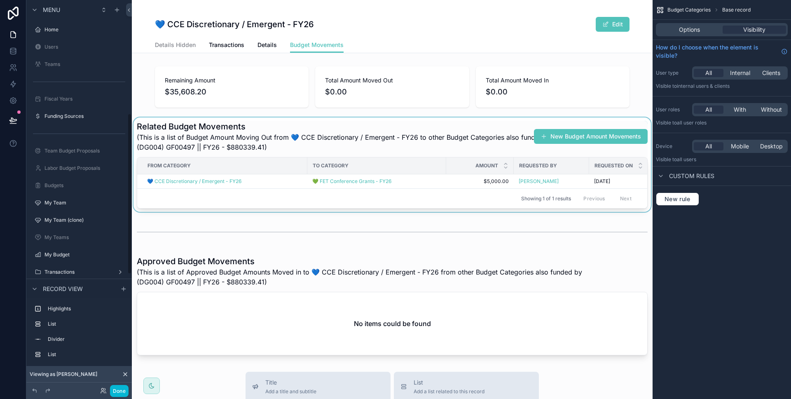
scroll to position [274, 0]
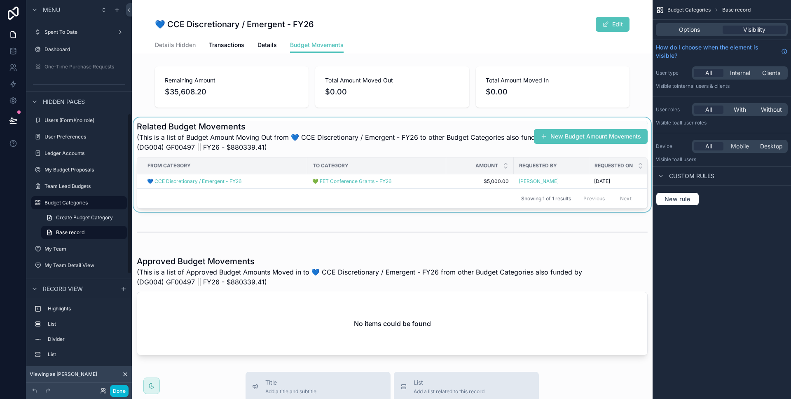
click at [547, 174] on div "scrollable content" at bounding box center [392, 164] width 521 height 94
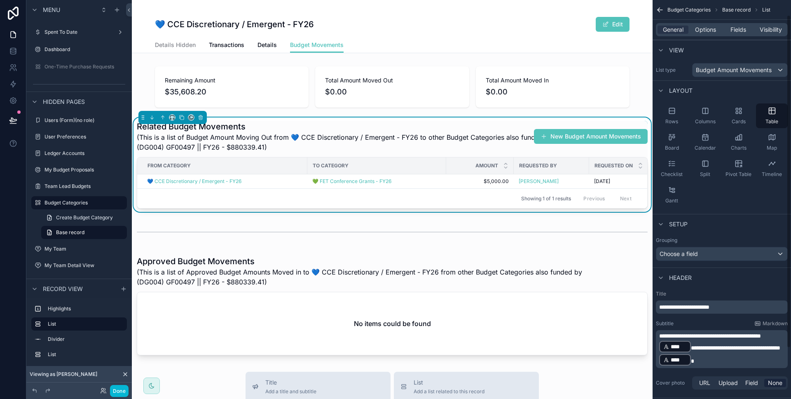
scroll to position [18, 0]
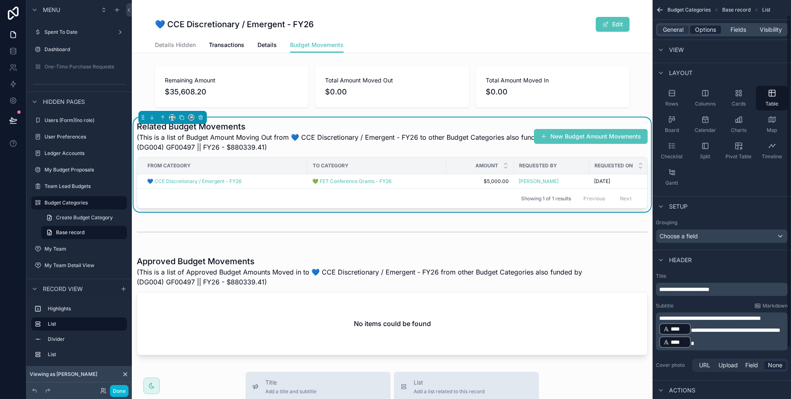
click at [704, 33] on span "Options" at bounding box center [705, 30] width 21 height 8
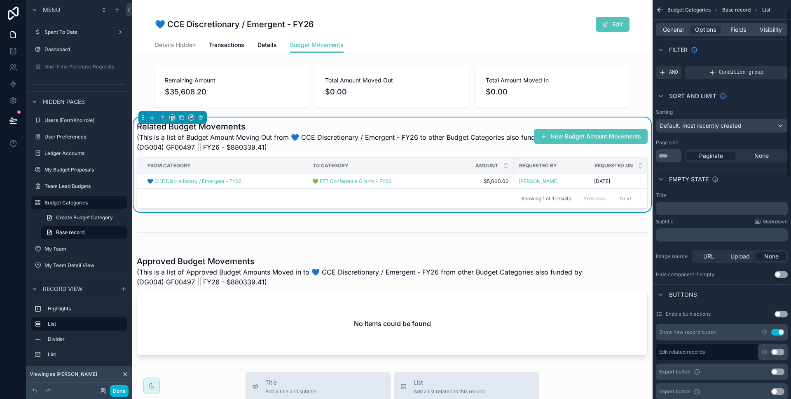
scroll to position [161, 0]
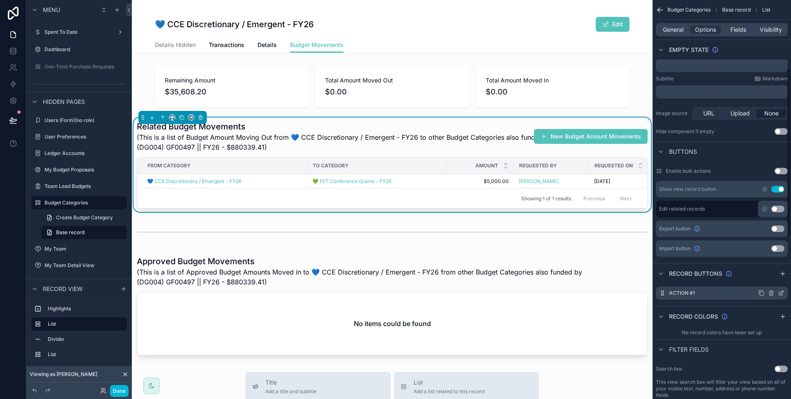
click at [780, 291] on icon "scrollable content" at bounding box center [781, 293] width 7 height 7
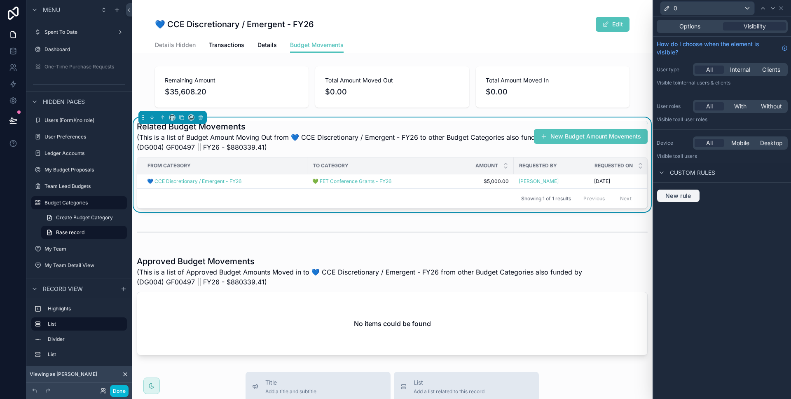
click at [687, 189] on button "New rule" at bounding box center [677, 195] width 43 height 13
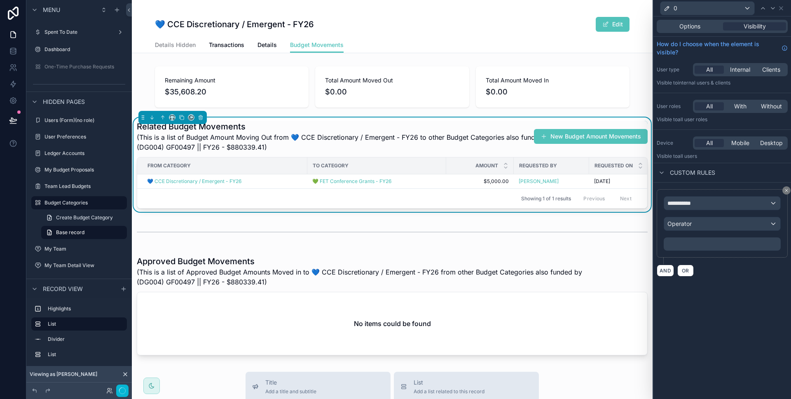
click at [688, 193] on div "**********" at bounding box center [721, 223] width 131 height 68
click at [688, 198] on div "**********" at bounding box center [722, 202] width 116 height 13
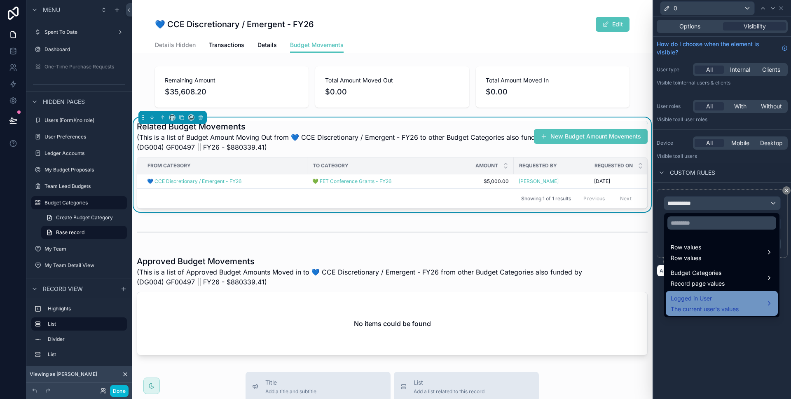
click at [696, 297] on span "Logged in User" at bounding box center [704, 298] width 68 height 10
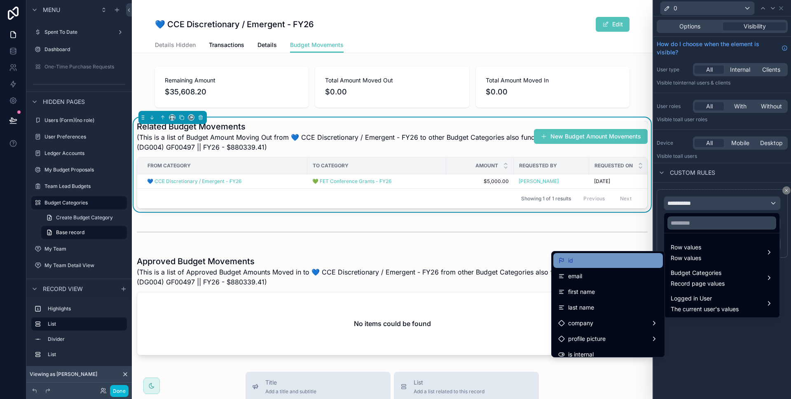
click at [634, 262] on div "id" at bounding box center [608, 260] width 100 height 10
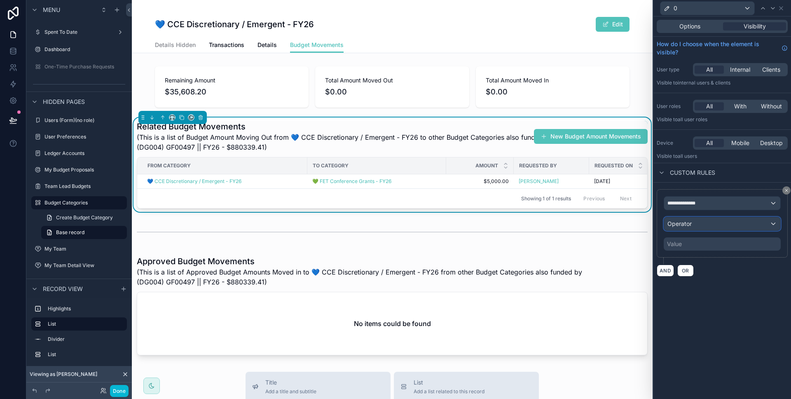
click at [696, 226] on div "Operator" at bounding box center [722, 223] width 116 height 13
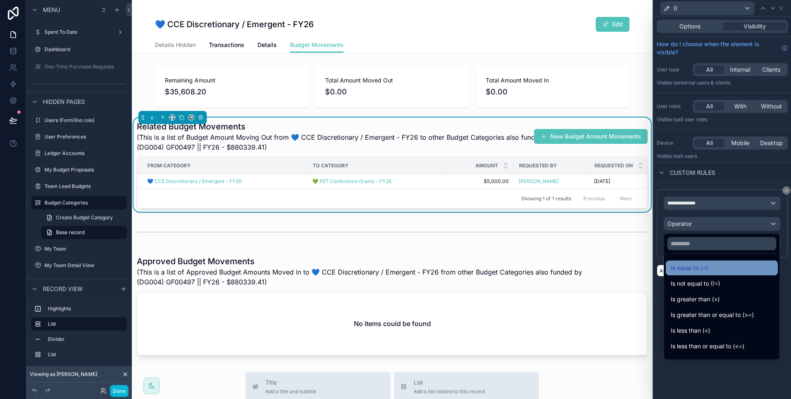
click at [705, 263] on span "Is equal to (=)" at bounding box center [688, 268] width 37 height 10
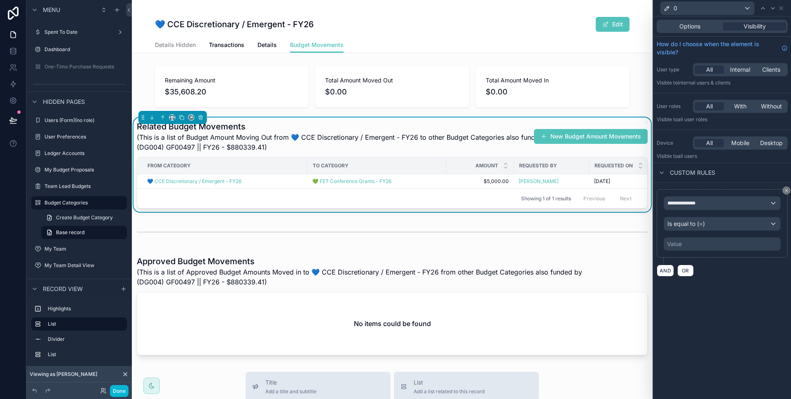
click at [700, 250] on div "Value" at bounding box center [721, 243] width 117 height 13
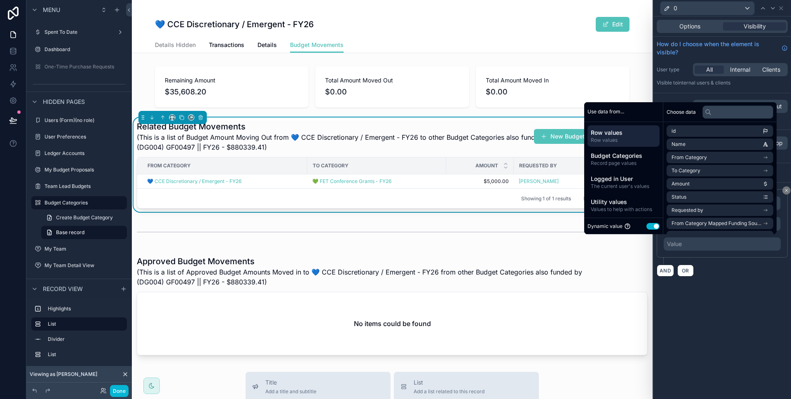
click at [652, 229] on button "Use setting" at bounding box center [652, 226] width 13 height 7
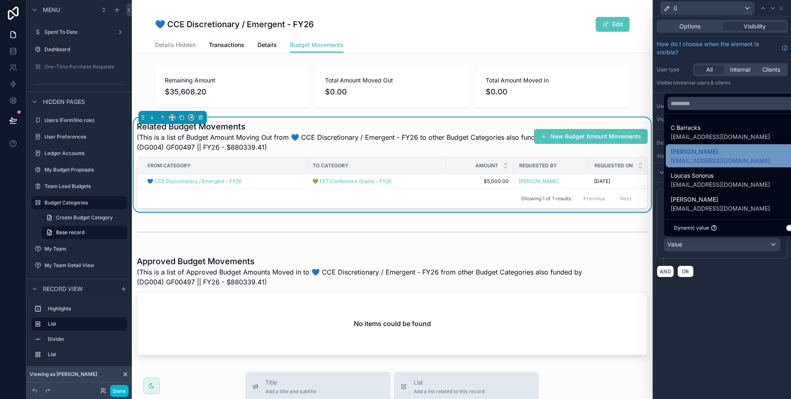
click at [710, 158] on span "[EMAIL_ADDRESS][DOMAIN_NAME]" at bounding box center [719, 160] width 99 height 8
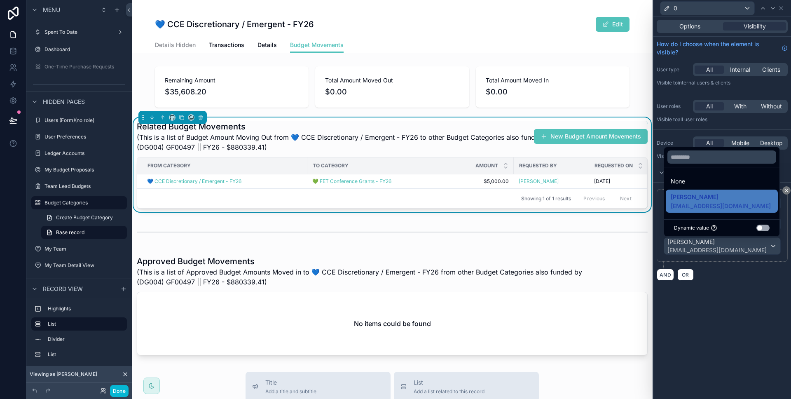
click at [714, 278] on div "AND OR" at bounding box center [721, 274] width 131 height 12
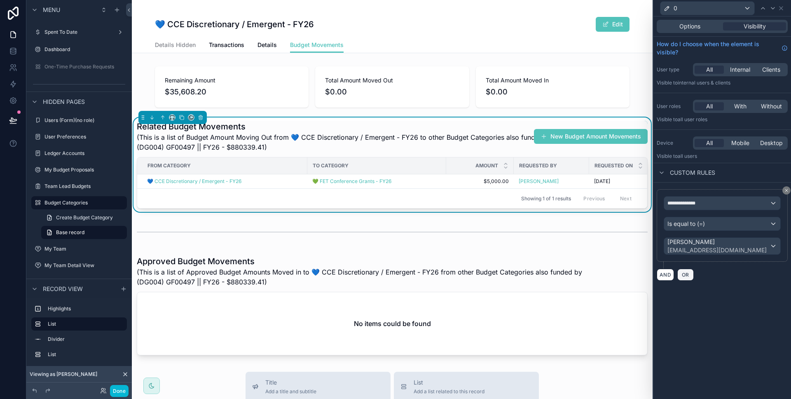
click at [690, 280] on button "OR" at bounding box center [685, 275] width 16 height 12
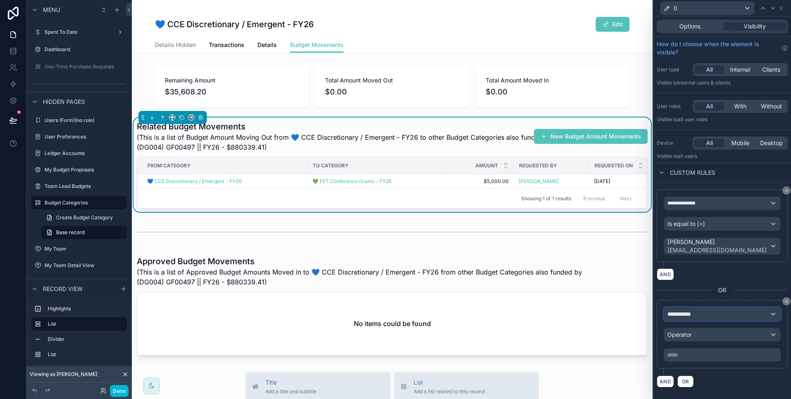
click at [691, 311] on span "**********" at bounding box center [682, 314] width 30 height 8
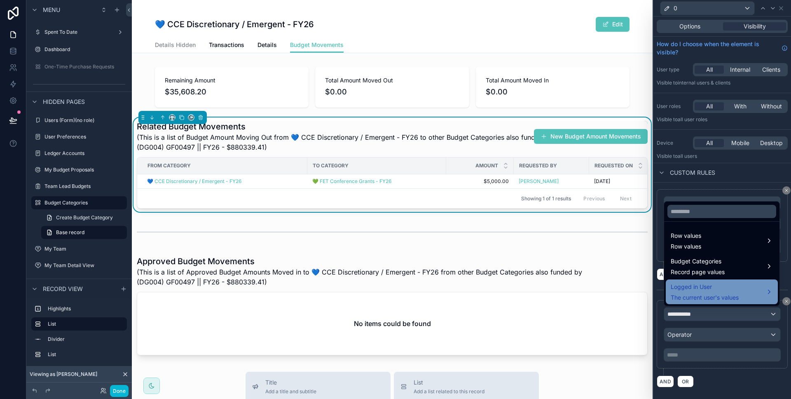
click at [698, 283] on span "Logged in User" at bounding box center [704, 287] width 68 height 10
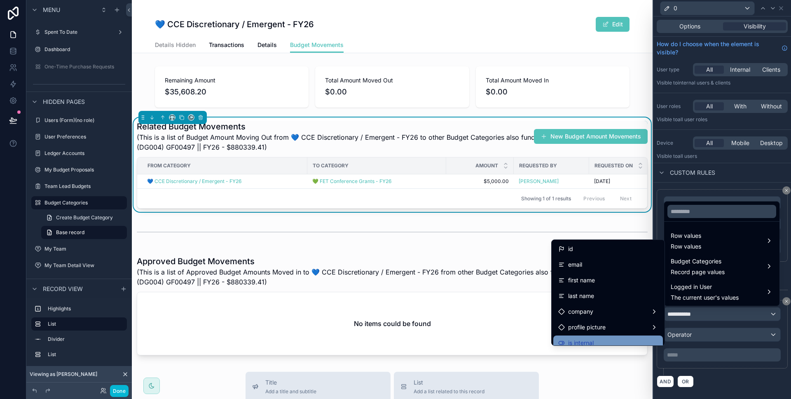
scroll to position [72, 0]
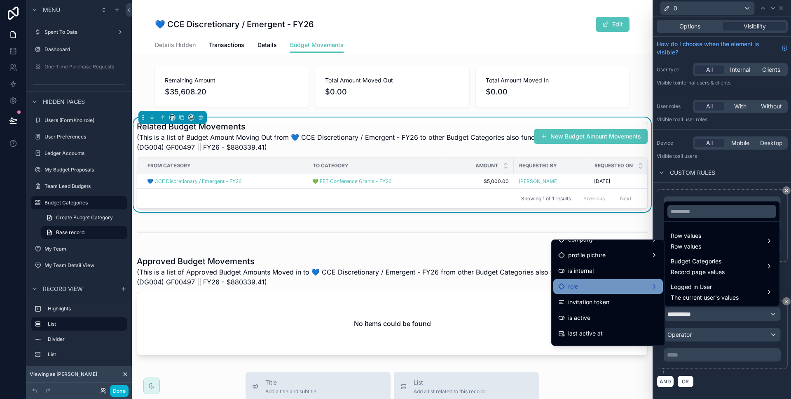
click at [617, 292] on div "role" at bounding box center [608, 286] width 110 height 15
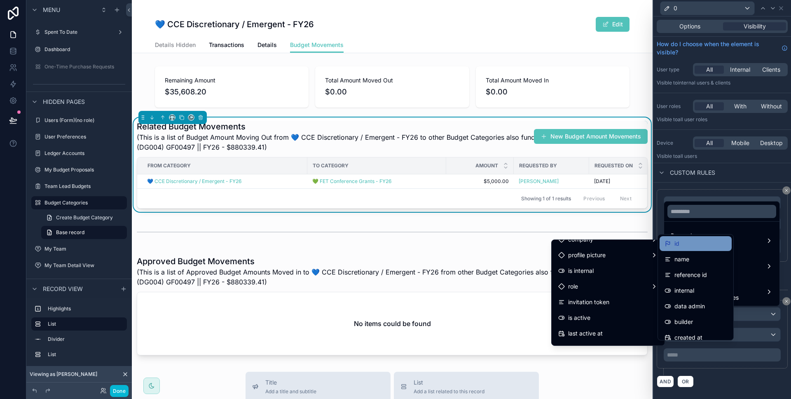
click at [700, 245] on div "id" at bounding box center [695, 243] width 62 height 10
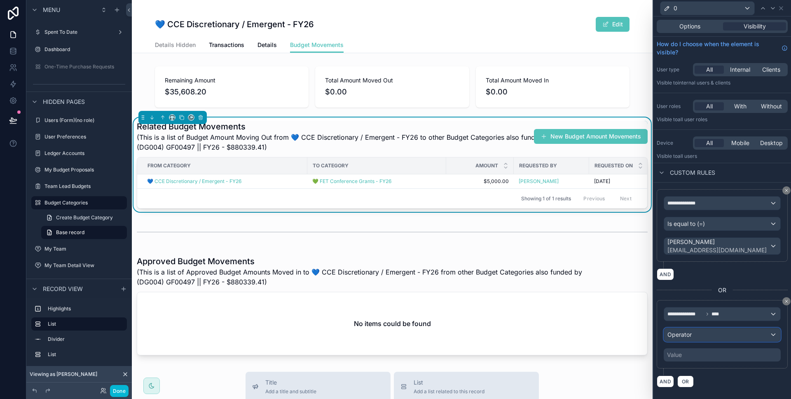
click at [699, 339] on div "Operator" at bounding box center [722, 334] width 116 height 13
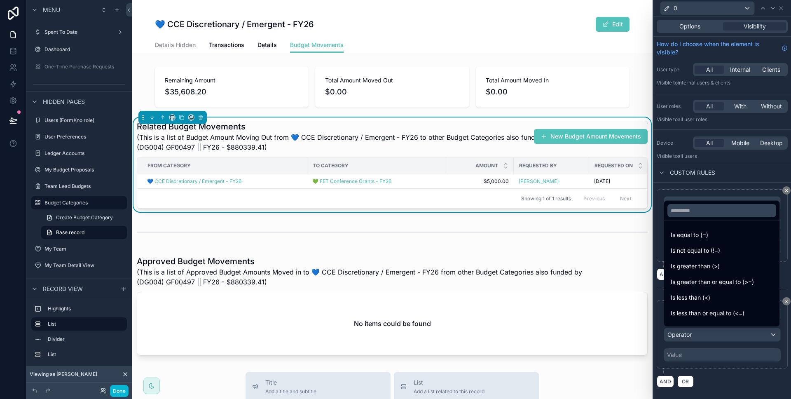
click at [688, 236] on span "Is equal to (=)" at bounding box center [688, 235] width 37 height 10
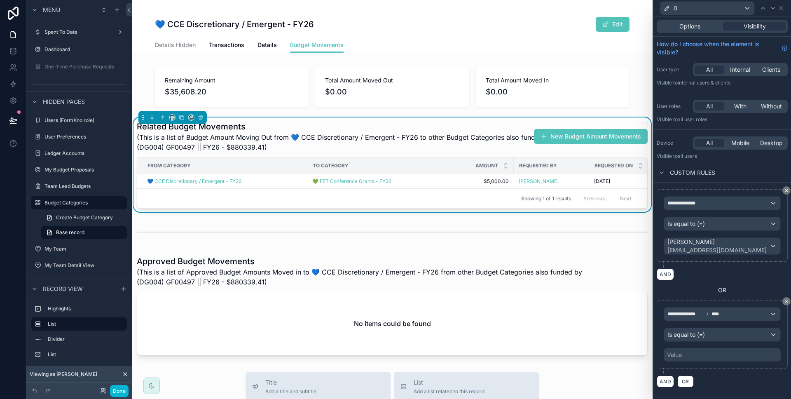
click at [688, 352] on div "Value" at bounding box center [721, 354] width 117 height 13
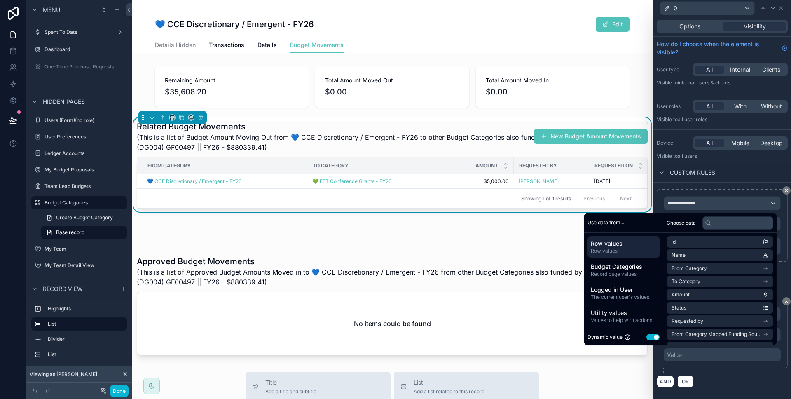
click at [651, 335] on button "Use setting" at bounding box center [652, 337] width 13 height 7
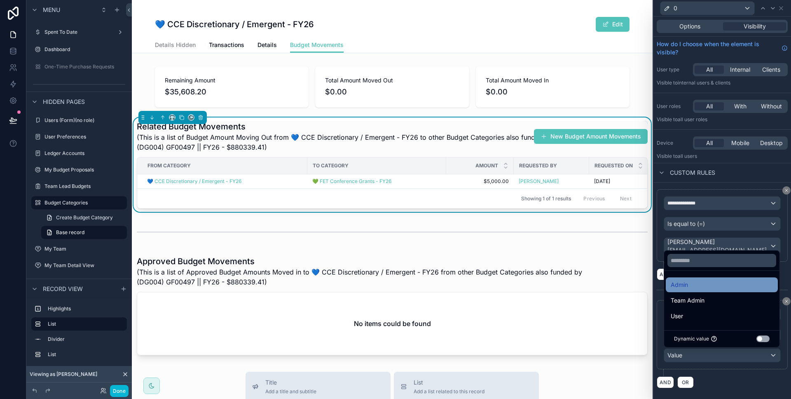
click at [693, 288] on div "Admin" at bounding box center [721, 285] width 102 height 10
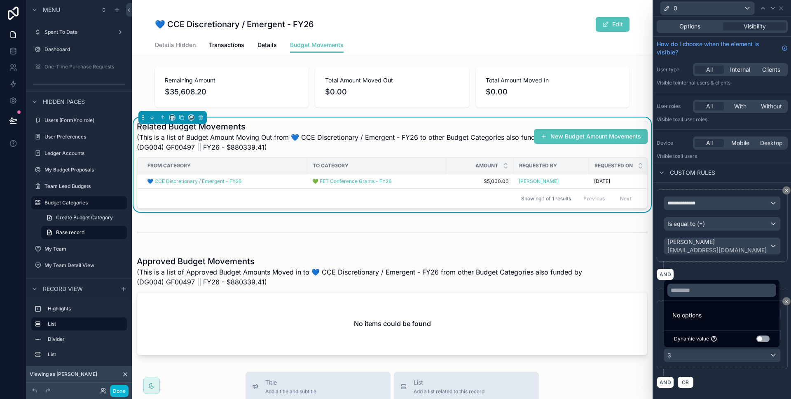
click at [726, 377] on div "AND OR" at bounding box center [721, 382] width 131 height 12
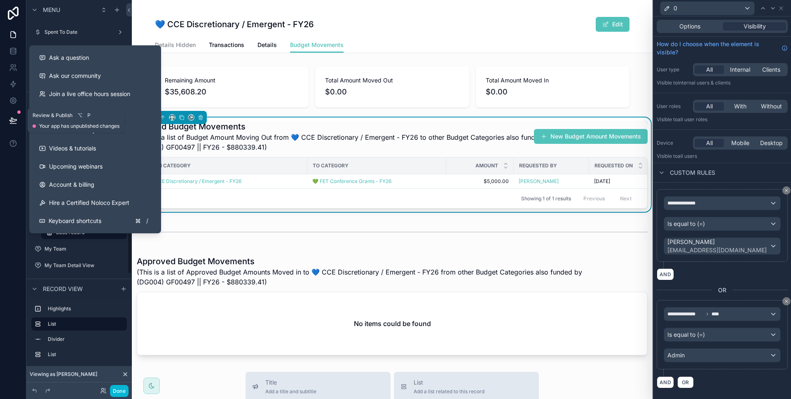
click at [13, 121] on icon at bounding box center [13, 120] width 8 height 8
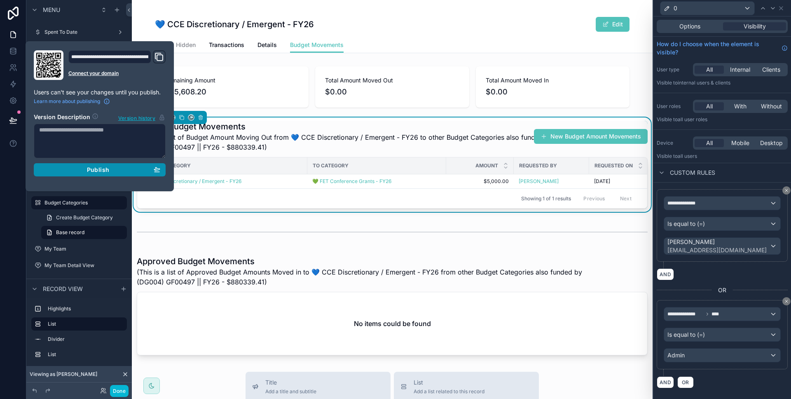
click at [69, 165] on button "Publish" at bounding box center [100, 169] width 132 height 13
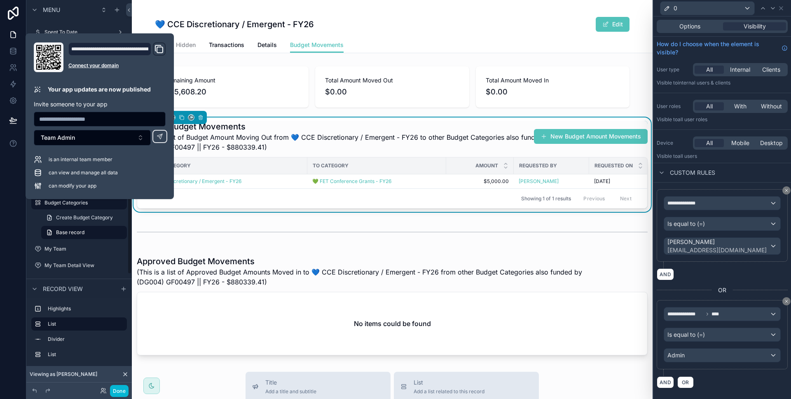
click at [4, 235] on div at bounding box center [13, 199] width 26 height 399
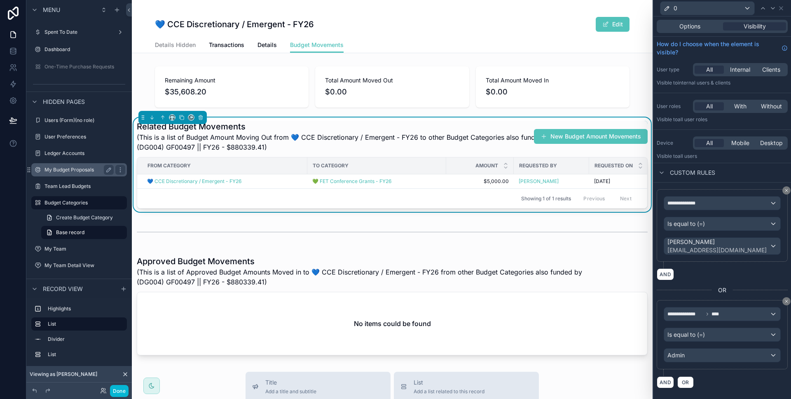
scroll to position [285, 0]
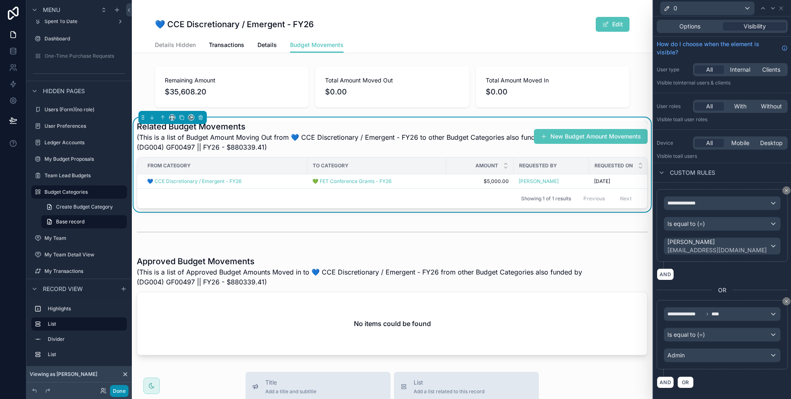
click at [122, 387] on button "Done" at bounding box center [119, 391] width 19 height 12
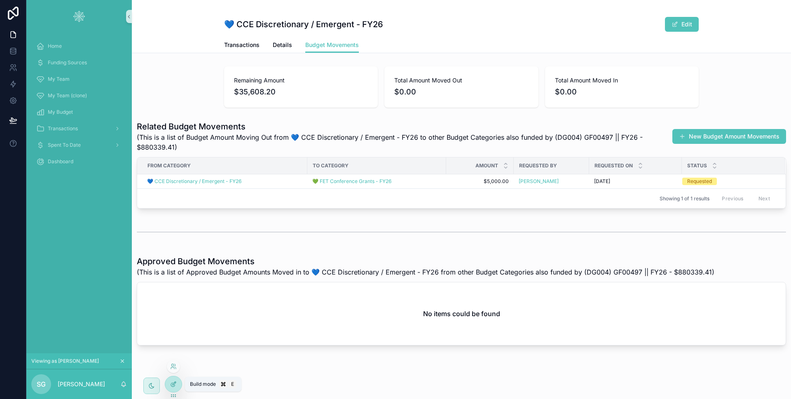
click at [171, 385] on icon at bounding box center [173, 384] width 7 height 7
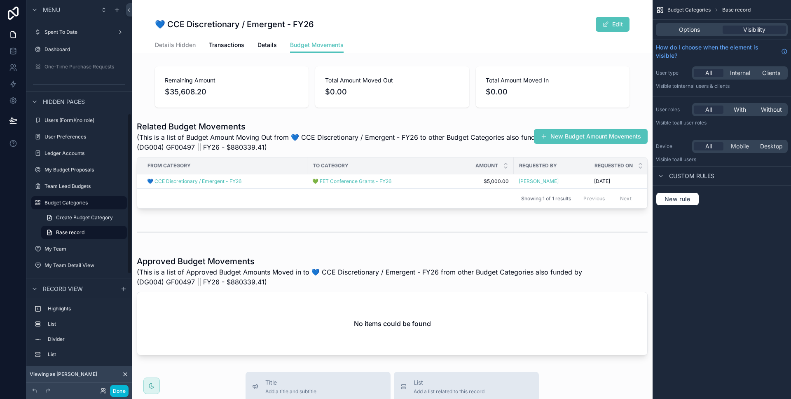
scroll to position [63, 0]
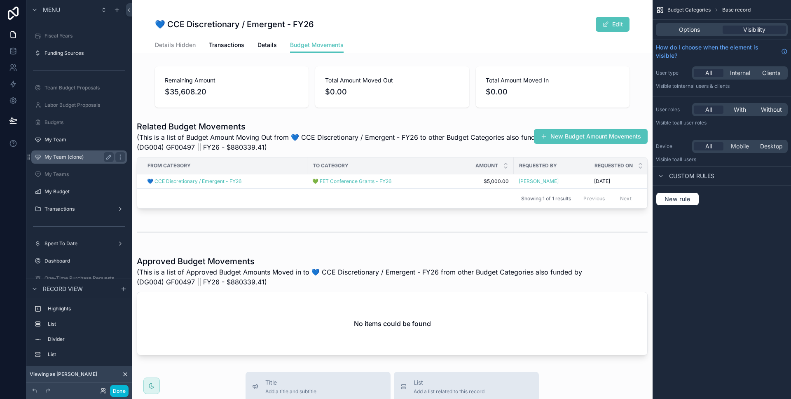
click at [94, 159] on label "My Team (clone)" at bounding box center [77, 157] width 66 height 7
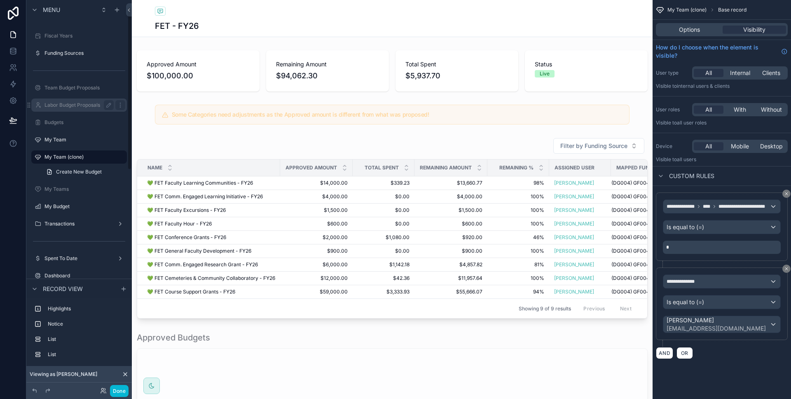
scroll to position [16, 0]
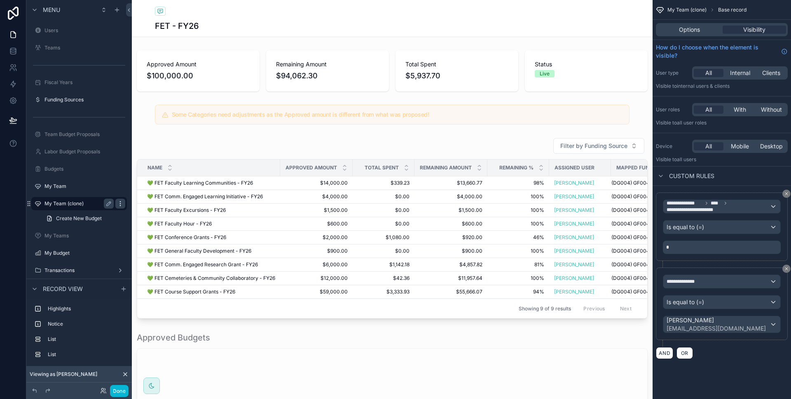
click at [119, 205] on icon "scrollable content" at bounding box center [120, 203] width 7 height 7
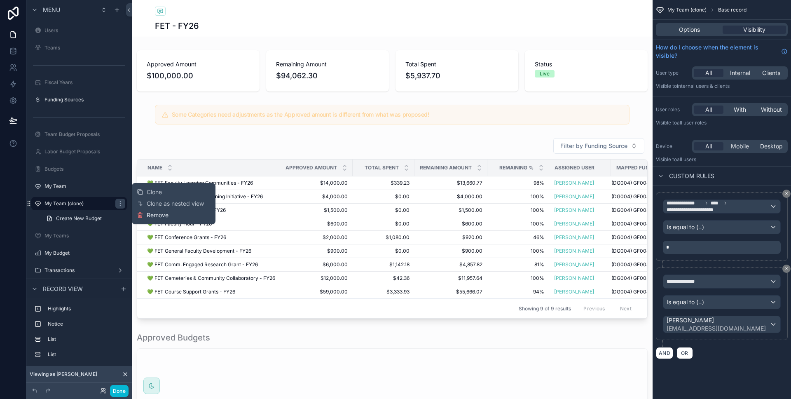
click at [145, 212] on button "Remove" at bounding box center [153, 215] width 32 height 8
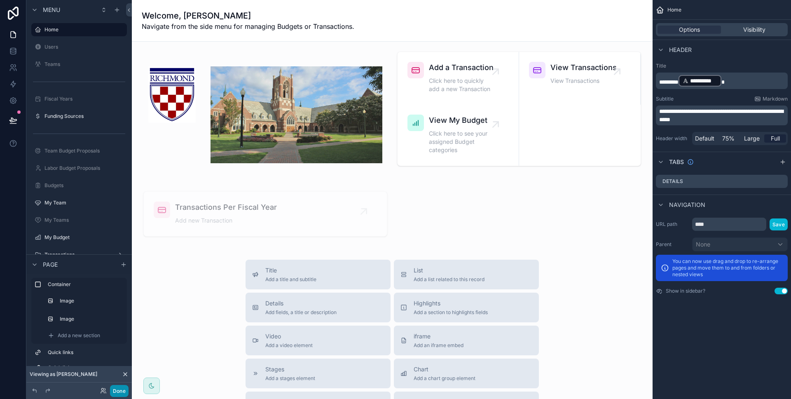
click at [121, 390] on button "Done" at bounding box center [119, 391] width 19 height 12
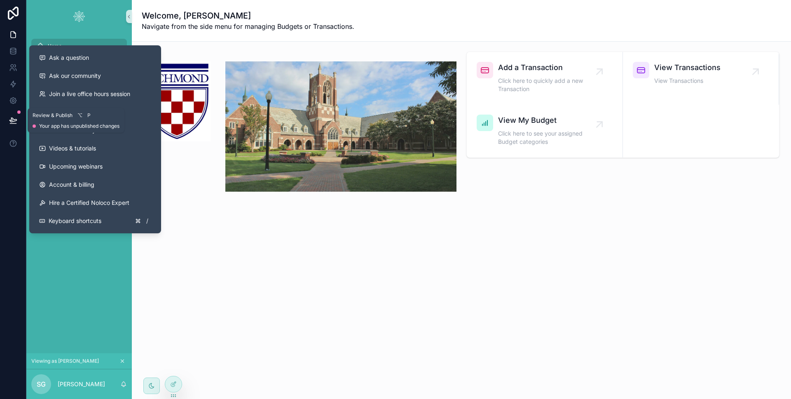
click at [17, 117] on button at bounding box center [13, 120] width 18 height 23
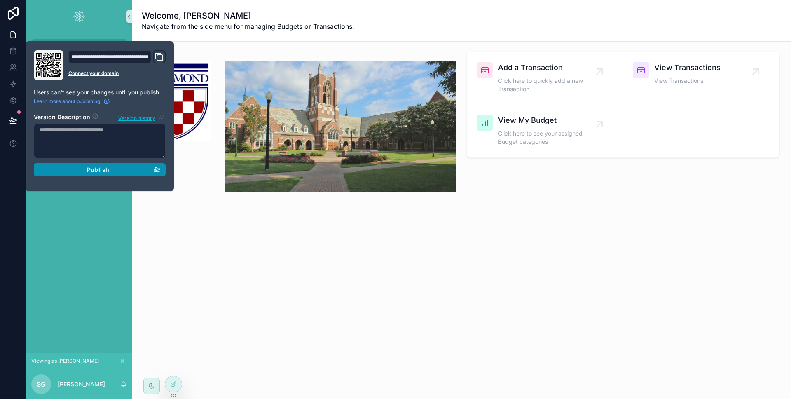
click at [66, 166] on div "Publish" at bounding box center [99, 169] width 121 height 7
click at [58, 222] on div "Home Funding Sources My Team My Budget Transactions Spent To Date Dashboard" at bounding box center [78, 193] width 105 height 320
